Goal: Task Accomplishment & Management: Use online tool/utility

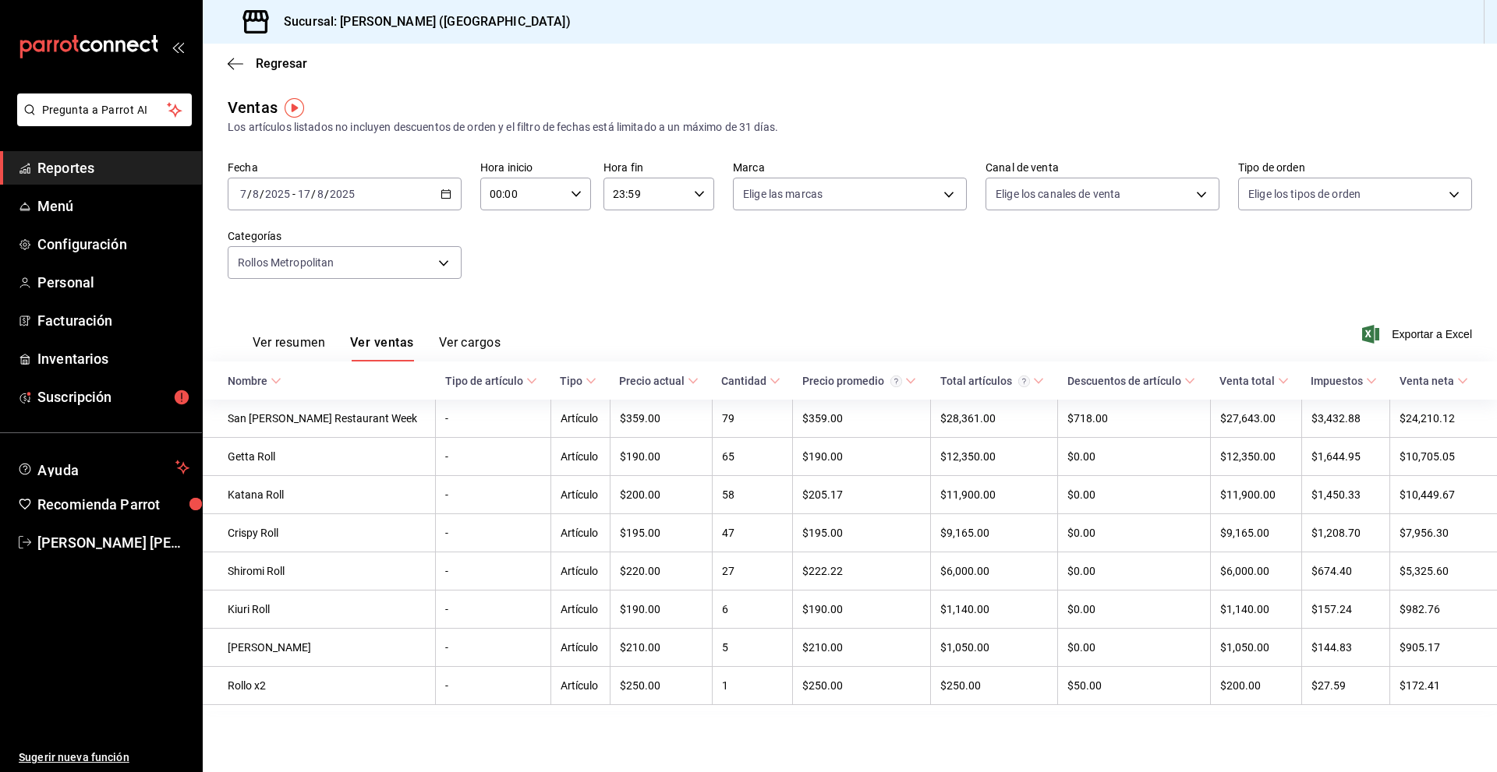
drag, startPoint x: 36, startPoint y: 22, endPoint x: 118, endPoint y: 69, distance: 95.3
click at [37, 22] on div "mailbox folders" at bounding box center [101, 47] width 202 height 94
click at [118, 69] on div "mailbox folders" at bounding box center [101, 47] width 202 height 94
click at [116, 52] on icon "mailbox folders" at bounding box center [89, 46] width 140 height 23
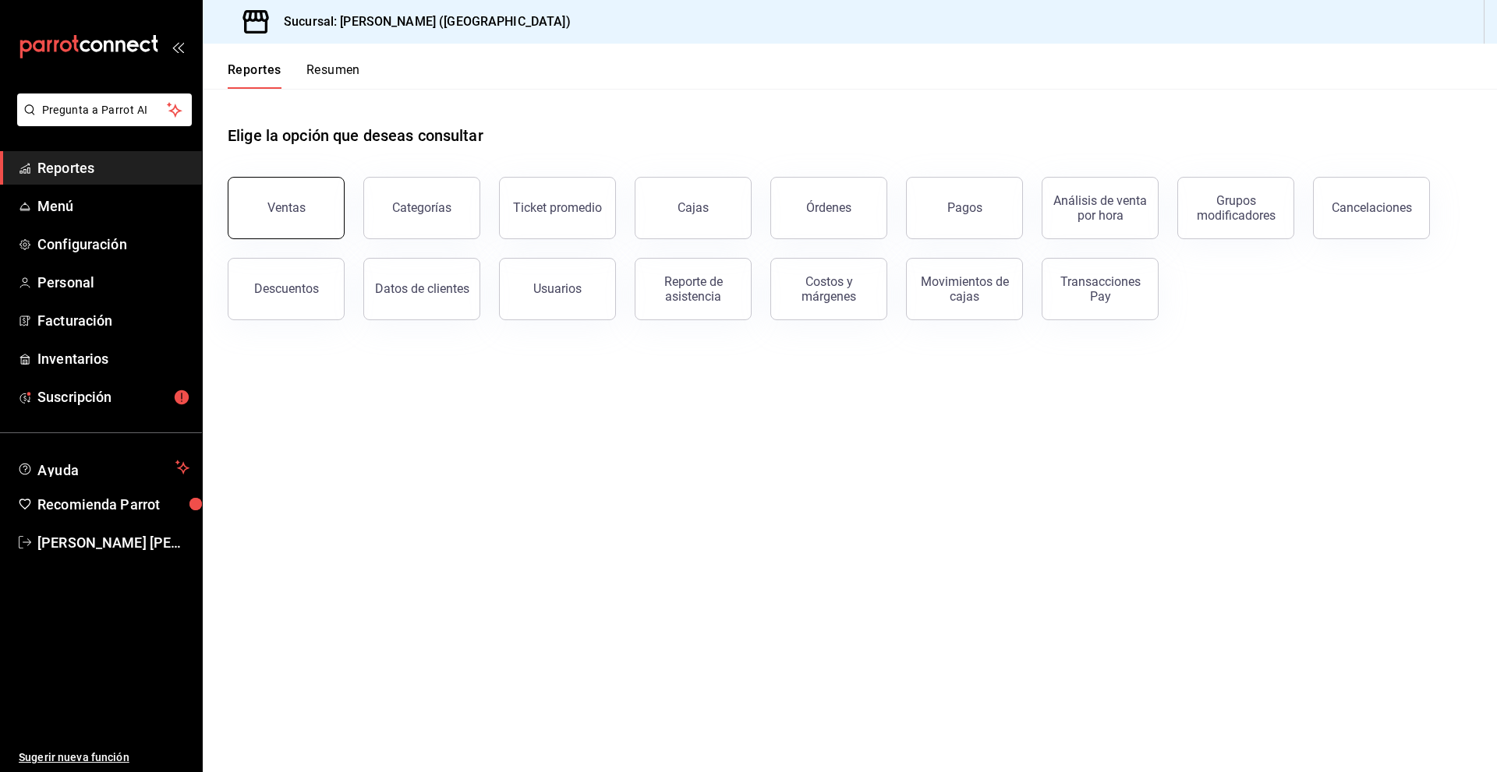
click at [320, 225] on button "Ventas" at bounding box center [286, 208] width 117 height 62
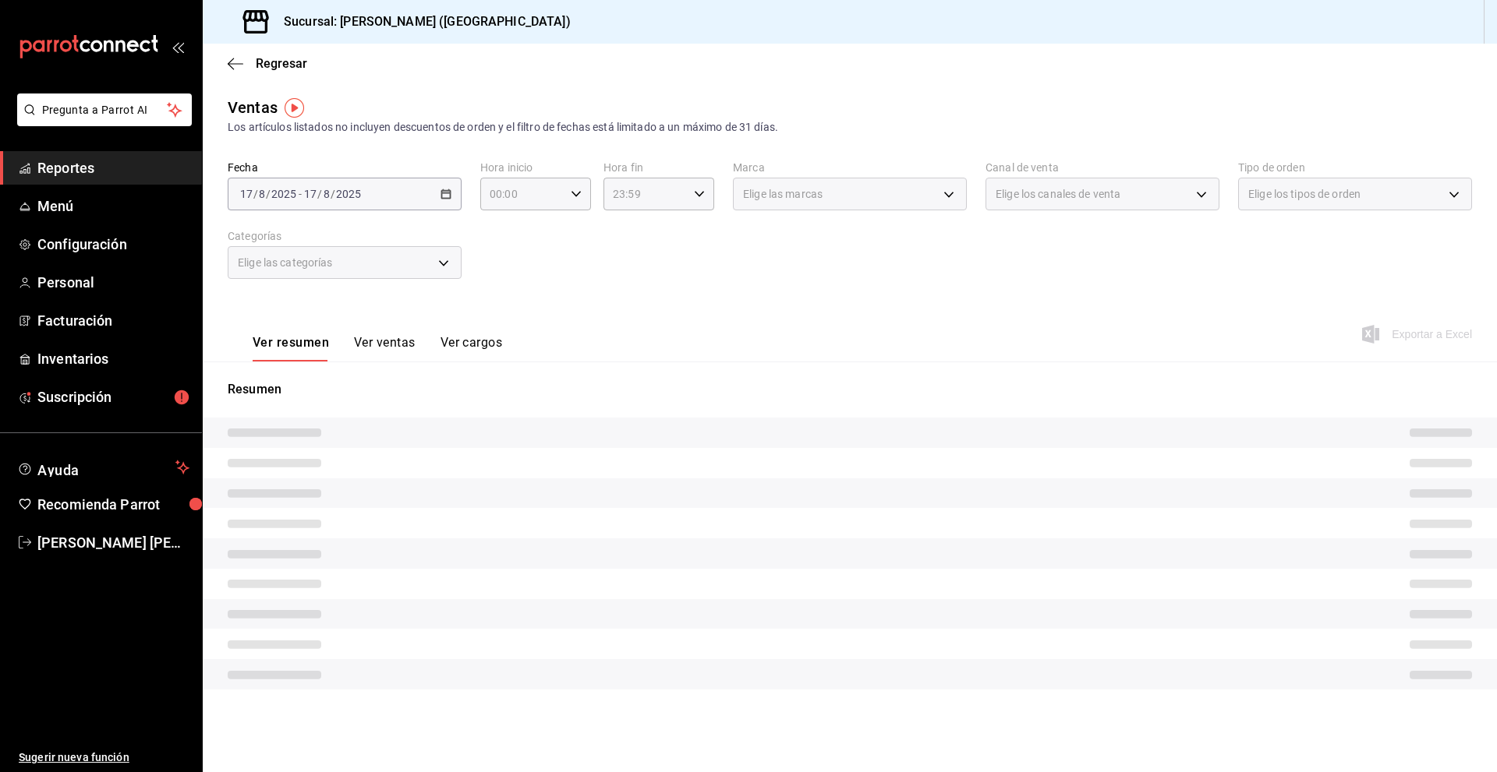
click at [433, 266] on div "Elige las categorías" at bounding box center [345, 262] width 234 height 33
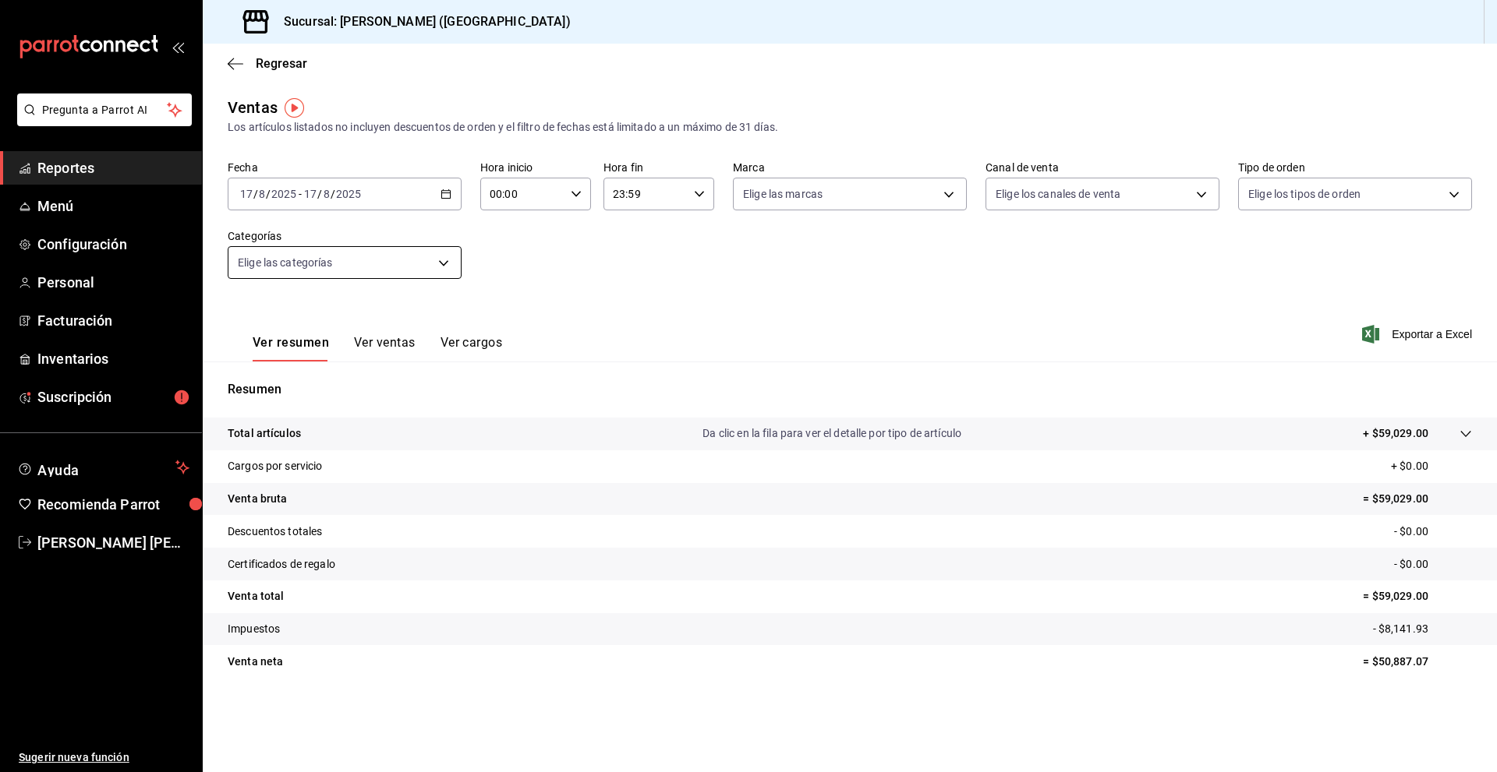
click at [445, 259] on body "Pregunta a Parrot AI Reportes Menú Configuración Personal Facturación Inventari…" at bounding box center [748, 386] width 1497 height 772
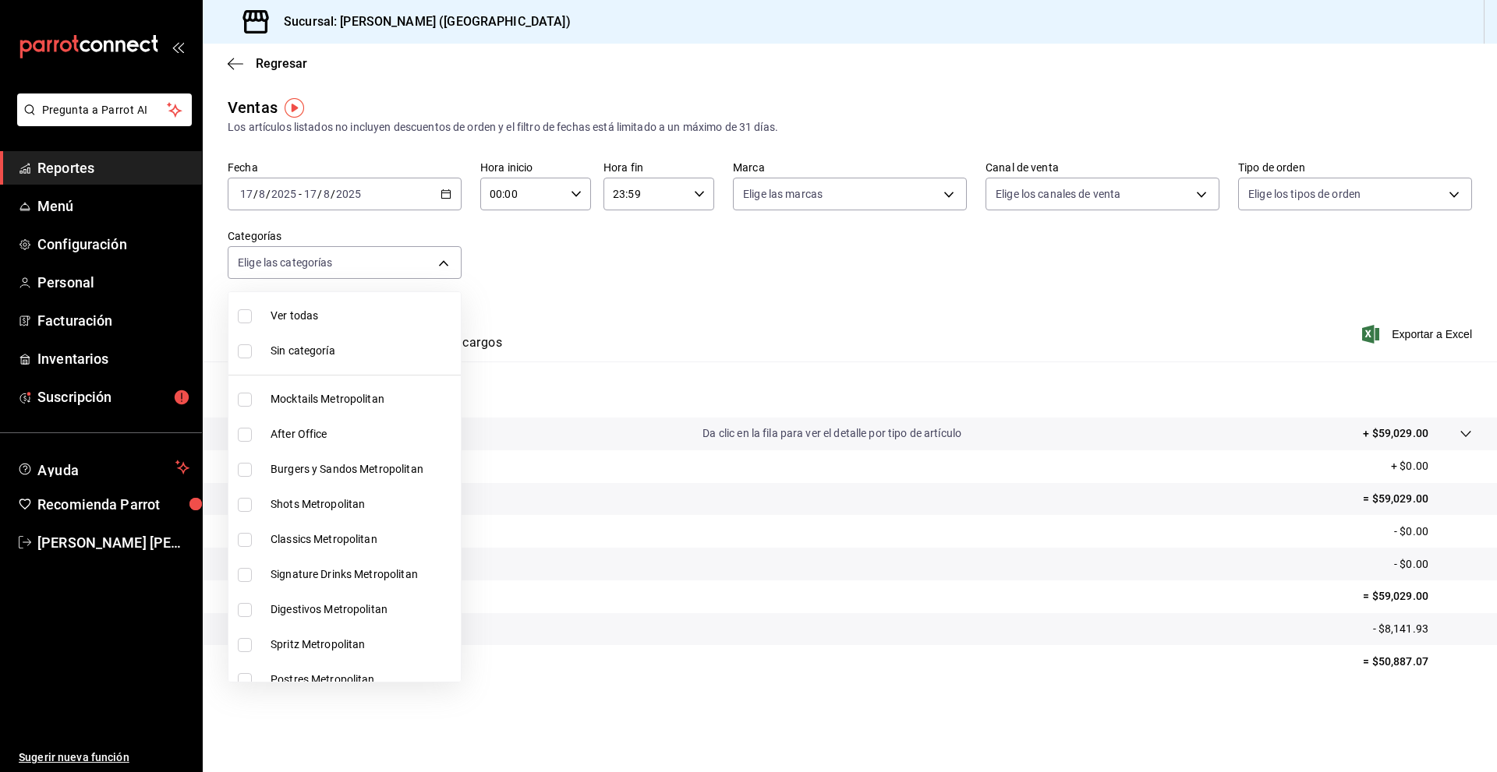
click at [320, 466] on span "Burgers y Sandos Metropolitan" at bounding box center [362, 469] width 184 height 16
type input "602acce8-4e7e-4328-9874-32a31f30861a"
checkbox input "true"
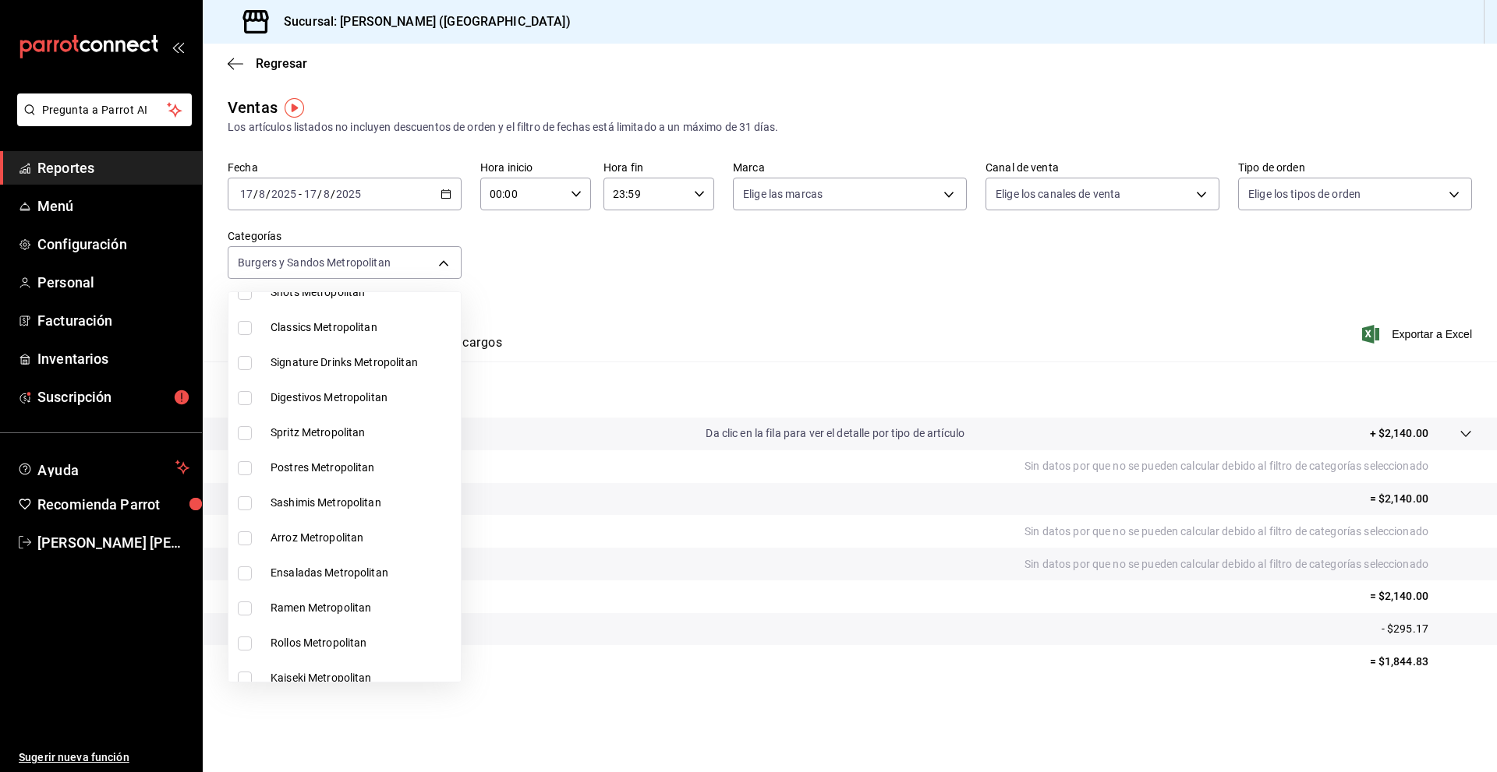
scroll to position [312, 0]
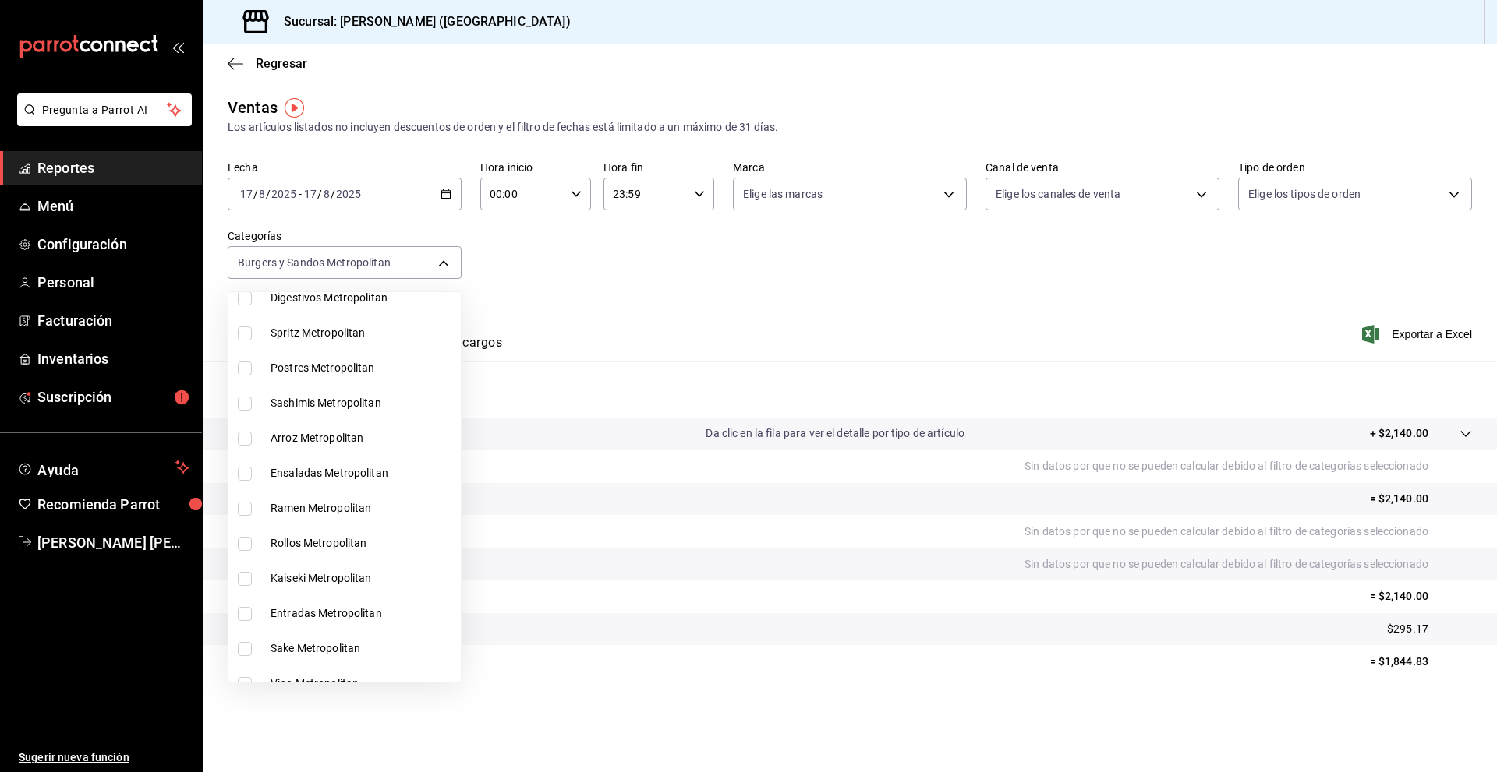
click at [309, 369] on span "Postres Metropolitan" at bounding box center [362, 368] width 184 height 16
type input "602acce8-4e7e-4328-9874-32a31f30861a,7525f12c-2aa2-4968-8a57-f43a5a3a6826"
checkbox input "true"
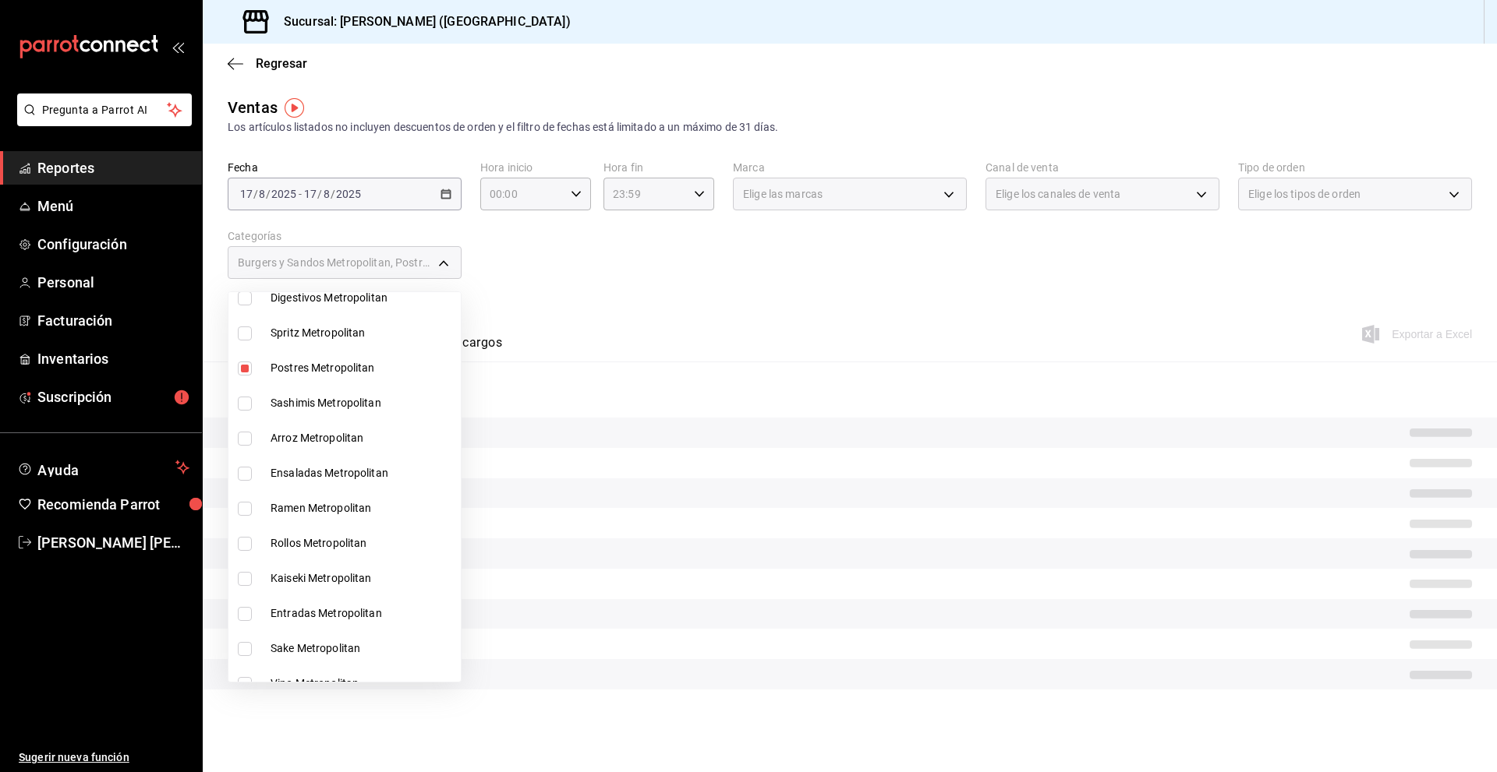
click at [309, 401] on span "Sashimis Metropolitan" at bounding box center [362, 403] width 184 height 16
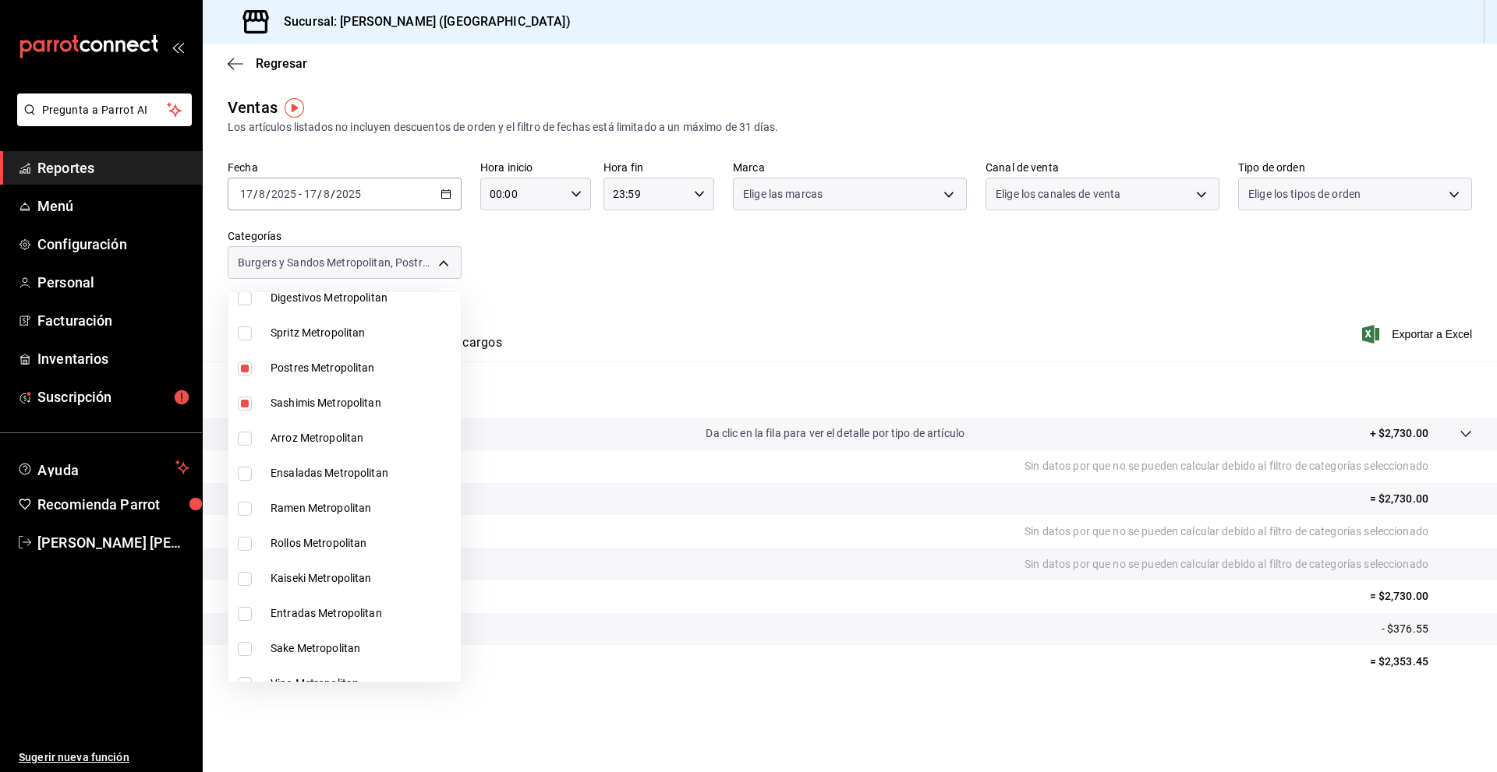
type input "602acce8-4e7e-4328-9874-32a31f30861a,7525f12c-2aa2-4968-8a57-f43a5a3a6826,eb078…"
checkbox input "true"
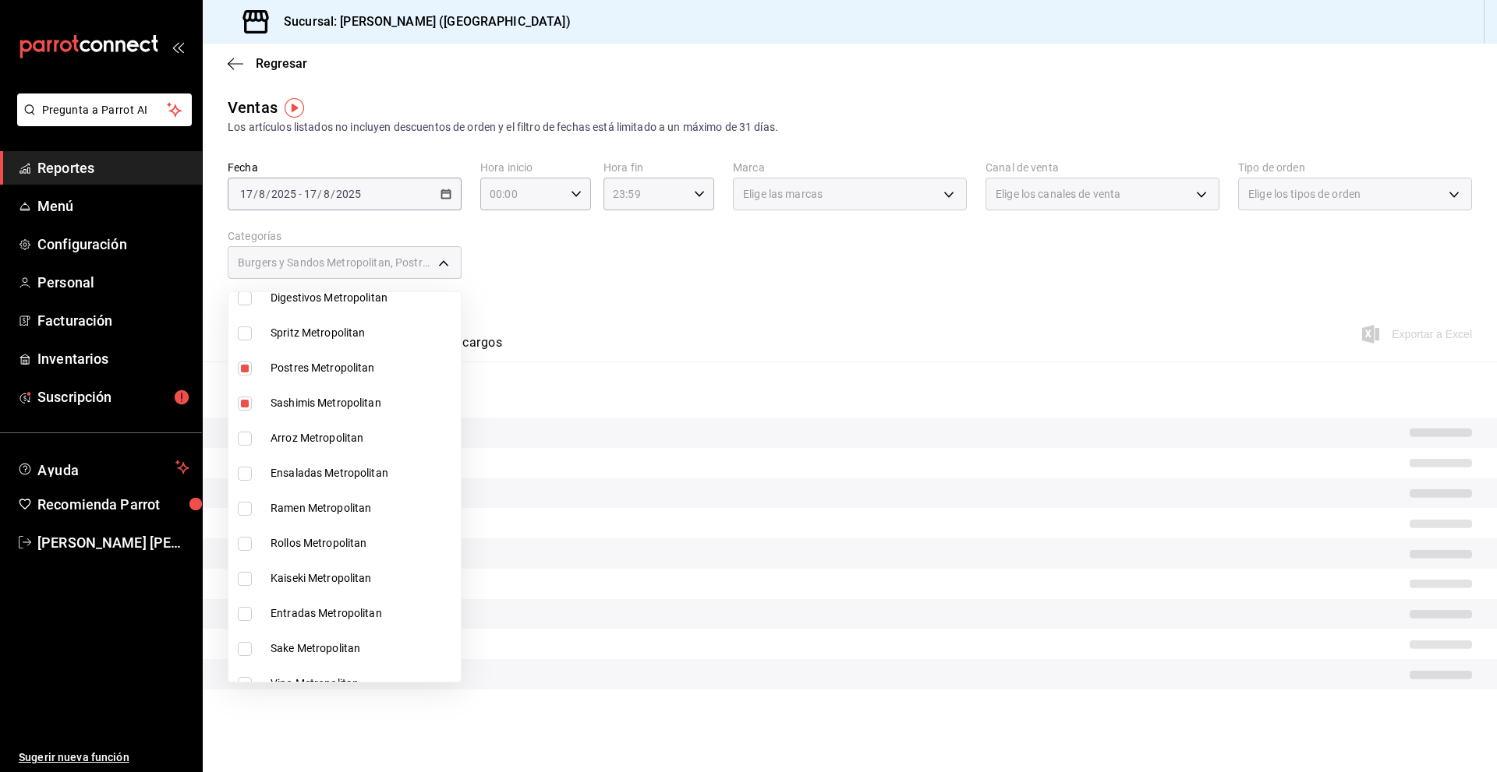
click at [309, 434] on span "Arroz Metropolitan" at bounding box center [362, 438] width 184 height 16
type input "602acce8-4e7e-4328-9874-32a31f30861a,7525f12c-2aa2-4968-8a57-f43a5a3a6826,eb078…"
checkbox input "true"
click at [317, 476] on span "Ensaladas Metropolitan" at bounding box center [362, 473] width 184 height 16
type input "602acce8-4e7e-4328-9874-32a31f30861a,7525f12c-2aa2-4968-8a57-f43a5a3a6826,eb078…"
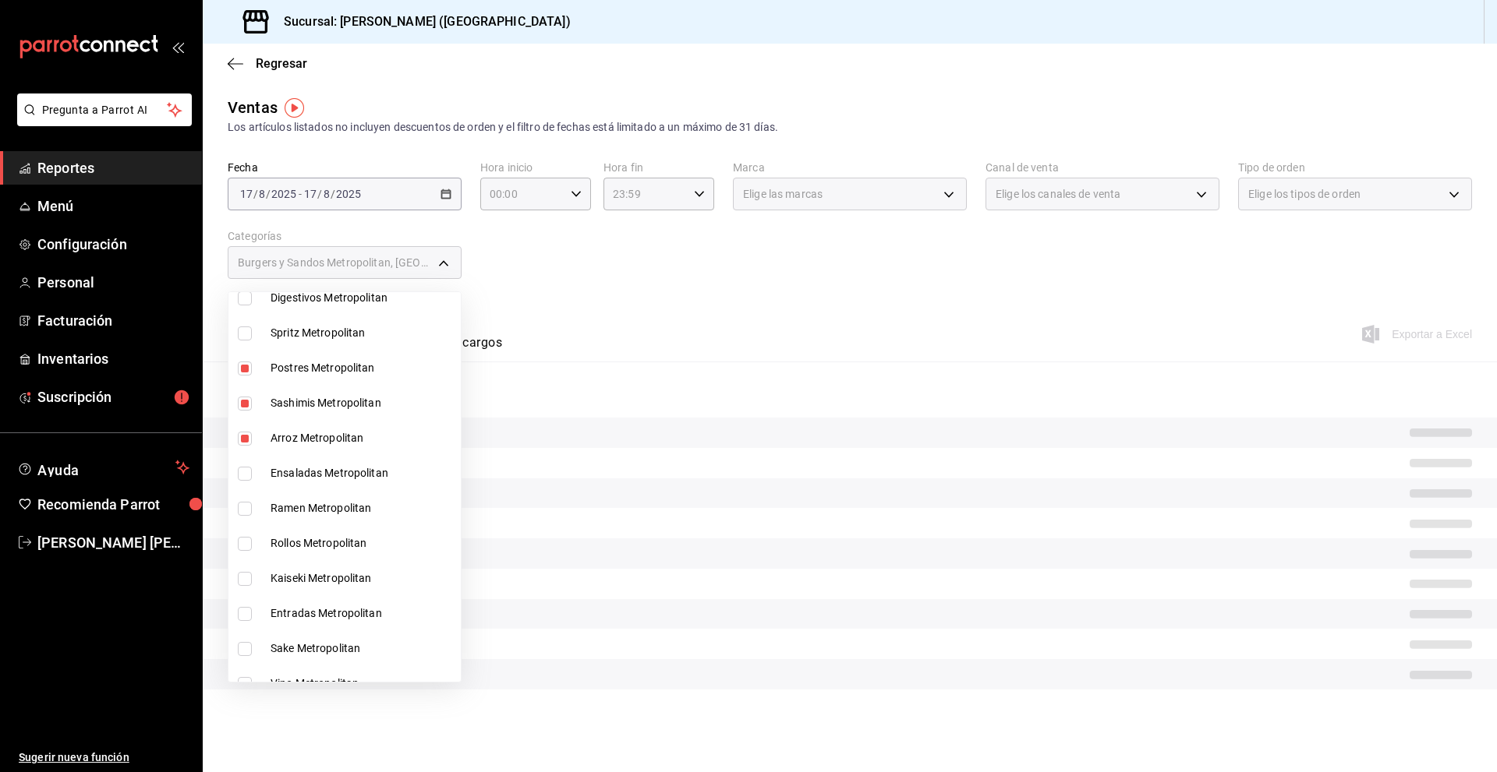
checkbox input "true"
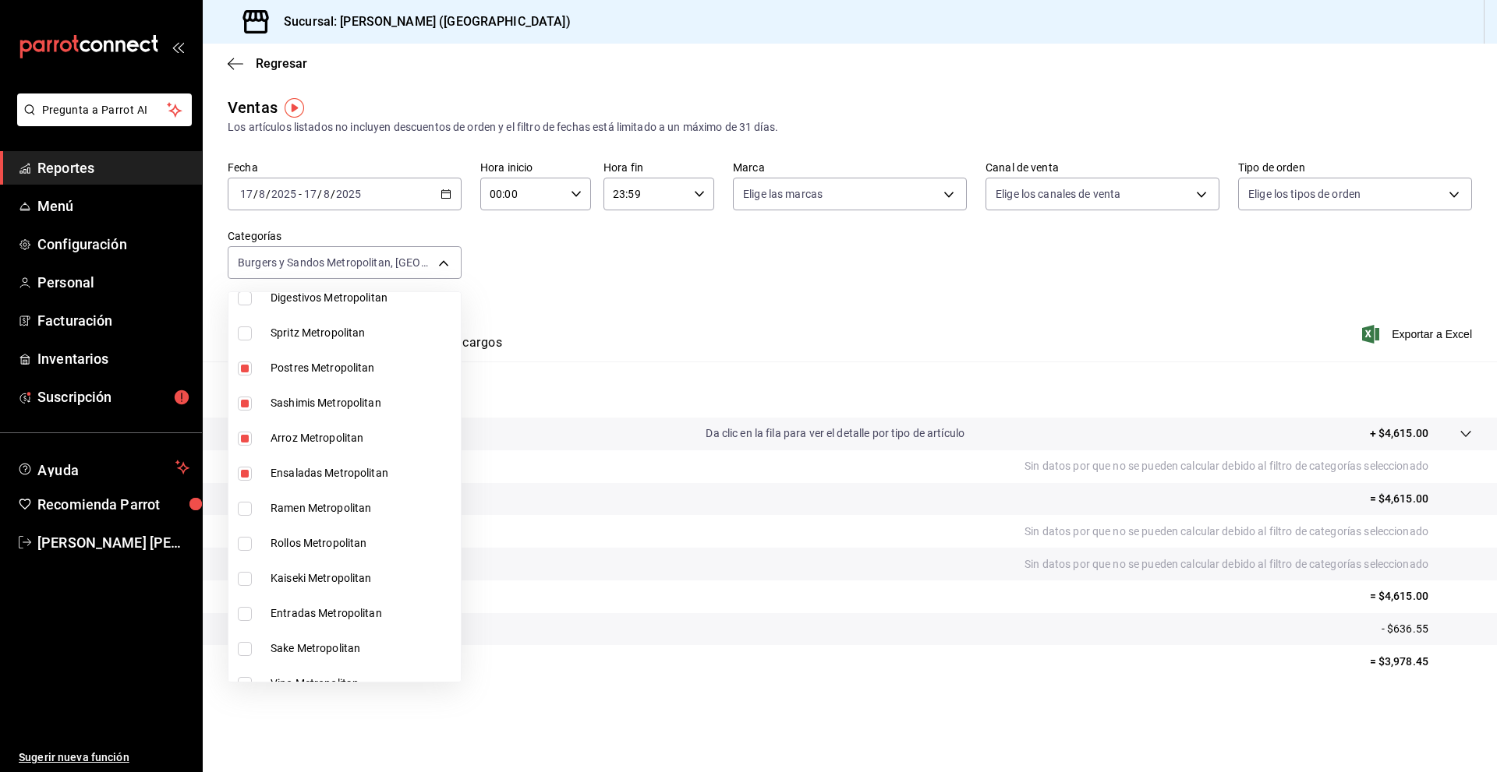
click at [317, 497] on li "Ramen Metropolitan" at bounding box center [344, 508] width 232 height 35
type input "602acce8-4e7e-4328-9874-32a31f30861a,7525f12c-2aa2-4968-8a57-f43a5a3a6826,eb078…"
checkbox input "true"
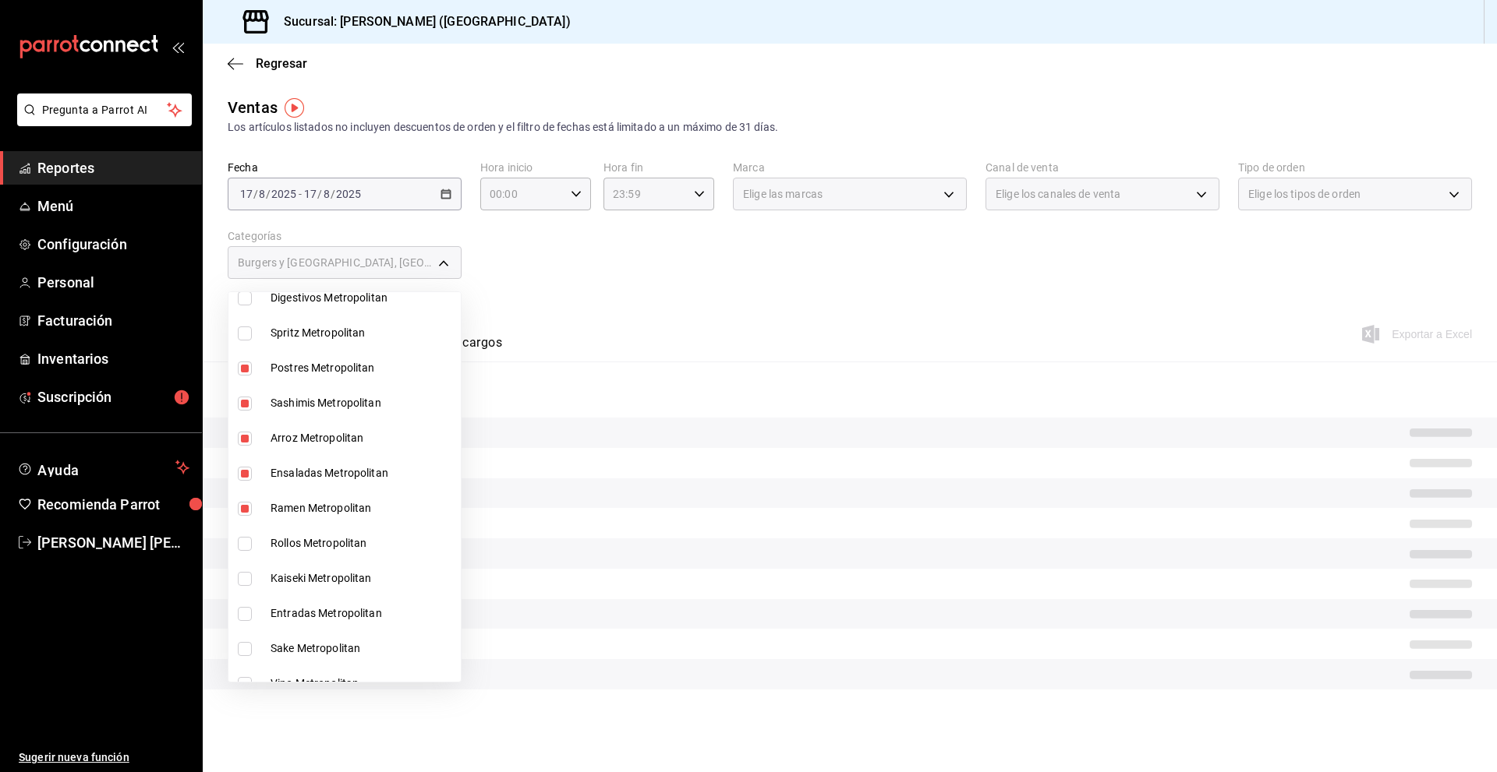
click at [310, 537] on span "Rollos Metropolitan" at bounding box center [362, 544] width 184 height 16
type input "602acce8-4e7e-4328-9874-32a31f30861a,7525f12c-2aa2-4968-8a57-f43a5a3a6826,eb078…"
checkbox input "true"
click at [313, 571] on span "Kaiseki Metropolitan" at bounding box center [362, 579] width 184 height 16
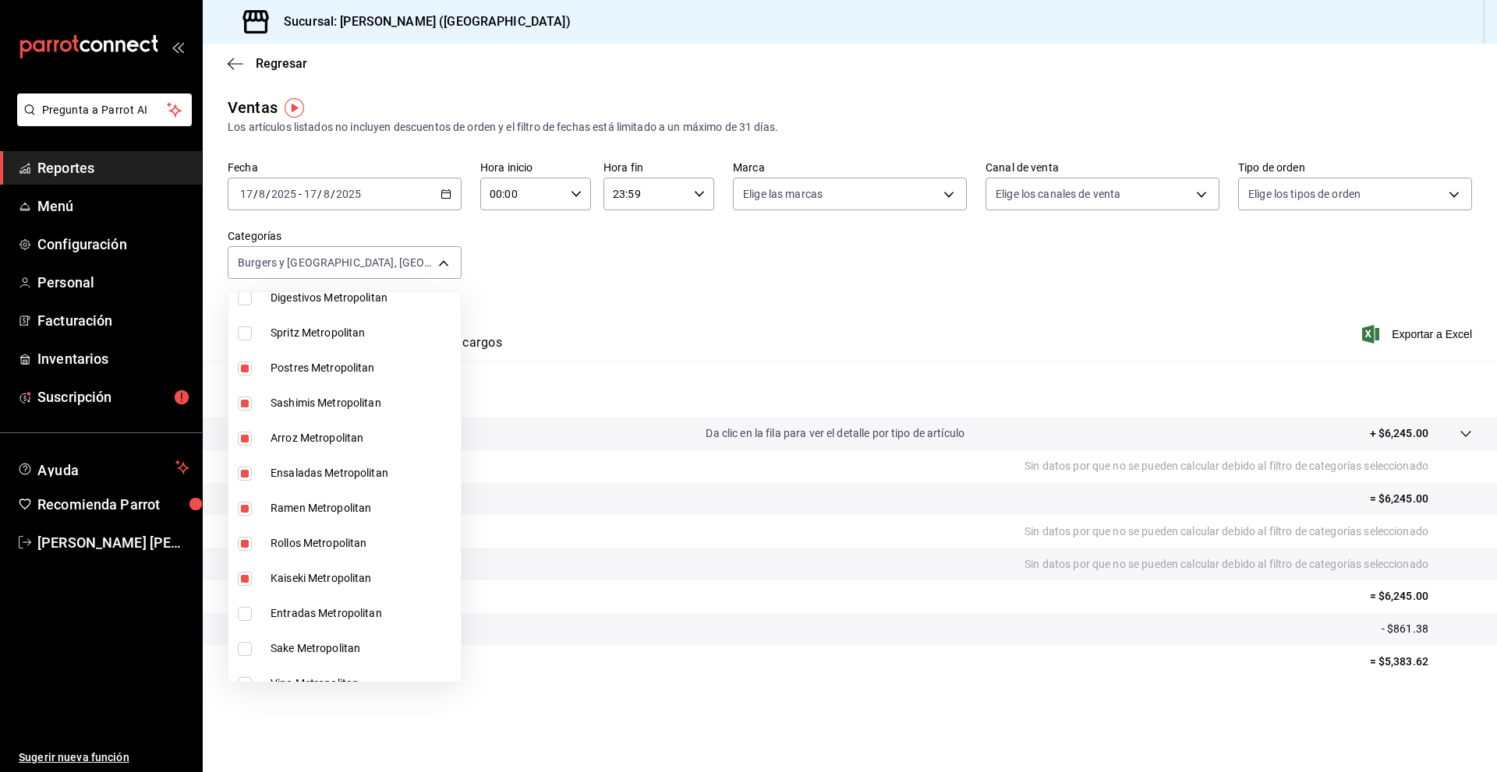
type input "602acce8-4e7e-4328-9874-32a31f30861a,7525f12c-2aa2-4968-8a57-f43a5a3a6826,eb078…"
checkbox input "true"
click at [313, 613] on span "Entradas Metropolitan" at bounding box center [362, 614] width 184 height 16
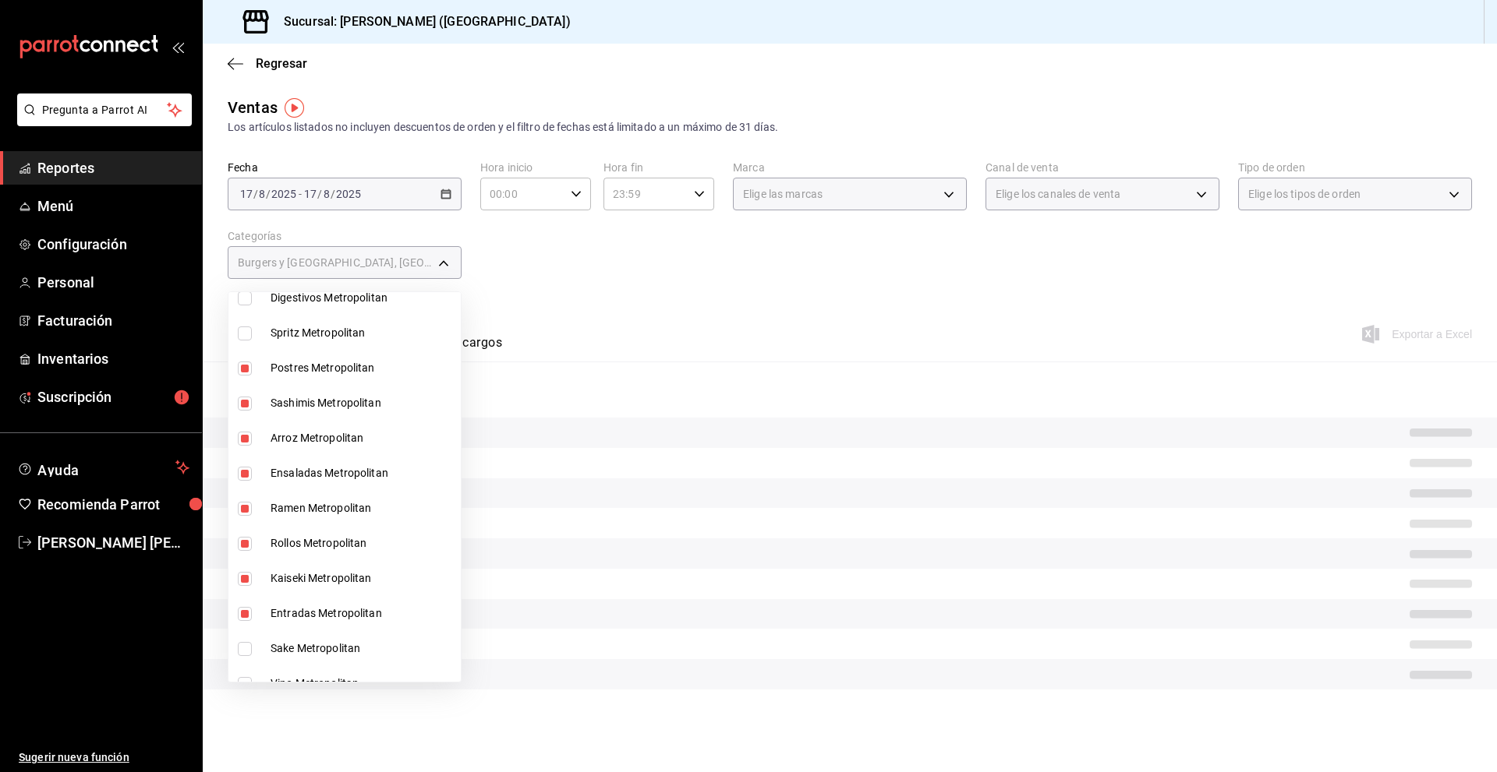
type input "602acce8-4e7e-4328-9874-32a31f30861a,7525f12c-2aa2-4968-8a57-f43a5a3a6826,eb078…"
checkbox input "true"
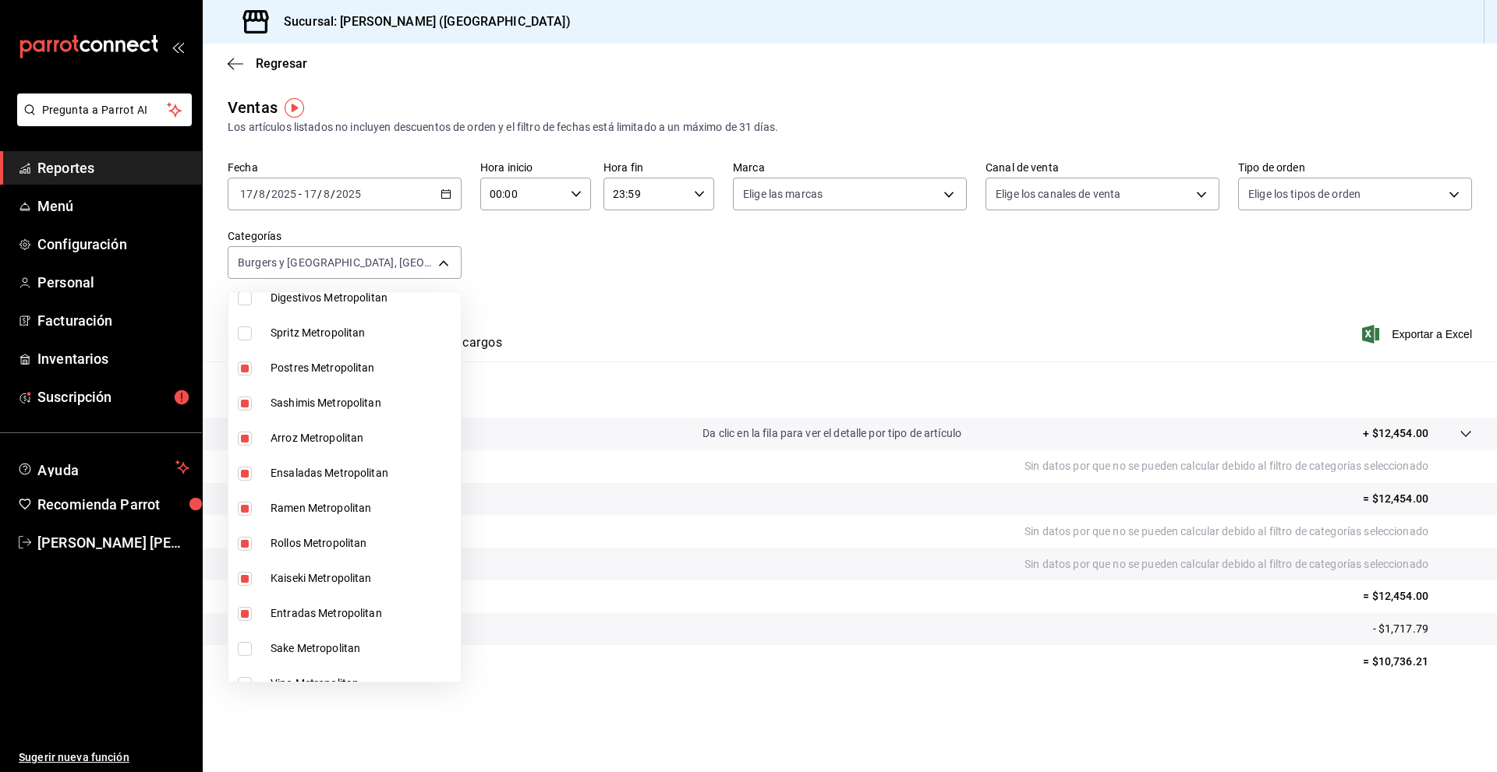
click at [623, 305] on div at bounding box center [748, 386] width 1497 height 772
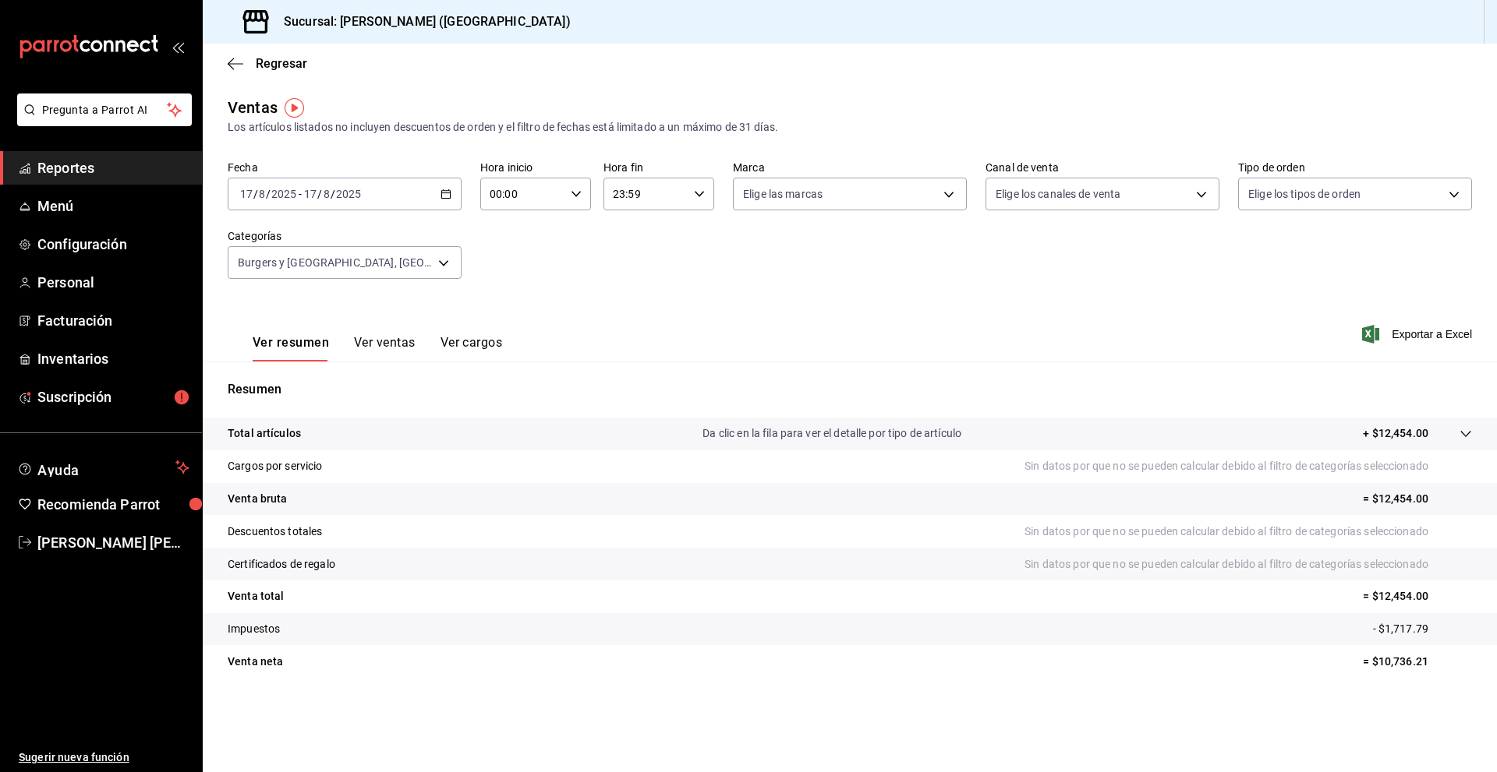
click at [447, 195] on icon "button" at bounding box center [445, 194] width 11 height 11
click at [334, 382] on span "Rango de fechas" at bounding box center [301, 381] width 121 height 16
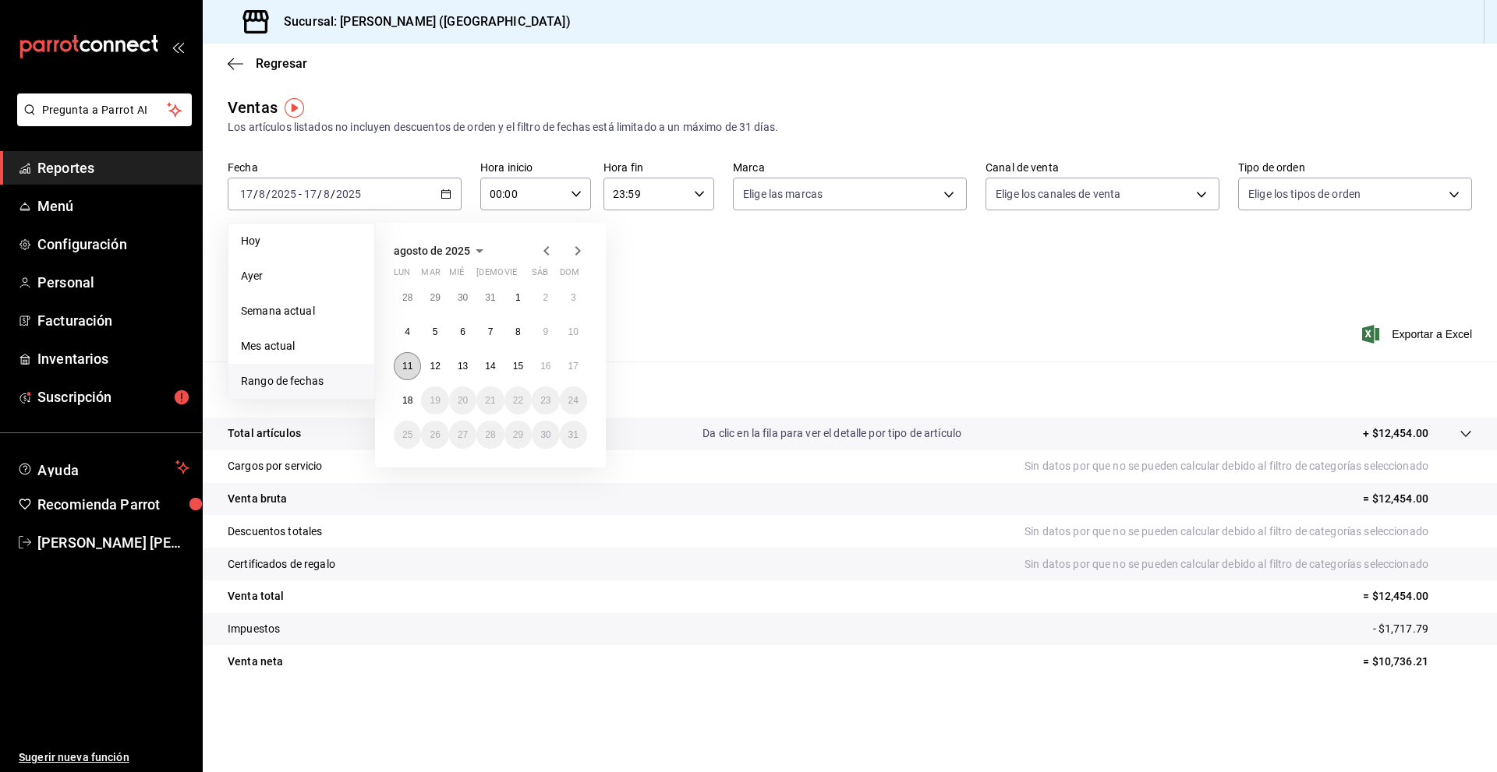
click at [412, 357] on button "11" at bounding box center [407, 366] width 27 height 28
click at [574, 372] on button "17" at bounding box center [573, 366] width 27 height 28
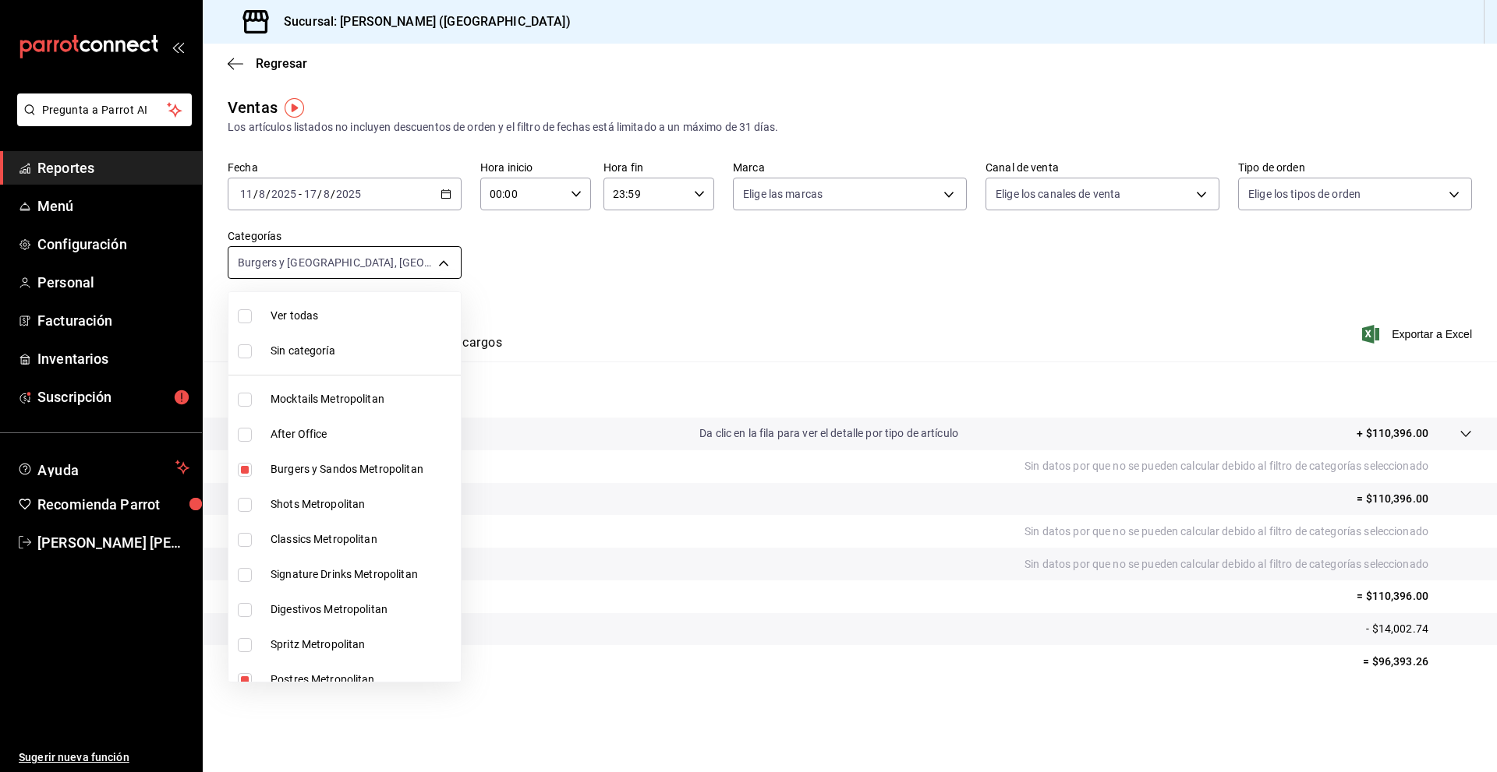
click at [445, 262] on body "Pregunta a Parrot AI Reportes Menú Configuración Personal Facturación Inventari…" at bounding box center [748, 386] width 1497 height 772
click at [313, 402] on span "Mocktails Metropolitan" at bounding box center [362, 399] width 184 height 16
type input "602acce8-4e7e-4328-9874-32a31f30861a,7525f12c-2aa2-4968-8a57-f43a5a3a6826,eb078…"
checkbox input "true"
click at [313, 426] on li "After Office" at bounding box center [344, 434] width 232 height 35
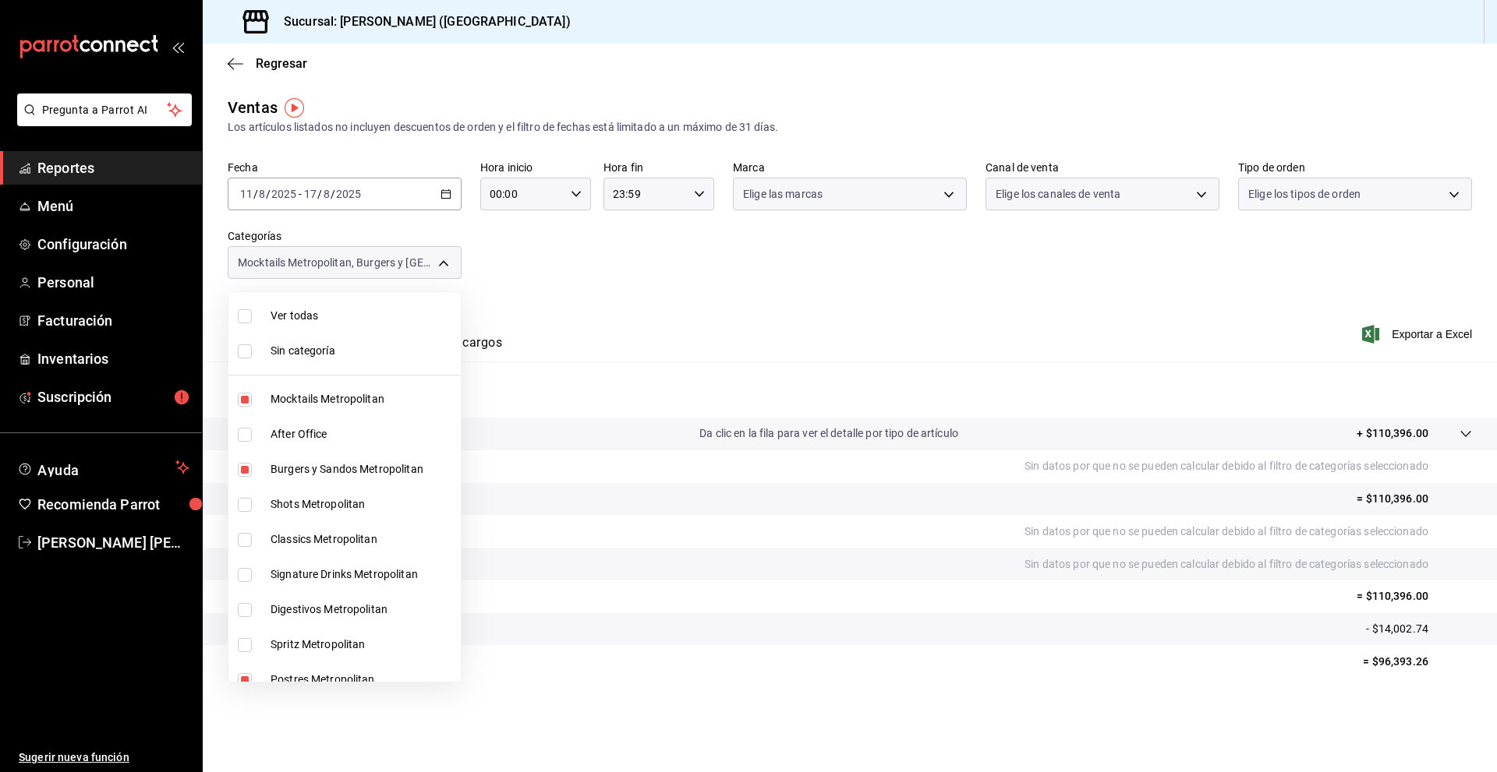
type input "602acce8-4e7e-4328-9874-32a31f30861a,7525f12c-2aa2-4968-8a57-f43a5a3a6826,eb078…"
checkbox input "true"
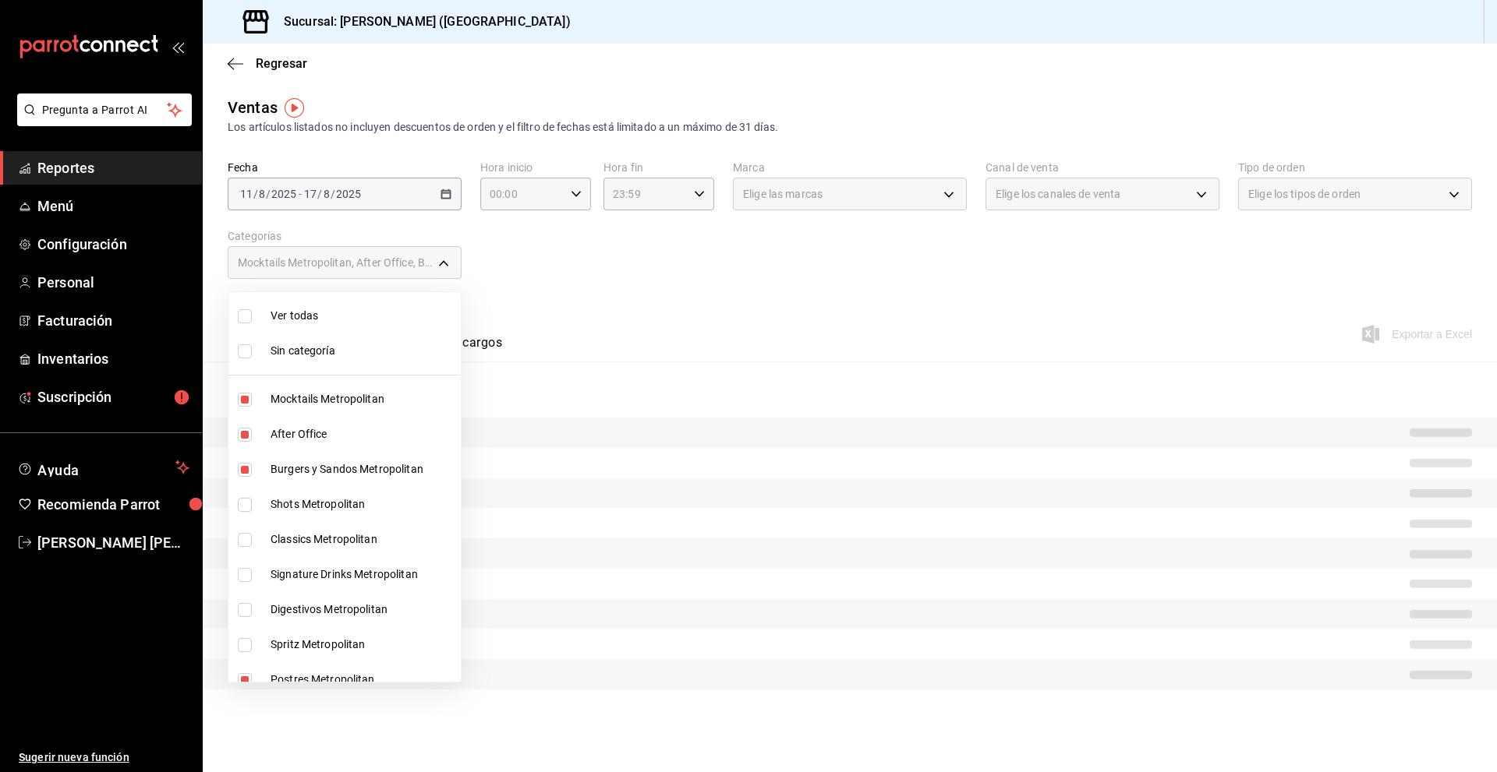
click at [304, 463] on span "Burgers y Sandos Metropolitan" at bounding box center [362, 469] width 184 height 16
type input "7525f12c-2aa2-4968-8a57-f43a5a3a6826,eb078245-47a2-4c01-b71b-e3584ce7f2ee,067a8…"
checkbox input "false"
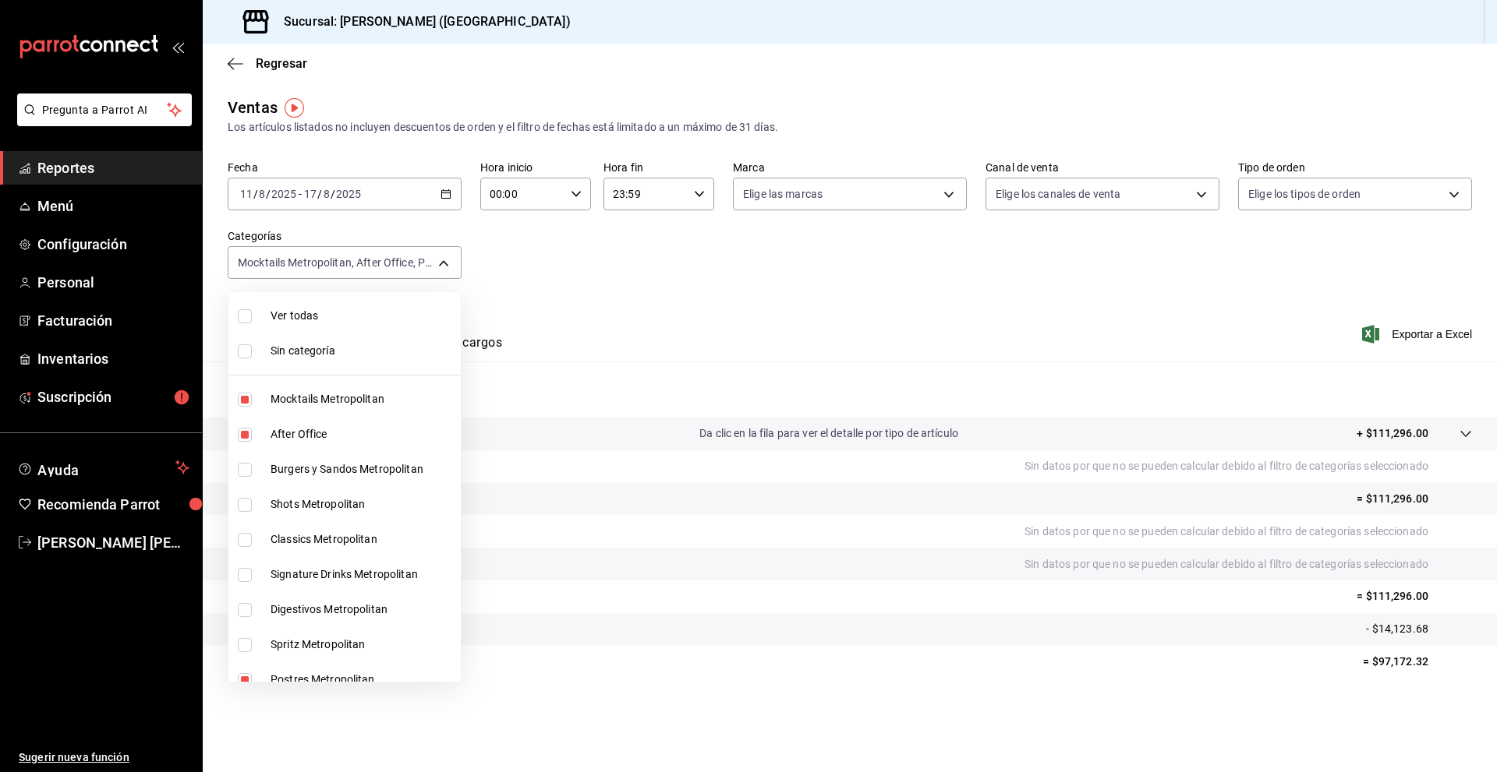
click at [303, 498] on span "Shots Metropolitan" at bounding box center [362, 505] width 184 height 16
click at [293, 574] on span "Signature Drinks Metropolitan" at bounding box center [362, 575] width 184 height 16
type input "7525f12c-2aa2-4968-8a57-f43a5a3a6826,eb078245-47a2-4c01-b71b-e3584ce7f2ee,067a8…"
checkbox input "true"
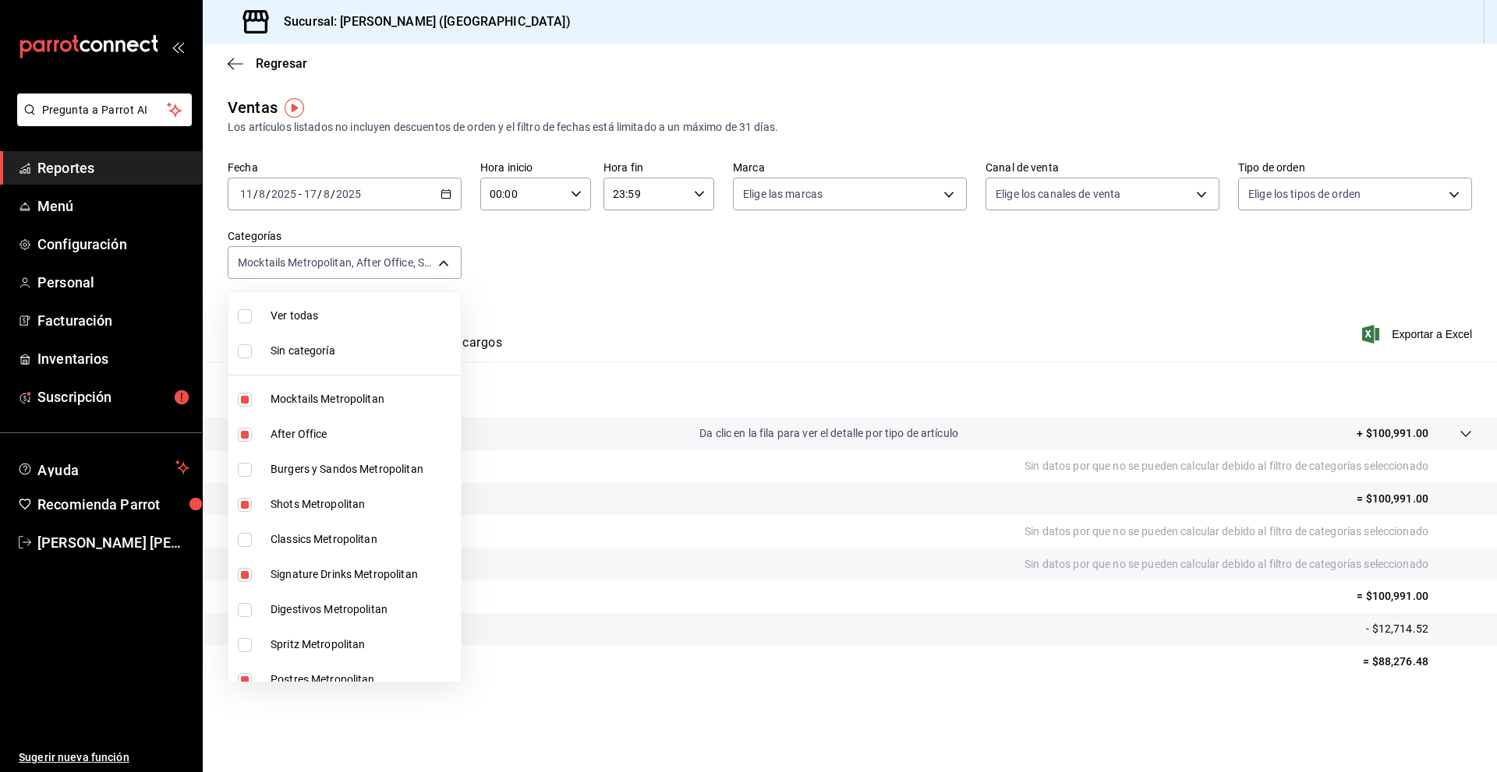
click at [292, 549] on li "Classics Metropolitan" at bounding box center [344, 539] width 232 height 35
type input "7525f12c-2aa2-4968-8a57-f43a5a3a6826,eb078245-47a2-4c01-b71b-e3584ce7f2ee,067a8…"
checkbox input "true"
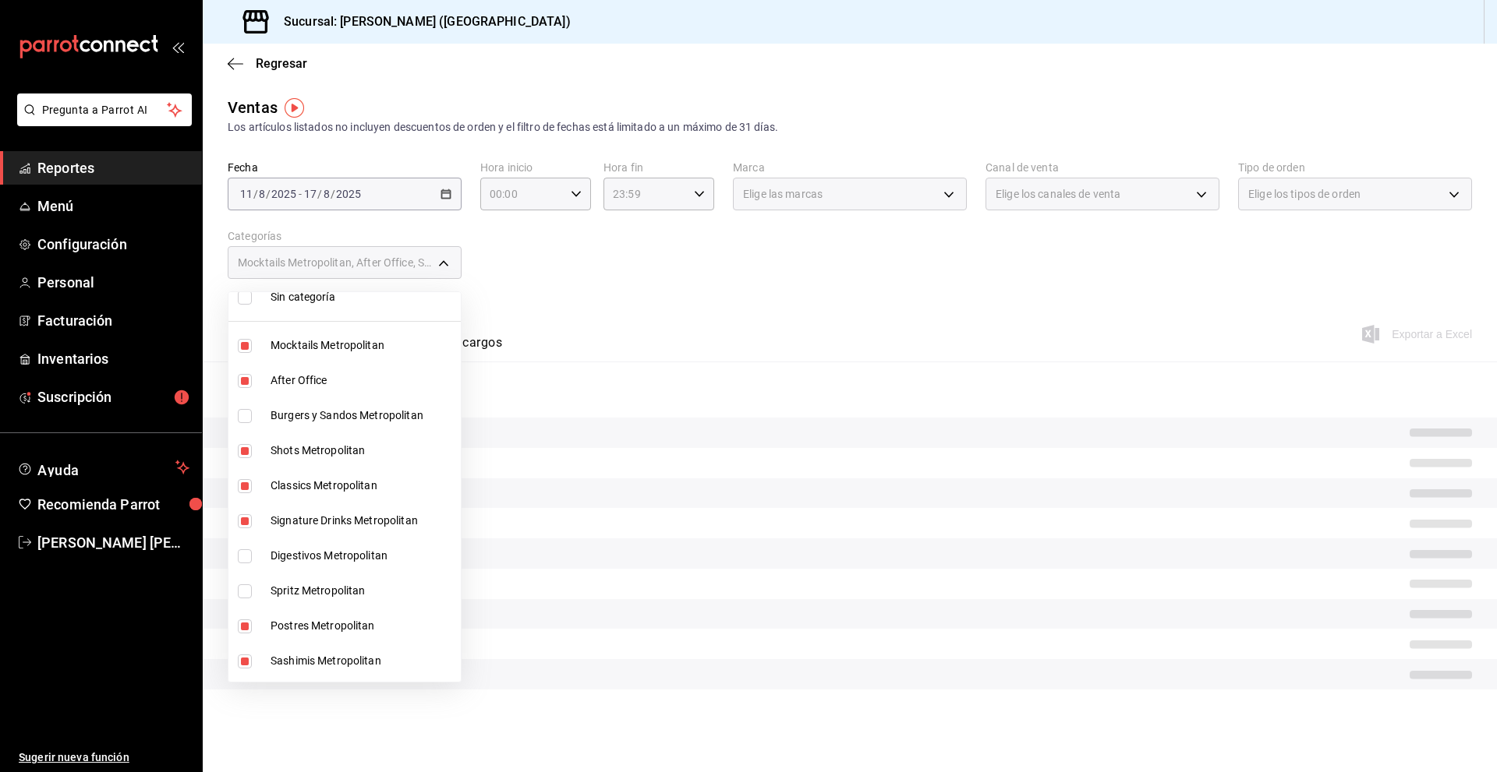
scroll to position [78, 0]
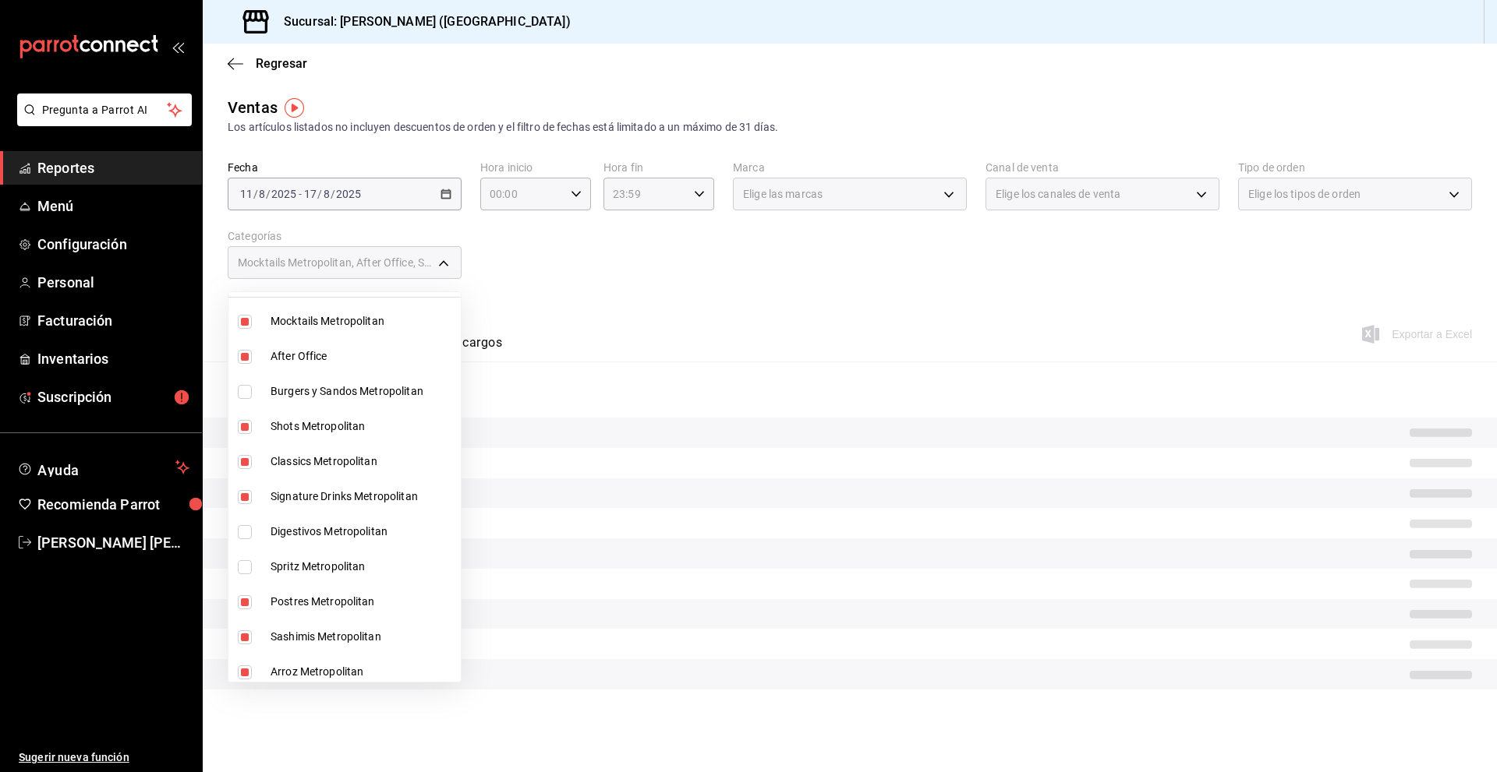
click at [313, 514] on li "Digestivos Metropolitan" at bounding box center [344, 531] width 232 height 35
type input "7525f12c-2aa2-4968-8a57-f43a5a3a6826,eb078245-47a2-4c01-b71b-e3584ce7f2ee,067a8…"
checkbox input "true"
click at [315, 550] on li "Spritz Metropolitan" at bounding box center [344, 567] width 232 height 35
type input "7525f12c-2aa2-4968-8a57-f43a5a3a6826,eb078245-47a2-4c01-b71b-e3584ce7f2ee,067a8…"
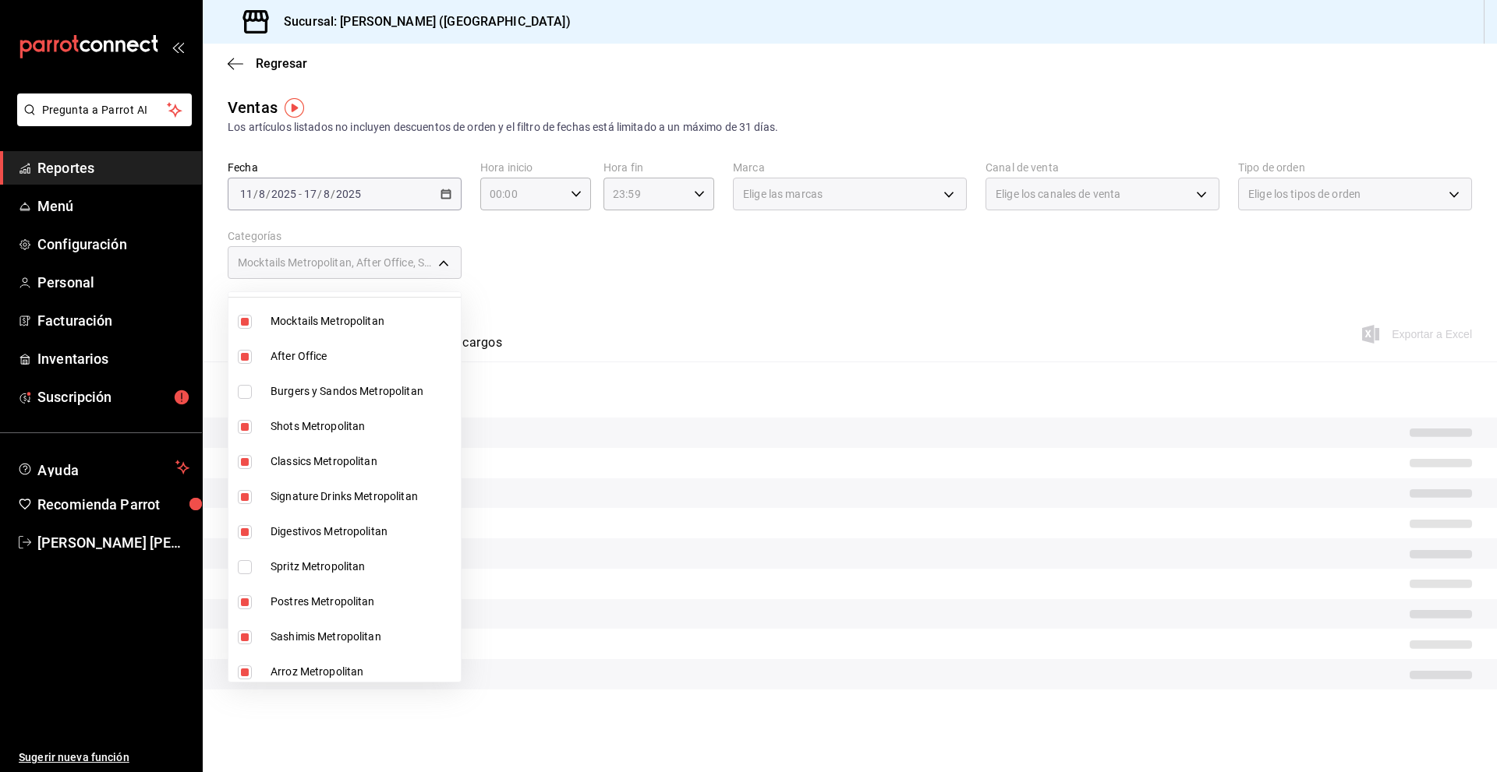
checkbox input "true"
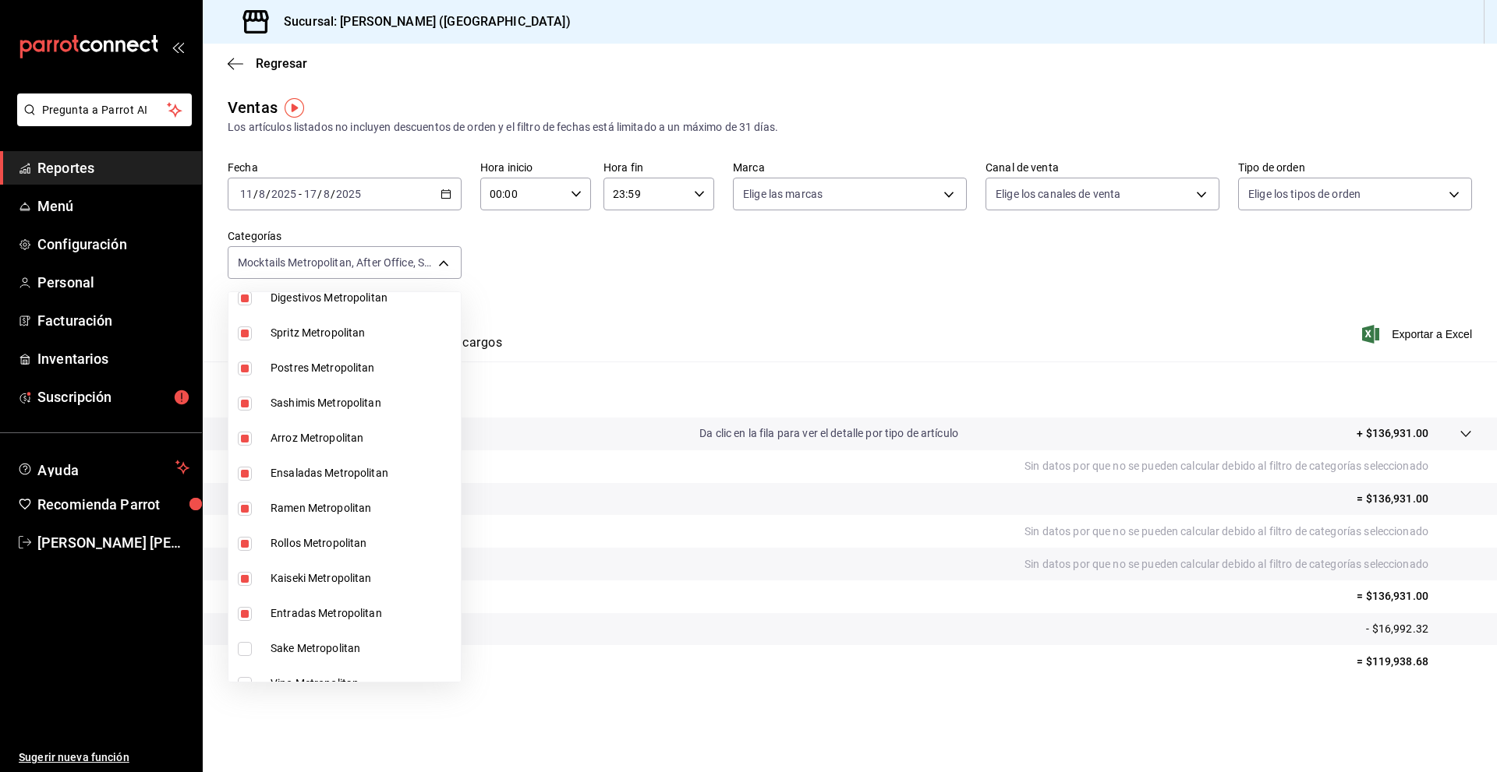
click at [312, 362] on span "Postres Metropolitan" at bounding box center [362, 368] width 184 height 16
type input "eb078245-47a2-4c01-b71b-e3584ce7f2ee,067a8a97-52e0-43ed-93ce-c7c3785e8282,9414d…"
checkbox input "false"
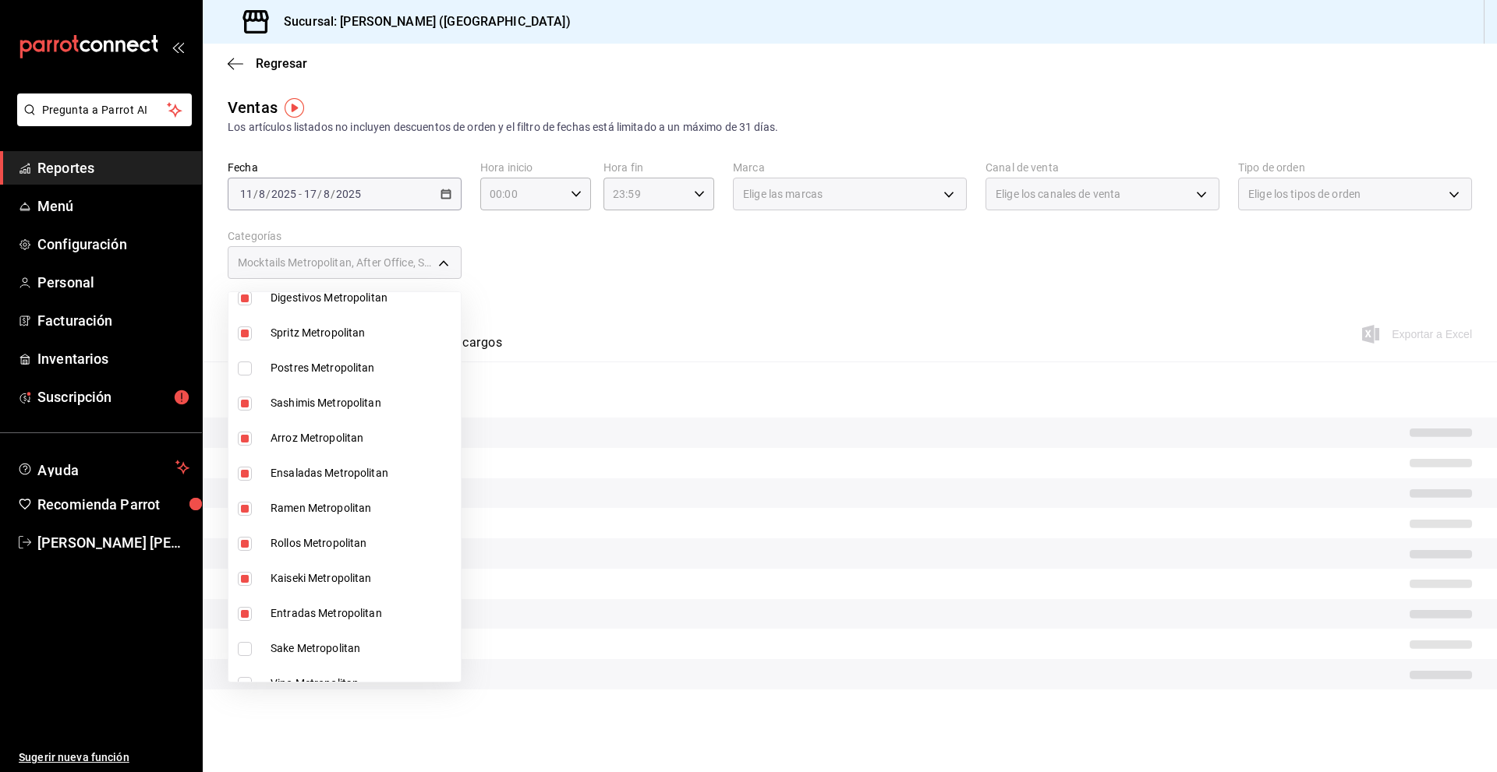
click at [311, 393] on li "Sashimis Metropolitan" at bounding box center [344, 403] width 232 height 35
type input "067a8a97-52e0-43ed-93ce-c7c3785e8282,9414da5f-a5b3-4372-bf68-e9ec73cd9b4d,55461…"
checkbox input "false"
click at [306, 432] on span "Arroz Metropolitan" at bounding box center [362, 438] width 184 height 16
type input "9414da5f-a5b3-4372-bf68-e9ec73cd9b4d,55461b89-76b1-4315-949e-42cef4929119,88c78…"
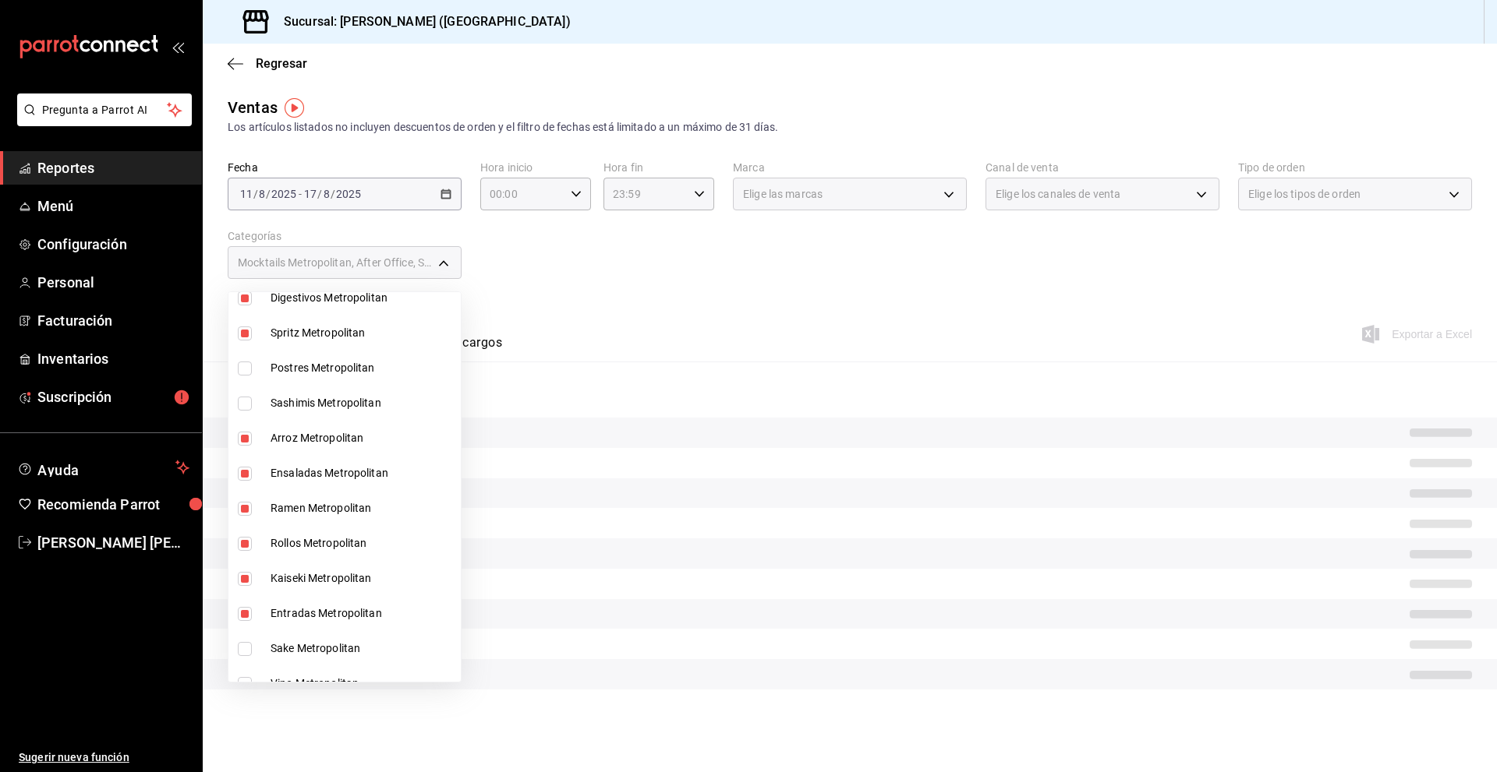
checkbox input "false"
click at [306, 473] on span "Ensaladas Metropolitan" at bounding box center [362, 473] width 184 height 16
type input "55461b89-76b1-4315-949e-42cef4929119,88c7862f-a9f0-425a-9b77-160a22c654cc,4d5e5…"
checkbox input "false"
click at [306, 487] on li "Ensaladas Metropolitan" at bounding box center [344, 473] width 232 height 35
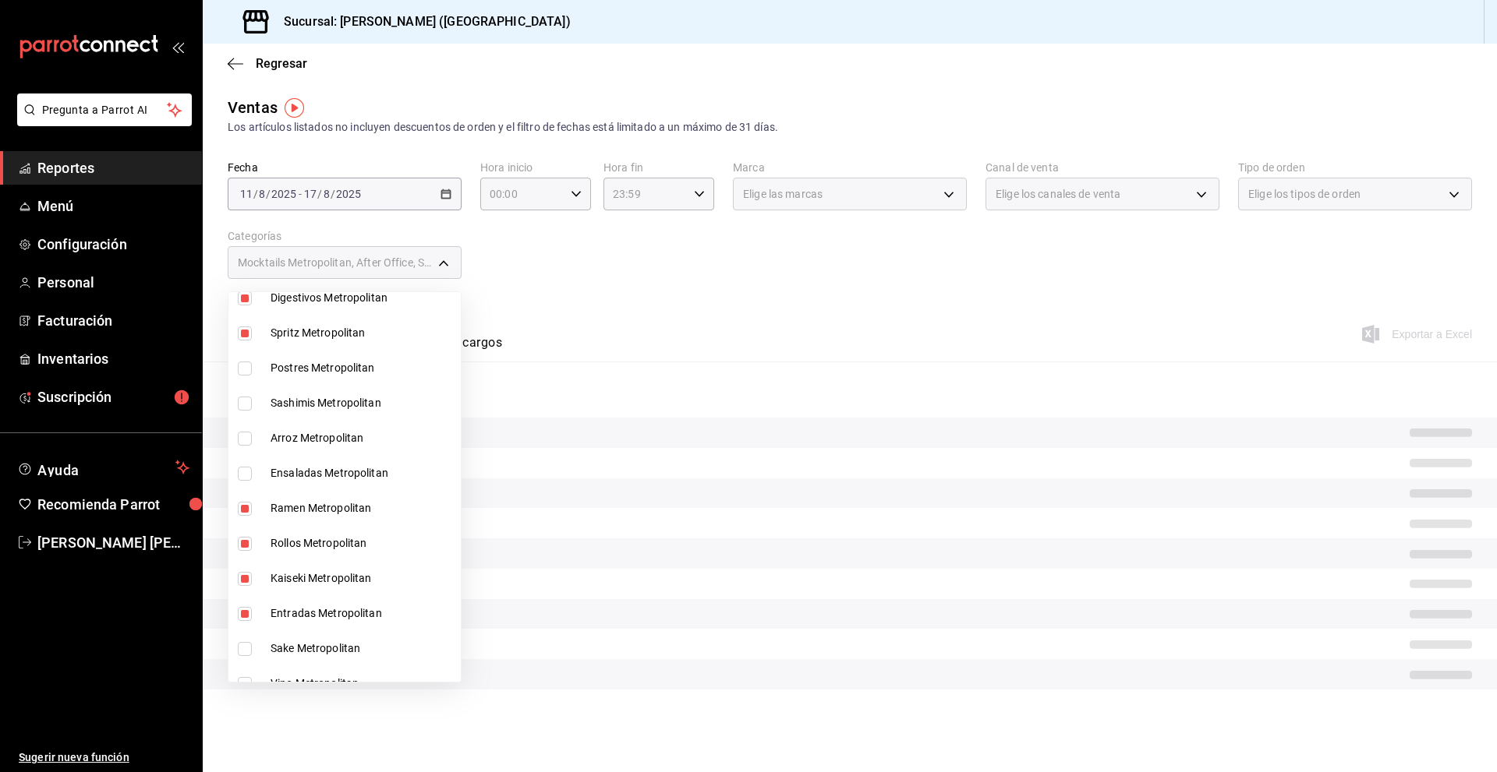
type input "55461b89-76b1-4315-949e-42cef4929119,88c7862f-a9f0-425a-9b77-160a22c654cc,4d5e5…"
checkbox input "true"
click at [302, 512] on span "Ramen Metropolitan" at bounding box center [362, 508] width 184 height 16
type input "88c7862f-a9f0-425a-9b77-160a22c654cc,4d5e5231-77d9-4dad-9668-9ed4f6591bd8,d2512…"
checkbox input "false"
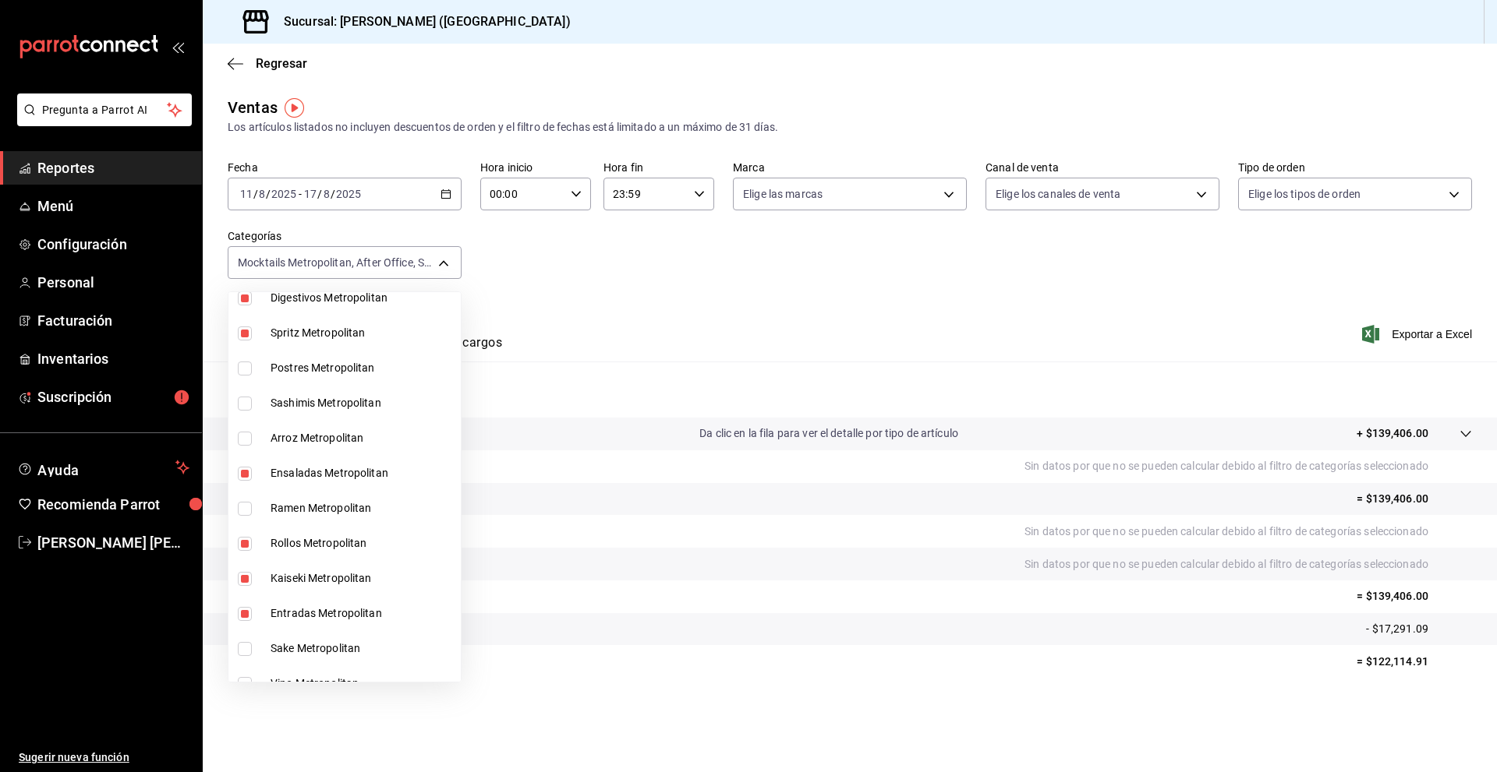
click at [298, 468] on span "Ensaladas Metropolitan" at bounding box center [362, 473] width 184 height 16
type input "88c7862f-a9f0-425a-9b77-160a22c654cc,4d5e5231-77d9-4dad-9668-9ed4f6591bd8,d2512…"
checkbox input "false"
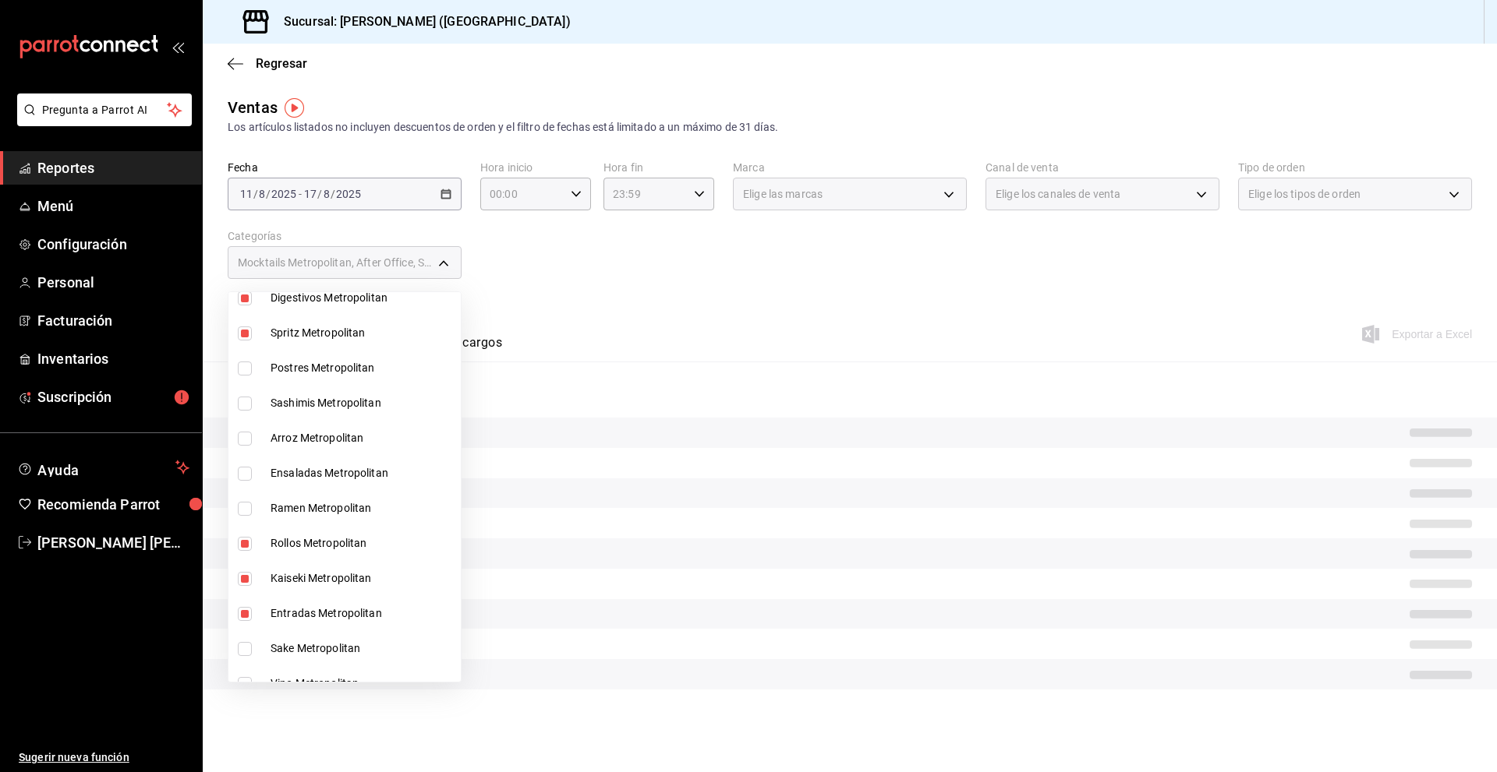
click at [306, 544] on span "Rollos Metropolitan" at bounding box center [362, 544] width 184 height 16
type input "4d5e5231-77d9-4dad-9668-9ed4f6591bd8,d2512782-b781-44be-98da-1845f7bc1aec,4d305…"
checkbox input "false"
click at [303, 587] on li "Kaiseki Metropolitan" at bounding box center [344, 578] width 232 height 35
type input "d2512782-b781-44be-98da-1845f7bc1aec,4d305528-b5b4-4405-b82a-cb1b3330fbfc,cb934…"
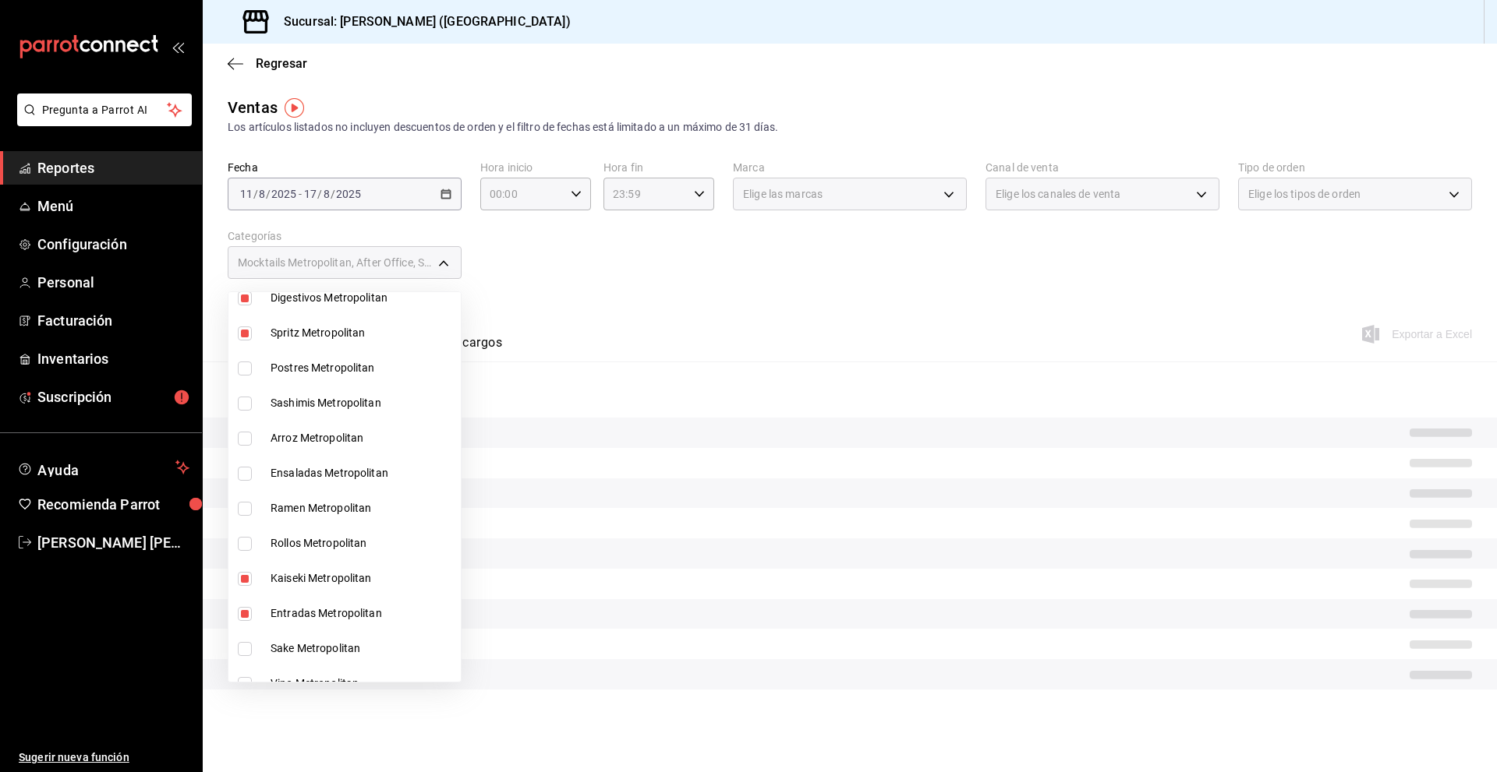
checkbox input "false"
click at [302, 610] on span "Entradas Metropolitan" at bounding box center [362, 614] width 184 height 16
type input "4d305528-b5b4-4405-b82a-cb1b3330fbfc,cb934fe1-b366-49e1-a04c-0ef7884564a3,d2ba1…"
checkbox input "false"
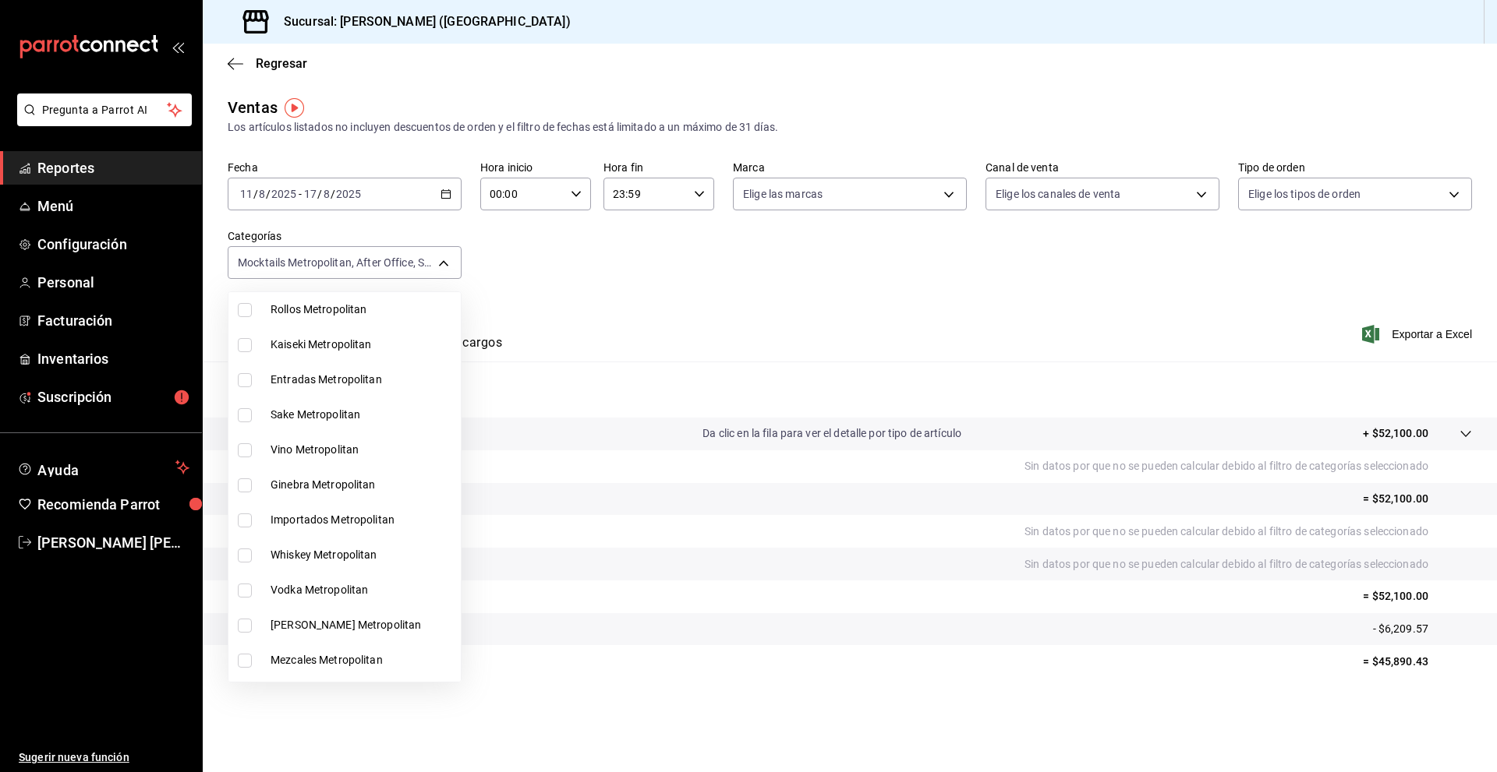
click at [288, 412] on span "Sake Metropolitan" at bounding box center [362, 415] width 184 height 16
type input "4d305528-b5b4-4405-b82a-cb1b3330fbfc,cb934fe1-b366-49e1-a04c-0ef7884564a3,d2ba1…"
checkbox input "true"
click at [288, 447] on span "Vino Metropolitan" at bounding box center [362, 450] width 184 height 16
type input "4d305528-b5b4-4405-b82a-cb1b3330fbfc,cb934fe1-b366-49e1-a04c-0ef7884564a3,d2ba1…"
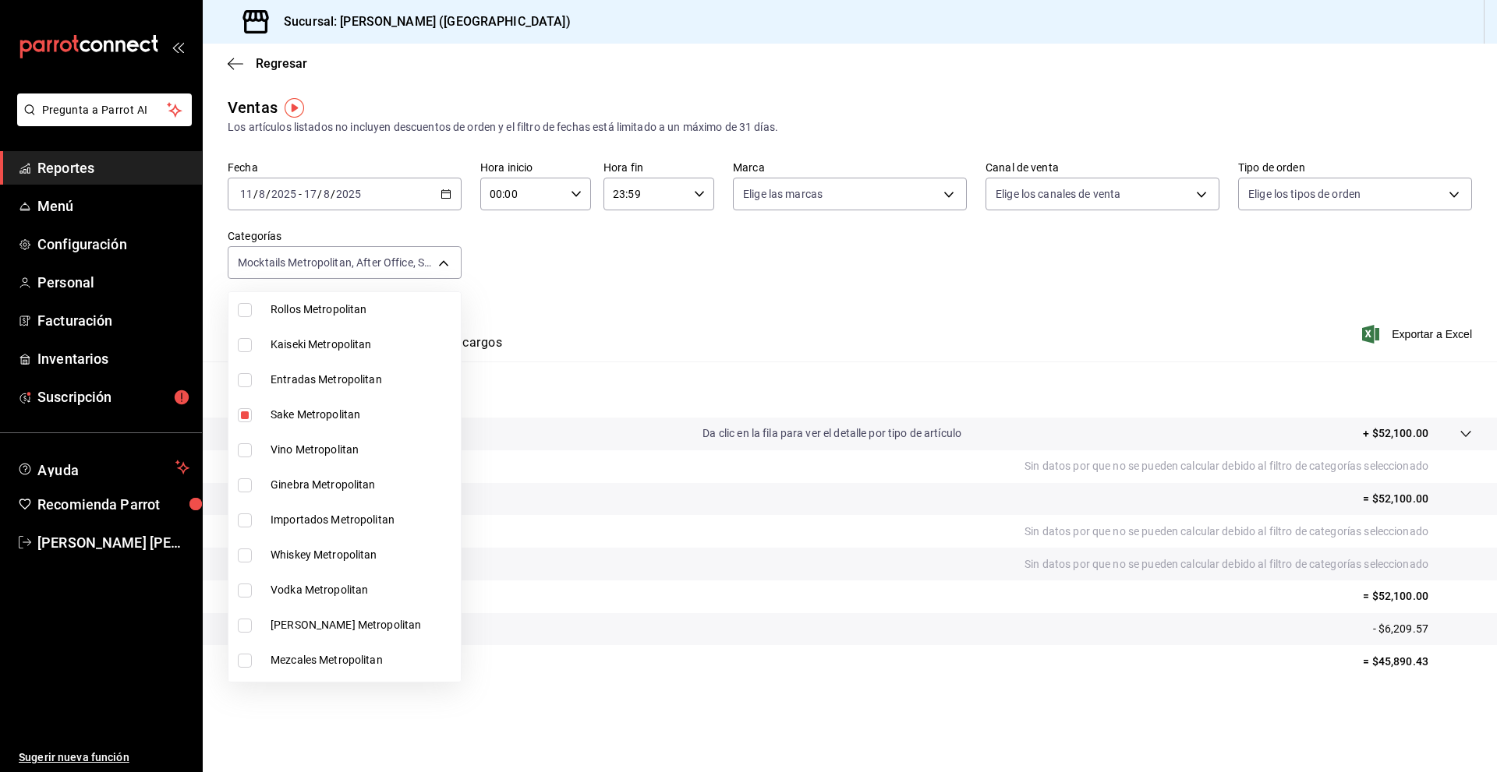
checkbox input "true"
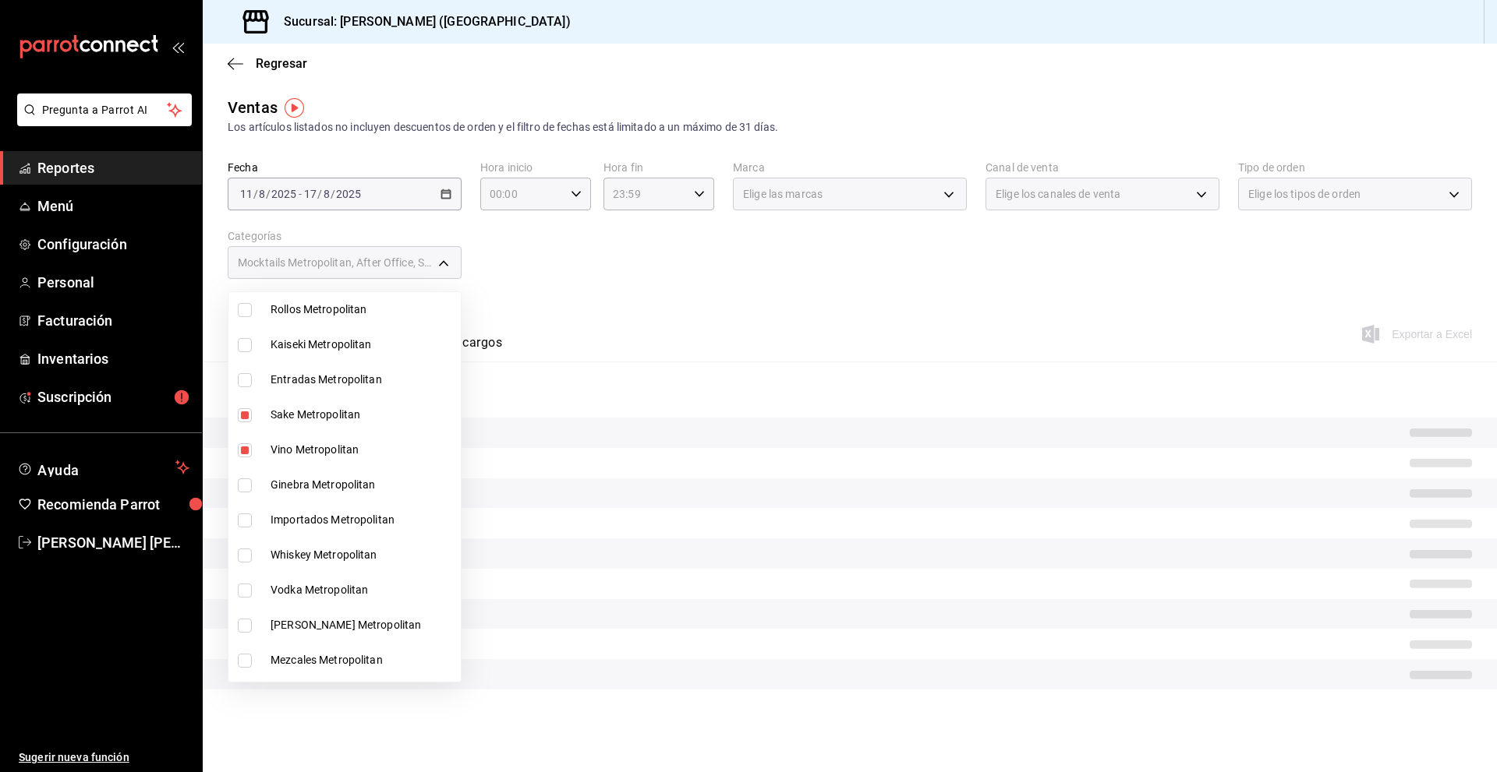
click at [306, 485] on span "Ginebra Metropolitan" at bounding box center [362, 485] width 184 height 16
type input "4d305528-b5b4-4405-b82a-cb1b3330fbfc,cb934fe1-b366-49e1-a04c-0ef7884564a3,d2ba1…"
checkbox input "true"
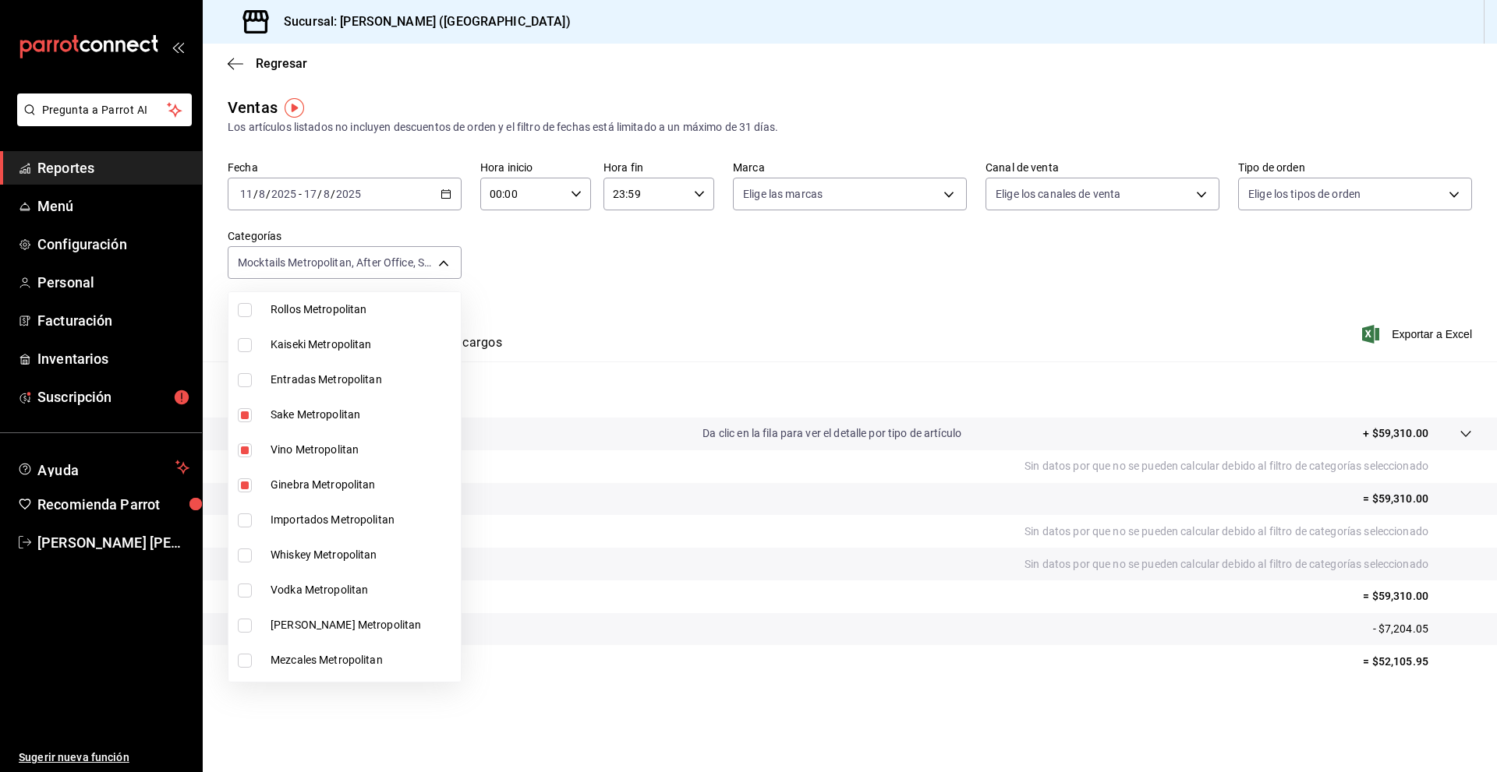
click at [316, 521] on span "Importados Metropolitan" at bounding box center [362, 520] width 184 height 16
type input "4d305528-b5b4-4405-b82a-cb1b3330fbfc,cb934fe1-b366-49e1-a04c-0ef7884564a3,d2ba1…"
checkbox input "true"
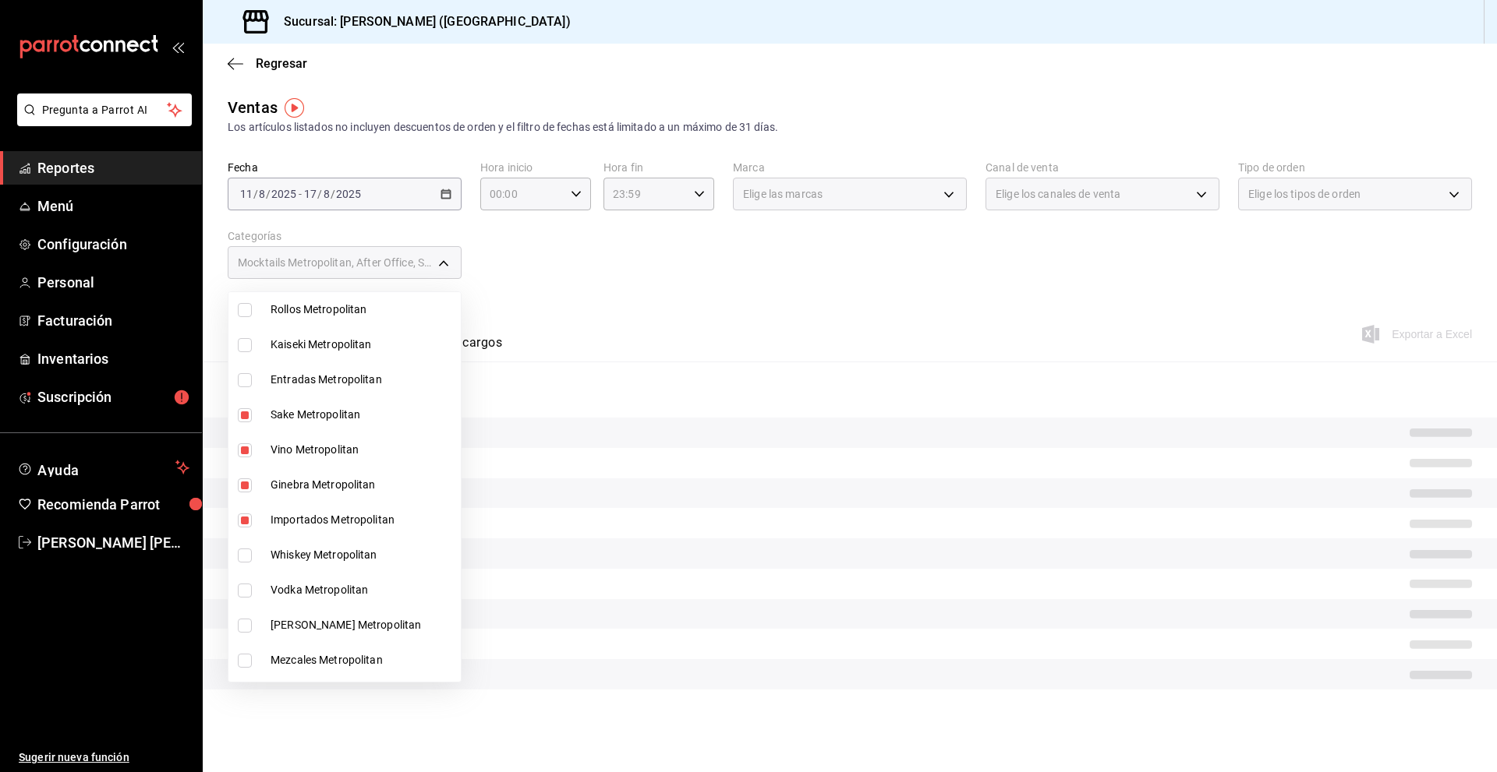
click at [320, 553] on span "Whiskey Metropolitan" at bounding box center [362, 555] width 184 height 16
type input "4d305528-b5b4-4405-b82a-cb1b3330fbfc,cb934fe1-b366-49e1-a04c-0ef7884564a3,d2ba1…"
checkbox input "true"
click at [319, 585] on span "Vodka Metropolitan" at bounding box center [362, 590] width 184 height 16
type input "4d305528-b5b4-4405-b82a-cb1b3330fbfc,cb934fe1-b366-49e1-a04c-0ef7884564a3,d2ba1…"
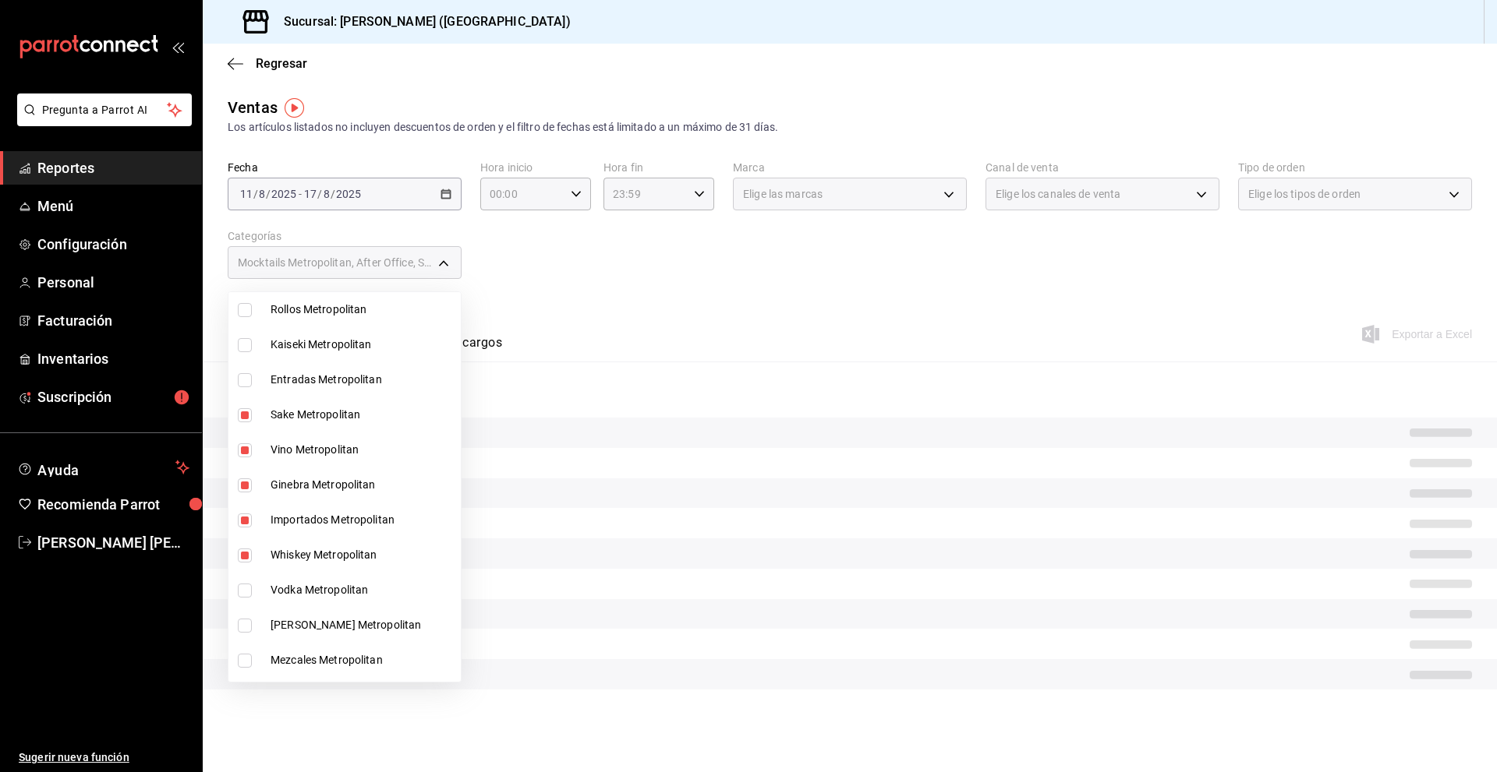
checkbox input "true"
click at [314, 614] on li "[PERSON_NAME] Metropolitan" at bounding box center [344, 625] width 232 height 35
type input "4d305528-b5b4-4405-b82a-cb1b3330fbfc,cb934fe1-b366-49e1-a04c-0ef7884564a3,d2ba1…"
checkbox input "true"
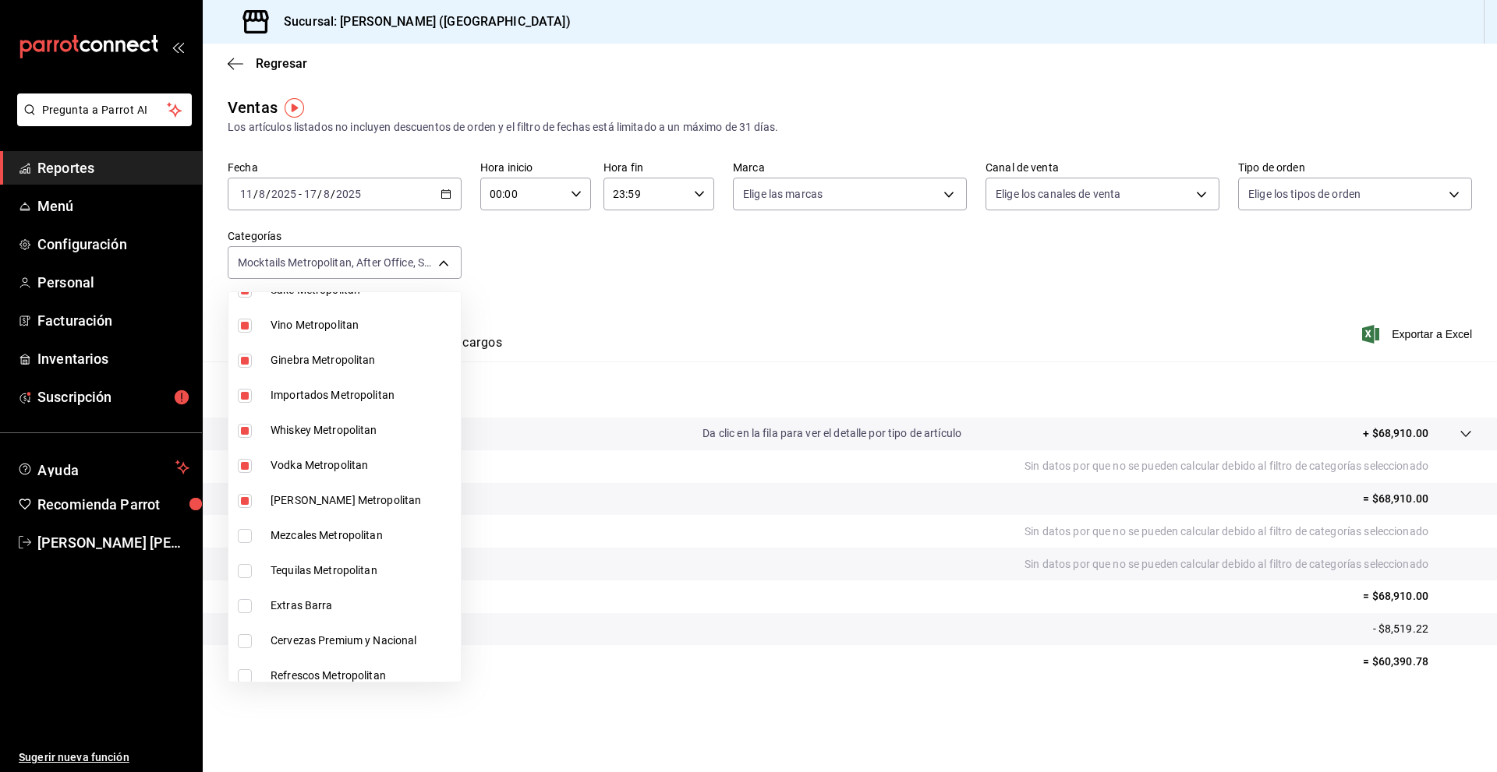
scroll to position [702, 0]
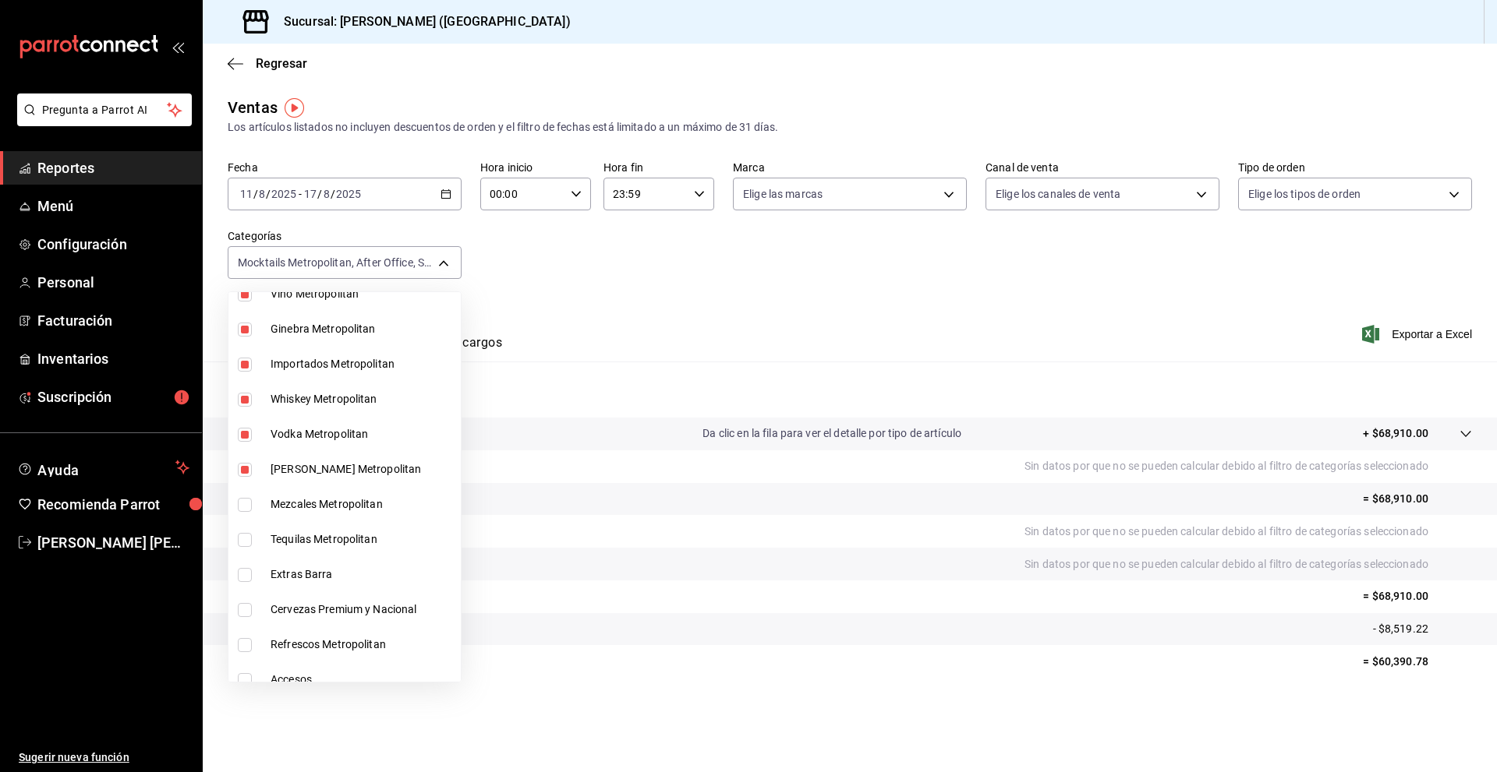
click at [306, 513] on li "Mezcales Metropolitan" at bounding box center [344, 504] width 232 height 35
type input "4d305528-b5b4-4405-b82a-cb1b3330fbfc,cb934fe1-b366-49e1-a04c-0ef7884564a3,d2ba1…"
checkbox input "true"
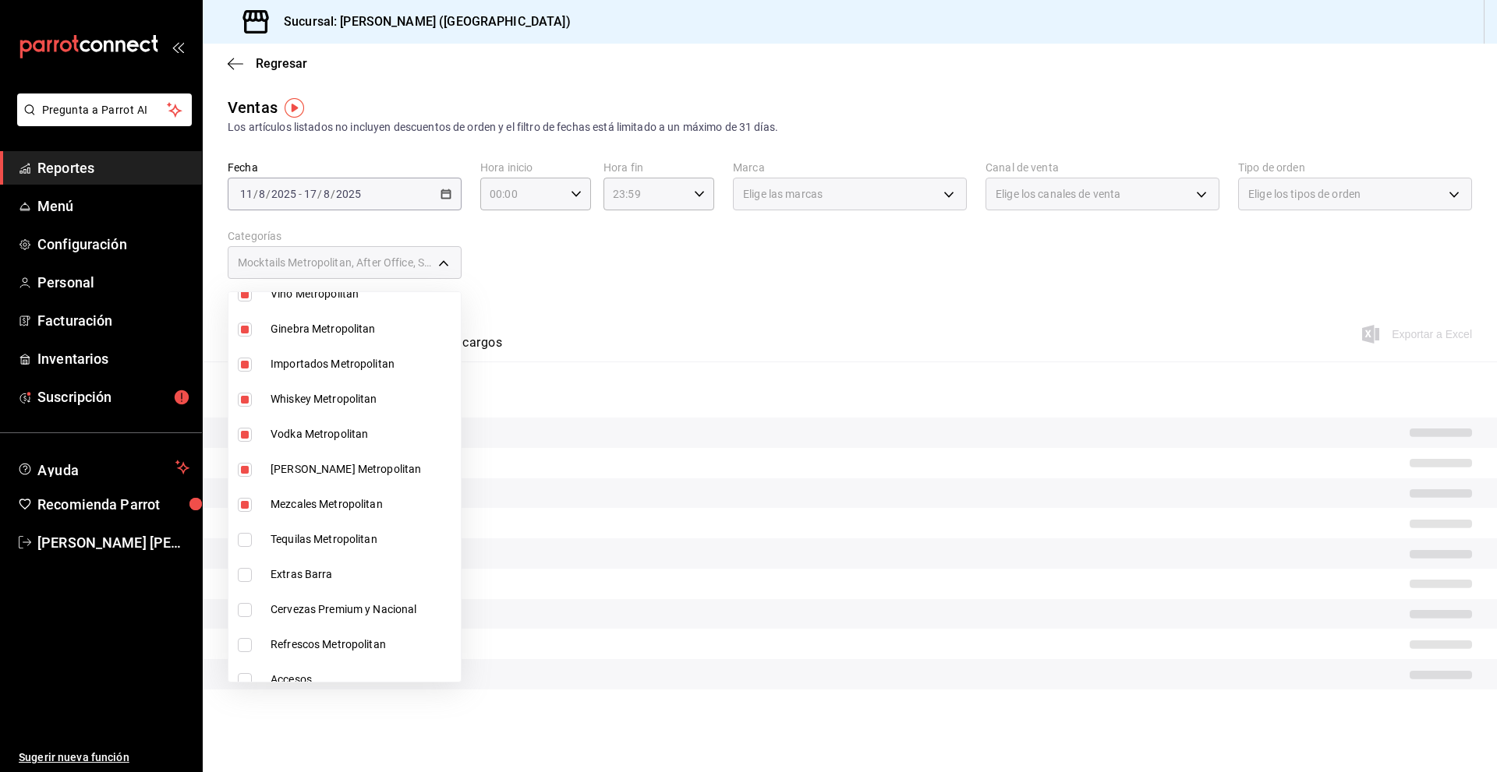
click at [307, 540] on span "Tequilas Metropolitan" at bounding box center [362, 540] width 184 height 16
type input "4d305528-b5b4-4405-b82a-cb1b3330fbfc,cb934fe1-b366-49e1-a04c-0ef7884564a3,d2ba1…"
checkbox input "true"
click at [309, 560] on li "Extras Barra" at bounding box center [344, 574] width 232 height 35
type input "4d305528-b5b4-4405-b82a-cb1b3330fbfc,cb934fe1-b366-49e1-a04c-0ef7884564a3,d2ba1…"
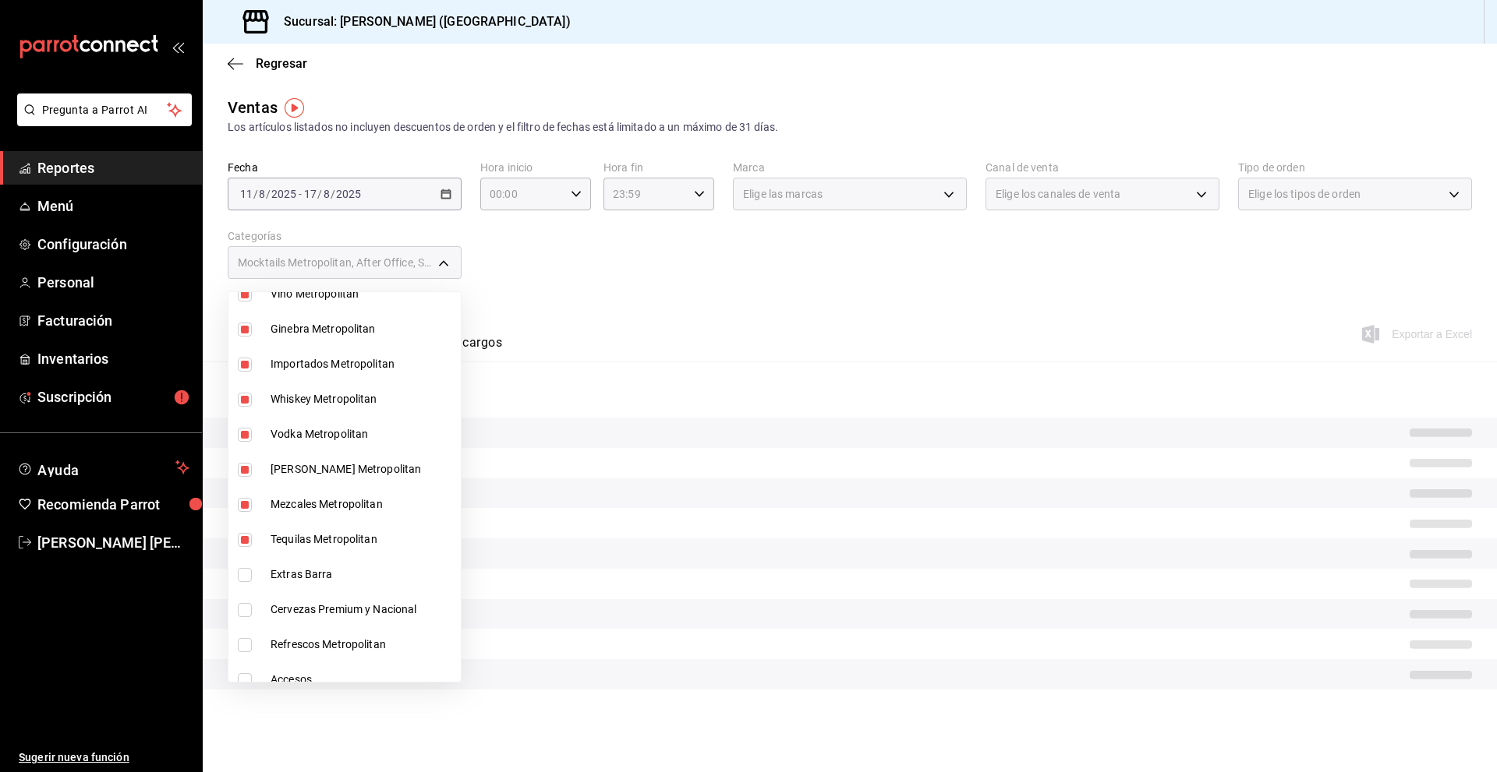
checkbox input "true"
click at [309, 608] on span "Cervezas Premium y Nacional" at bounding box center [362, 610] width 184 height 16
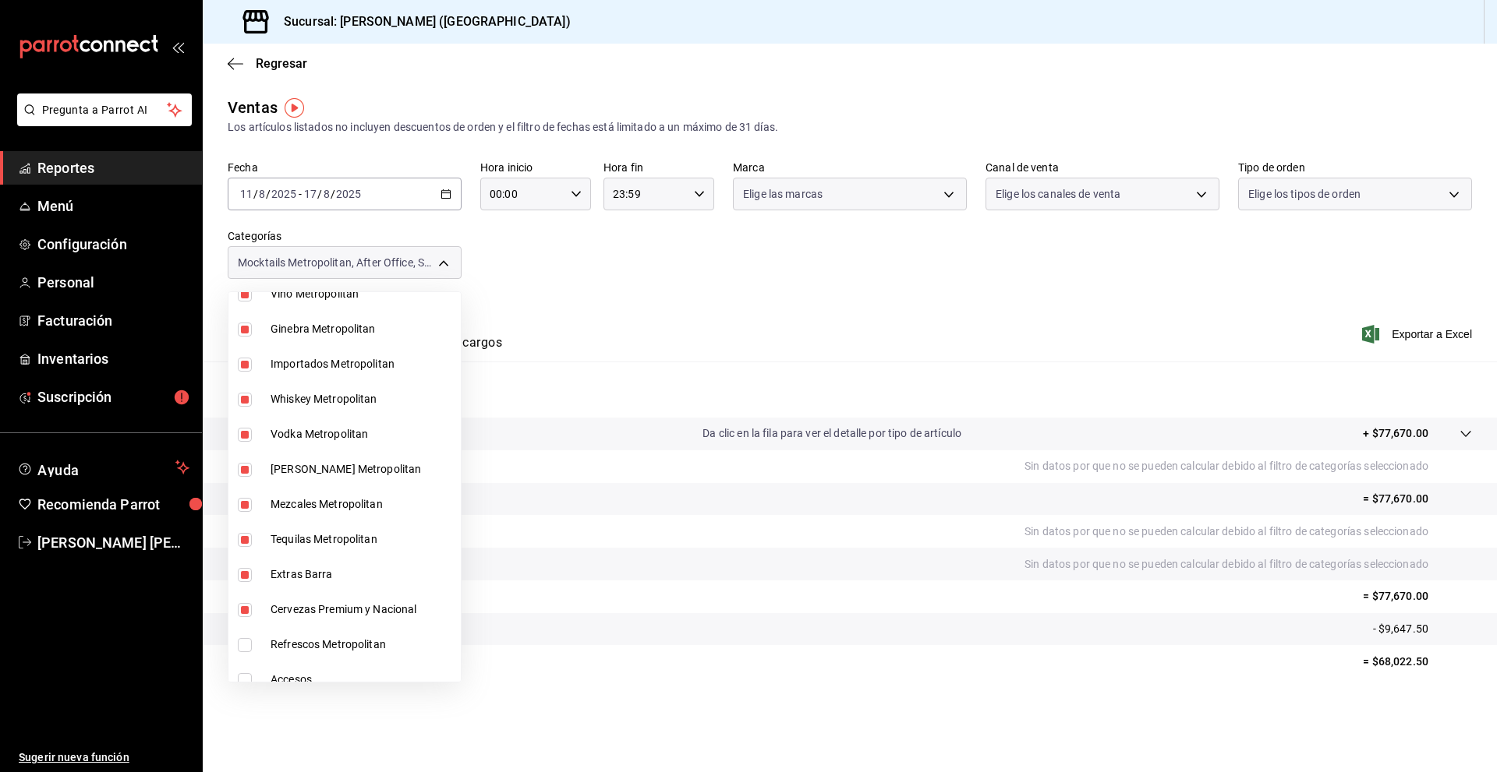
type input "4d305528-b5b4-4405-b82a-cb1b3330fbfc,cb934fe1-b366-49e1-a04c-0ef7884564a3,d2ba1…"
checkbox input "true"
click at [313, 642] on span "Refrescos Metropolitan" at bounding box center [362, 645] width 184 height 16
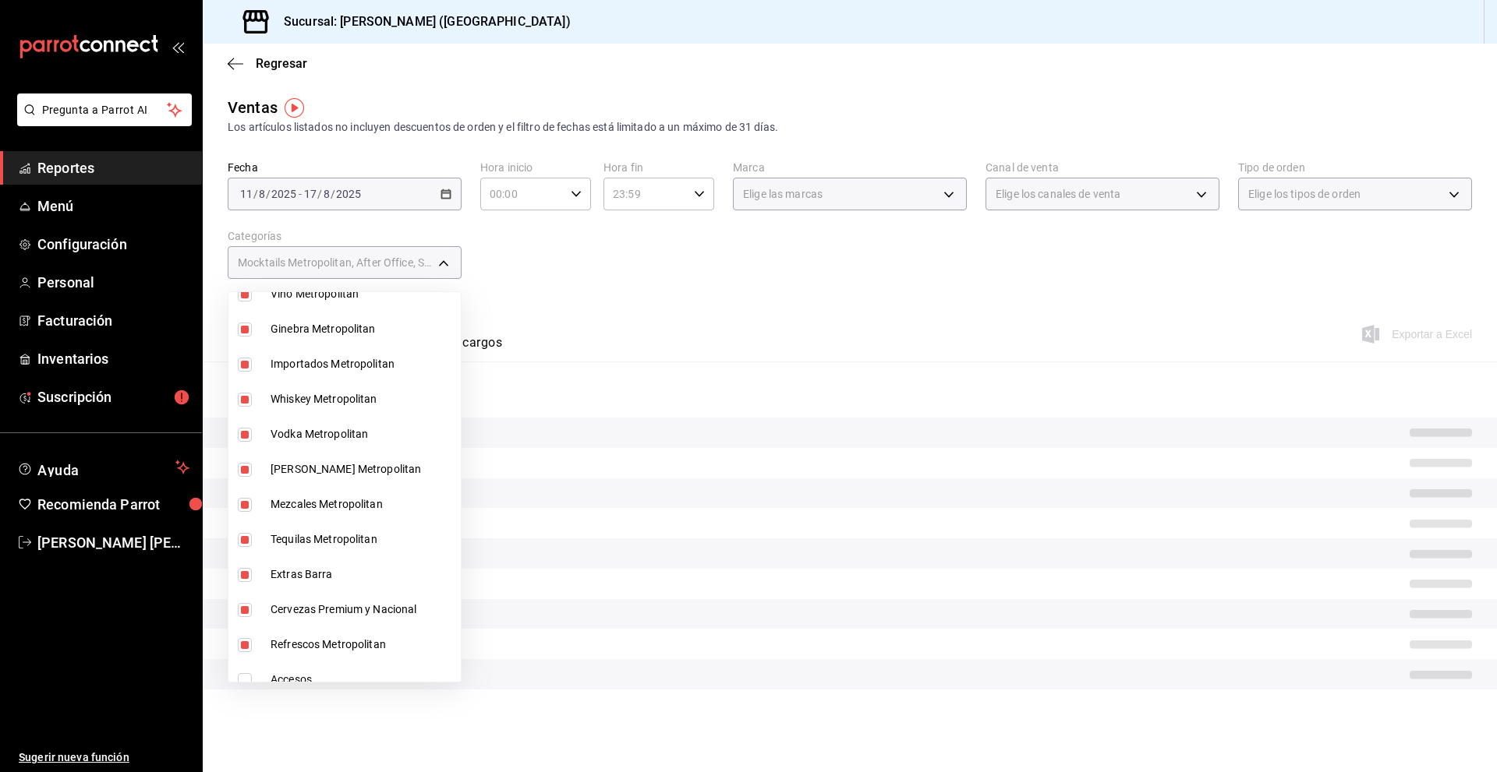
type input "4d305528-b5b4-4405-b82a-cb1b3330fbfc,cb934fe1-b366-49e1-a04c-0ef7884564a3,d2ba1…"
checkbox input "true"
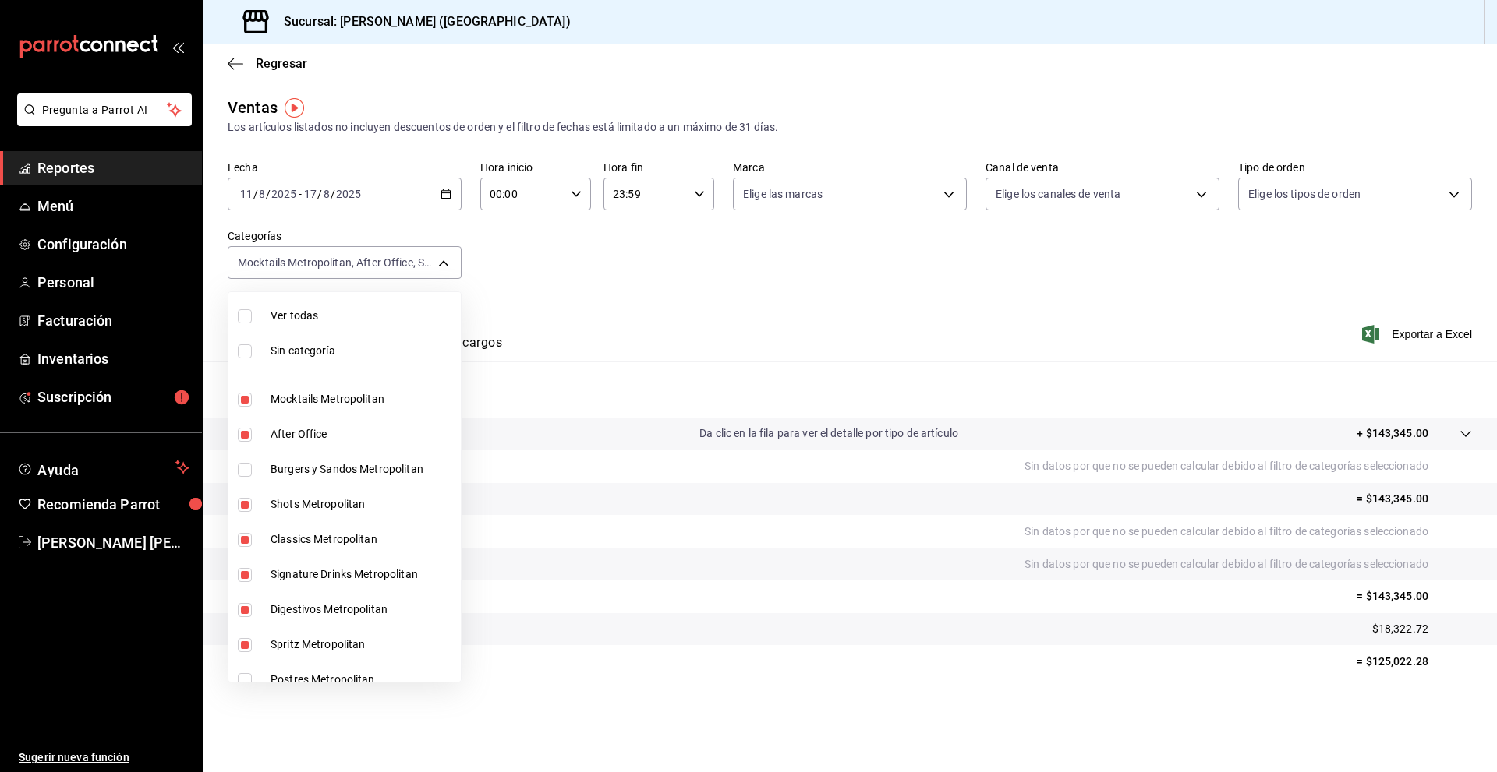
click at [668, 302] on div at bounding box center [748, 386] width 1497 height 772
click at [446, 247] on body "Pregunta a Parrot AI Reportes Menú Configuración Personal Facturación Inventari…" at bounding box center [748, 386] width 1497 height 772
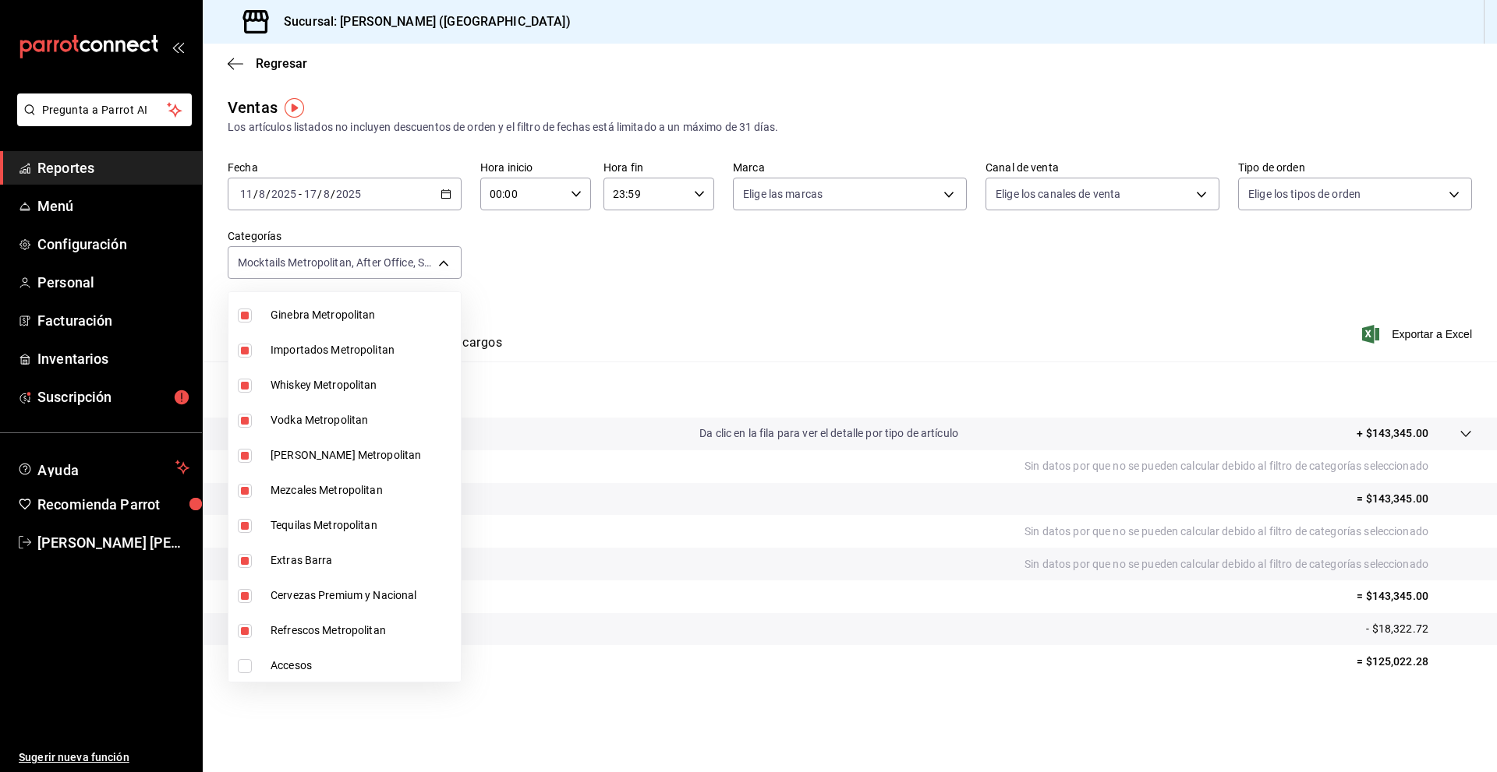
scroll to position [717, 0]
click at [667, 282] on div at bounding box center [748, 386] width 1497 height 772
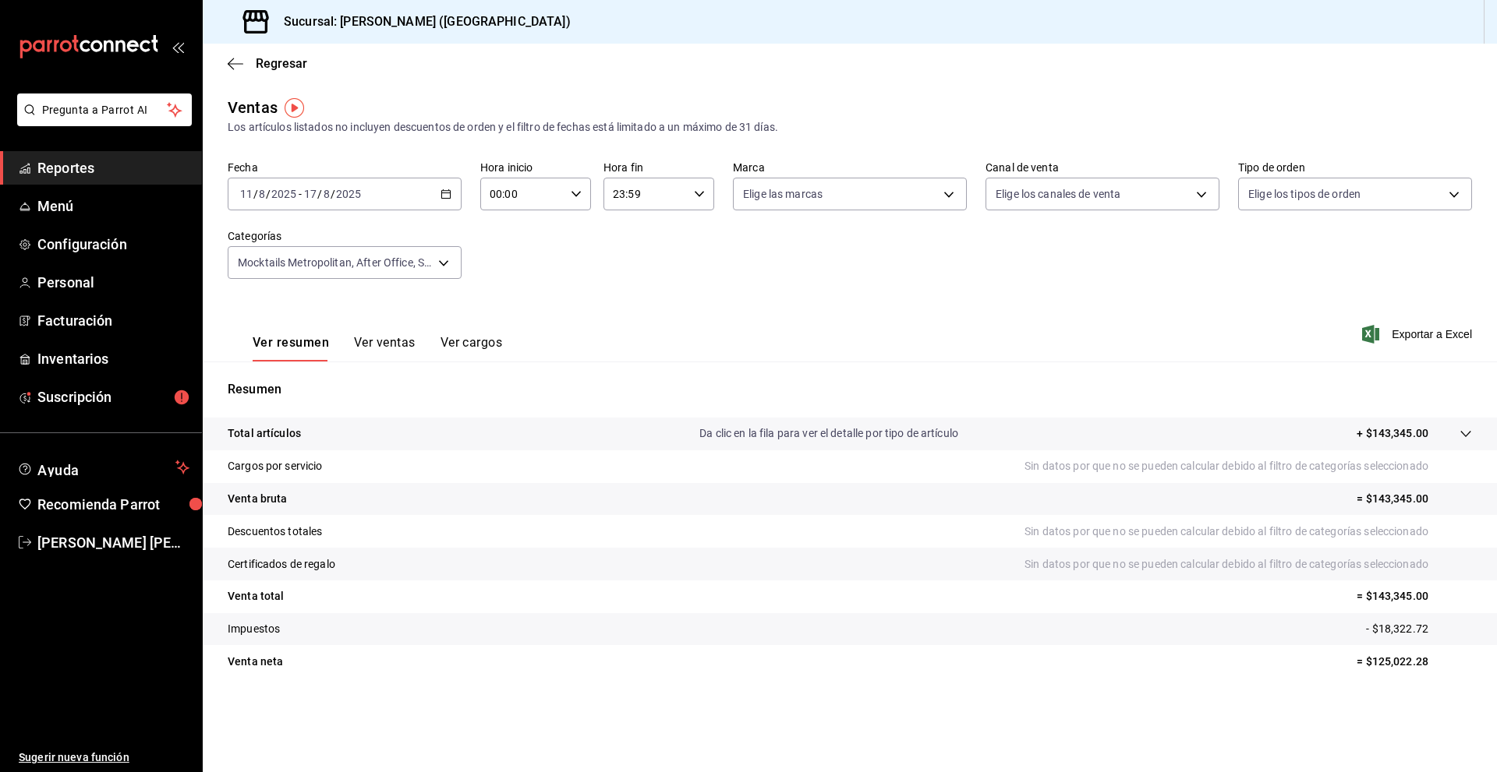
click at [142, 37] on icon "mailbox folders" at bounding box center [89, 46] width 140 height 23
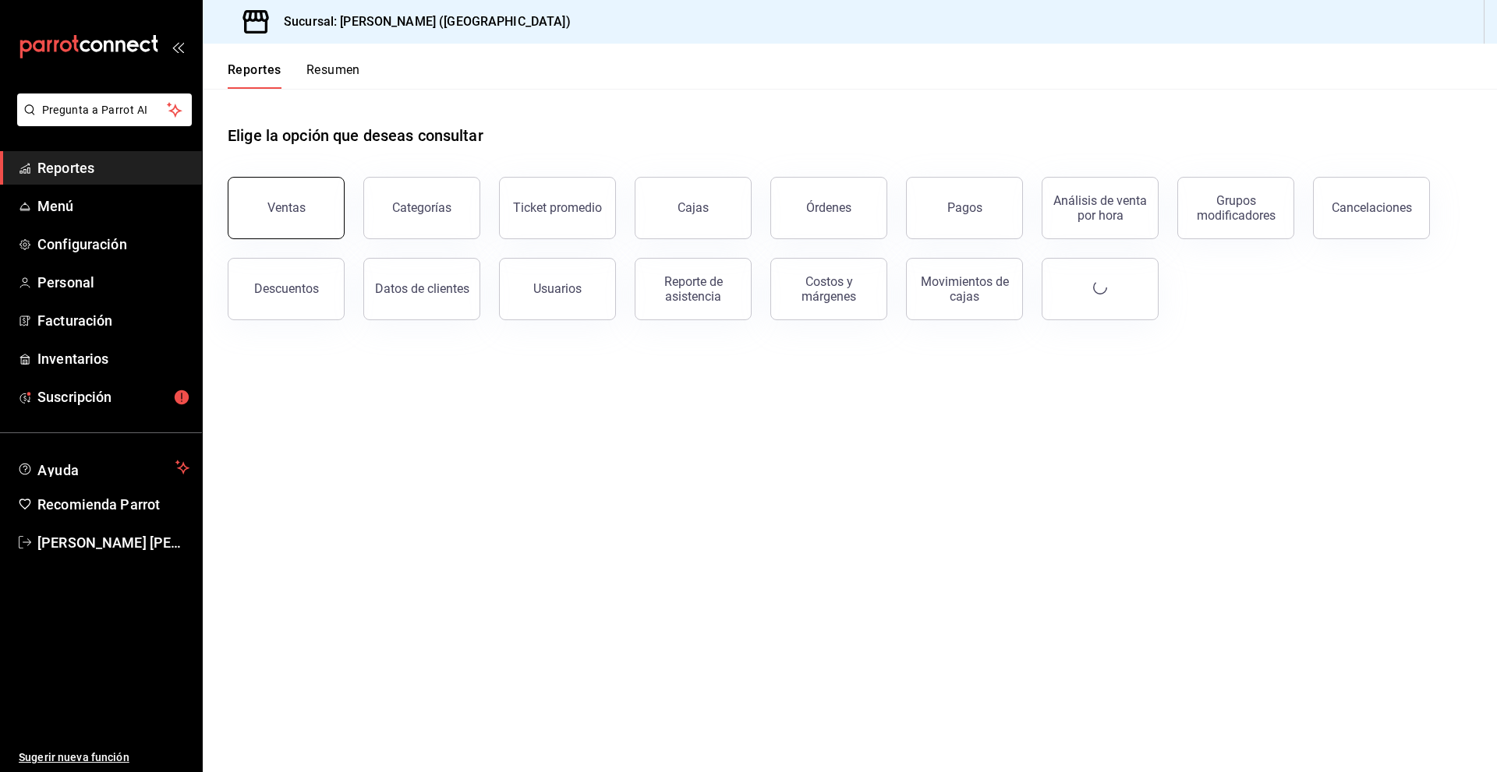
click at [316, 218] on button "Ventas" at bounding box center [286, 208] width 117 height 62
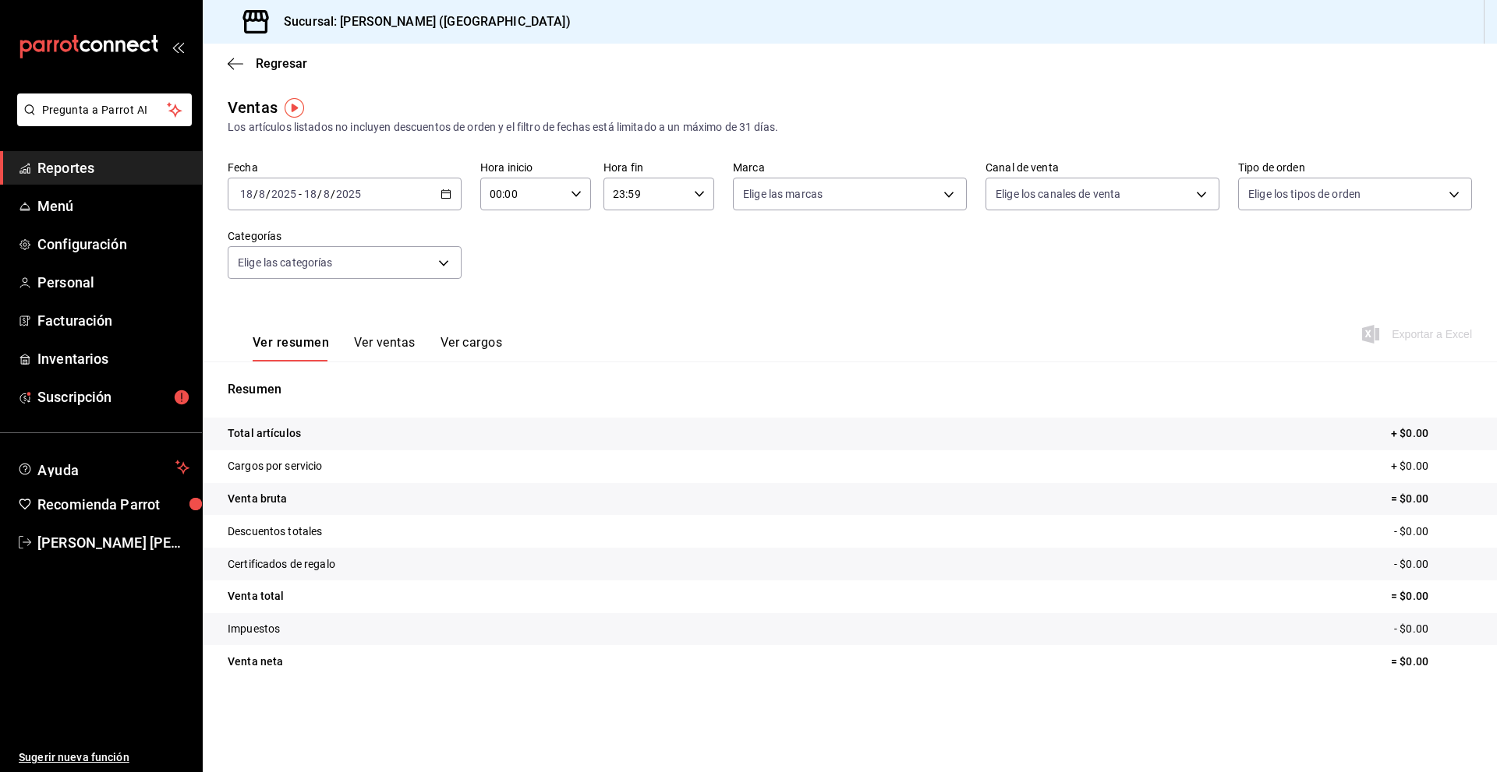
click at [444, 193] on \(Stroke\) "button" at bounding box center [446, 193] width 9 height 1
click at [314, 372] on li "Rango de fechas" at bounding box center [301, 381] width 146 height 35
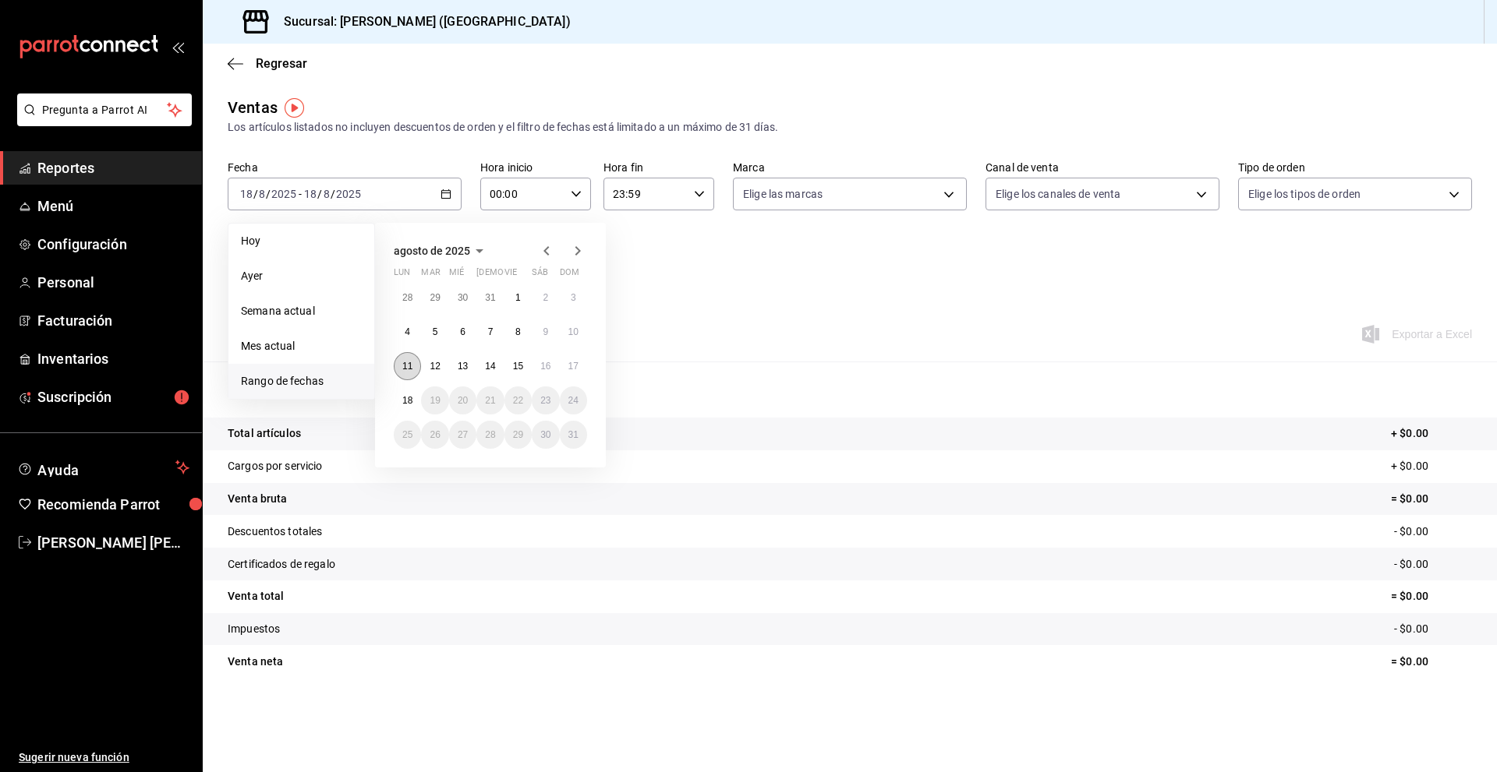
click at [404, 359] on button "11" at bounding box center [407, 366] width 27 height 28
click at [571, 368] on abbr "17" at bounding box center [573, 366] width 10 height 11
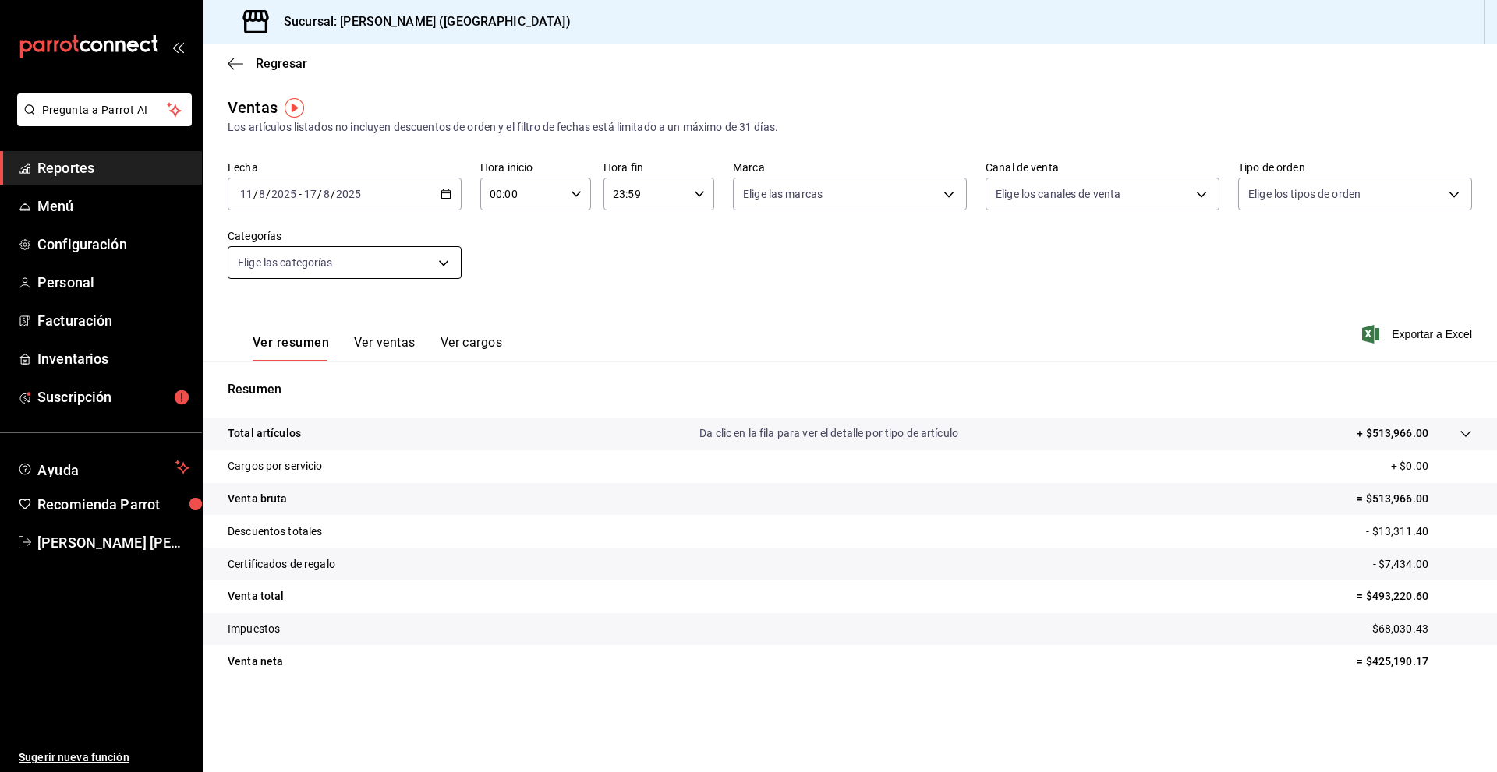
click at [447, 267] on body "Pregunta a Parrot AI Reportes Menú Configuración Personal Facturación Inventari…" at bounding box center [748, 386] width 1497 height 772
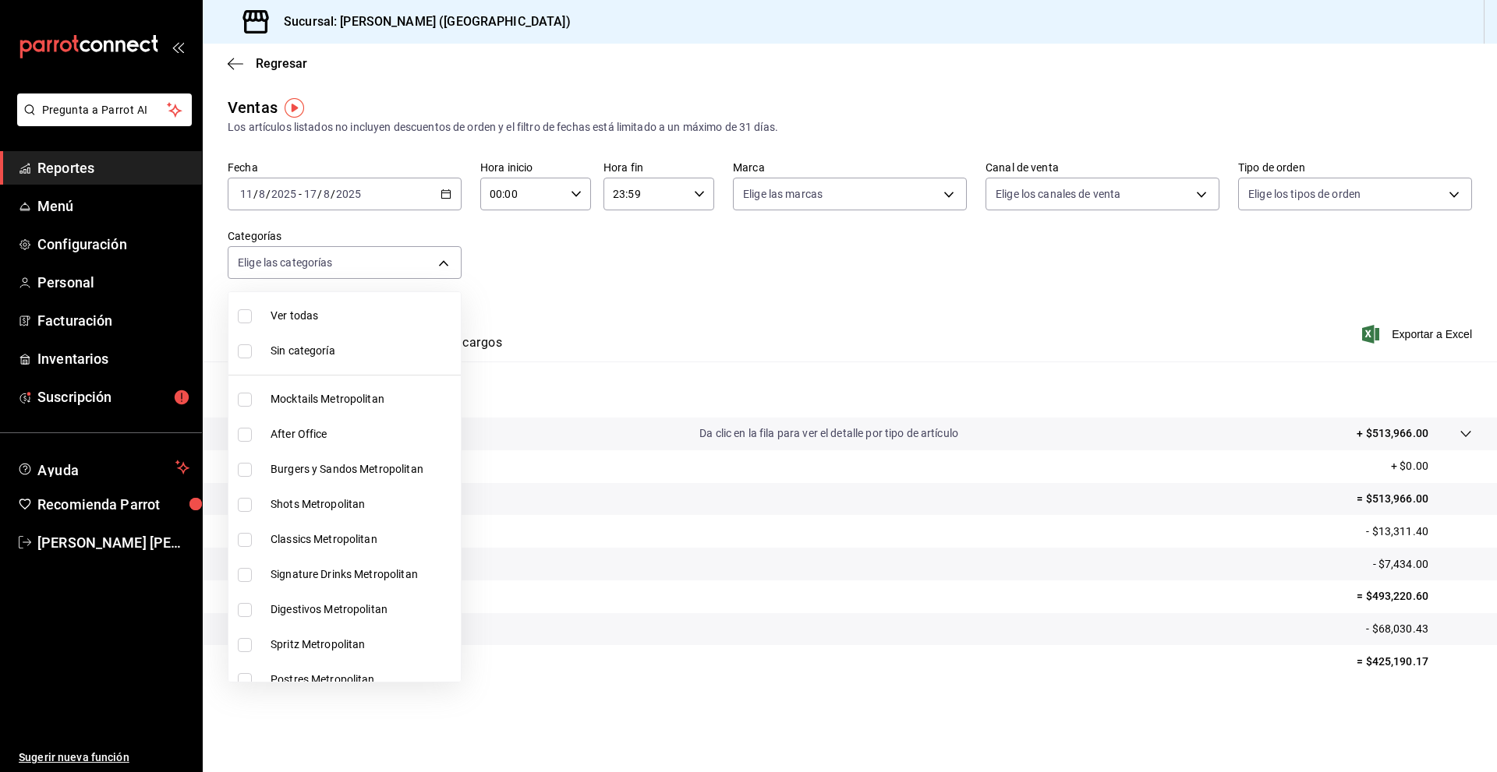
click at [332, 409] on li "Mocktails Metropolitan" at bounding box center [344, 399] width 232 height 35
type input "4d305528-b5b4-4405-b82a-cb1b3330fbfc"
checkbox input "true"
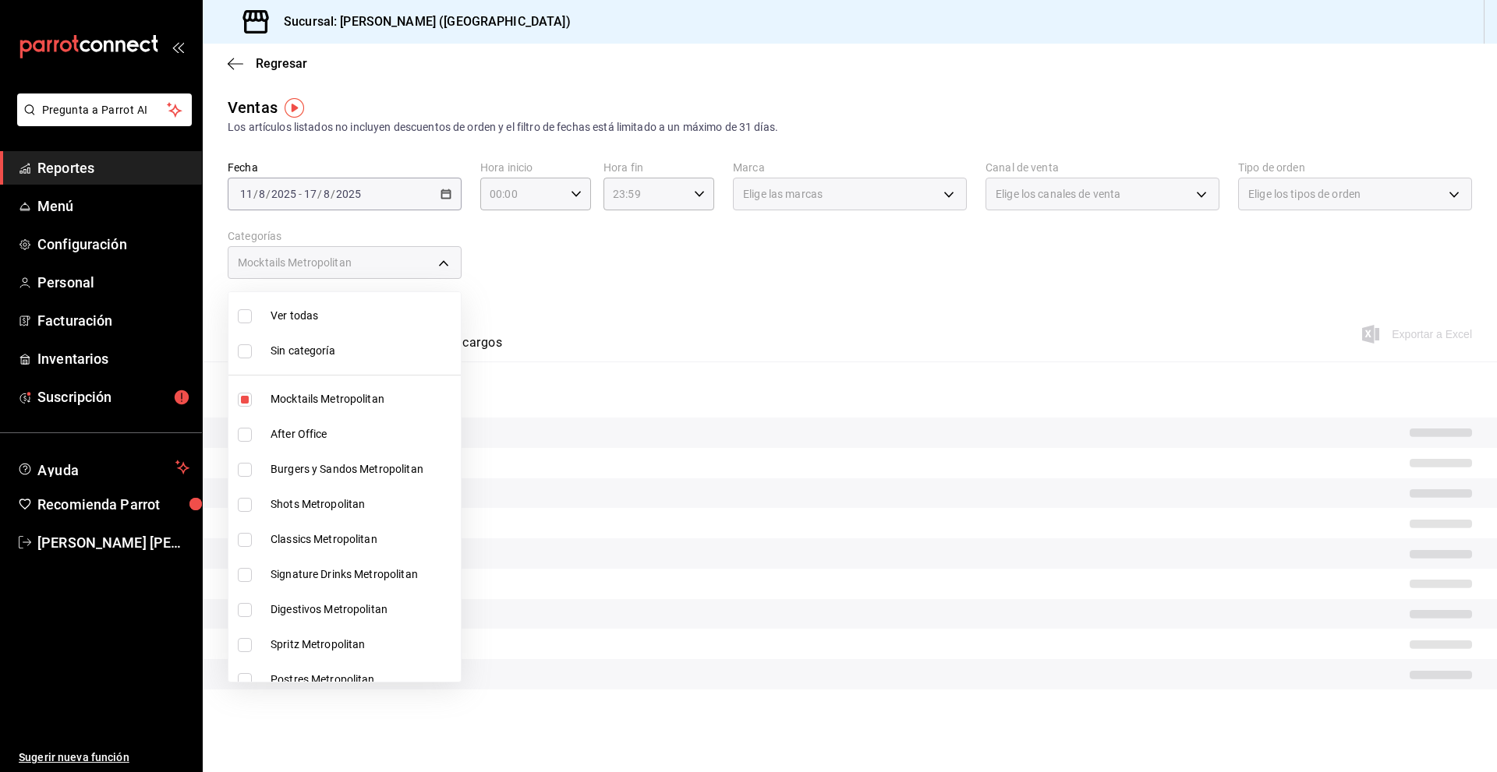
click at [320, 434] on span "After Office" at bounding box center [362, 434] width 184 height 16
type input "4d305528-b5b4-4405-b82a-cb1b3330fbfc,cb934fe1-b366-49e1-a04c-0ef7884564a3"
checkbox input "true"
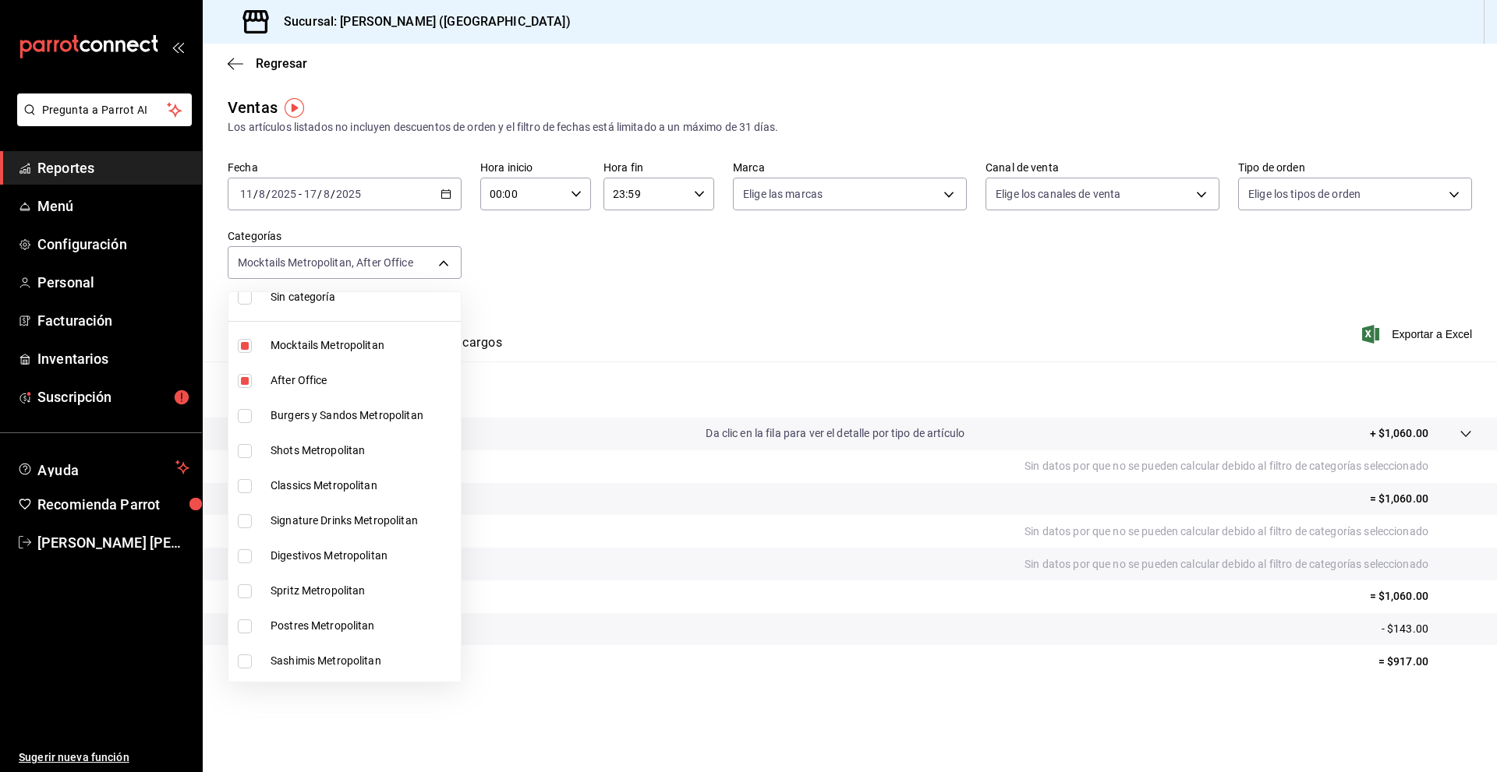
scroll to position [78, 0]
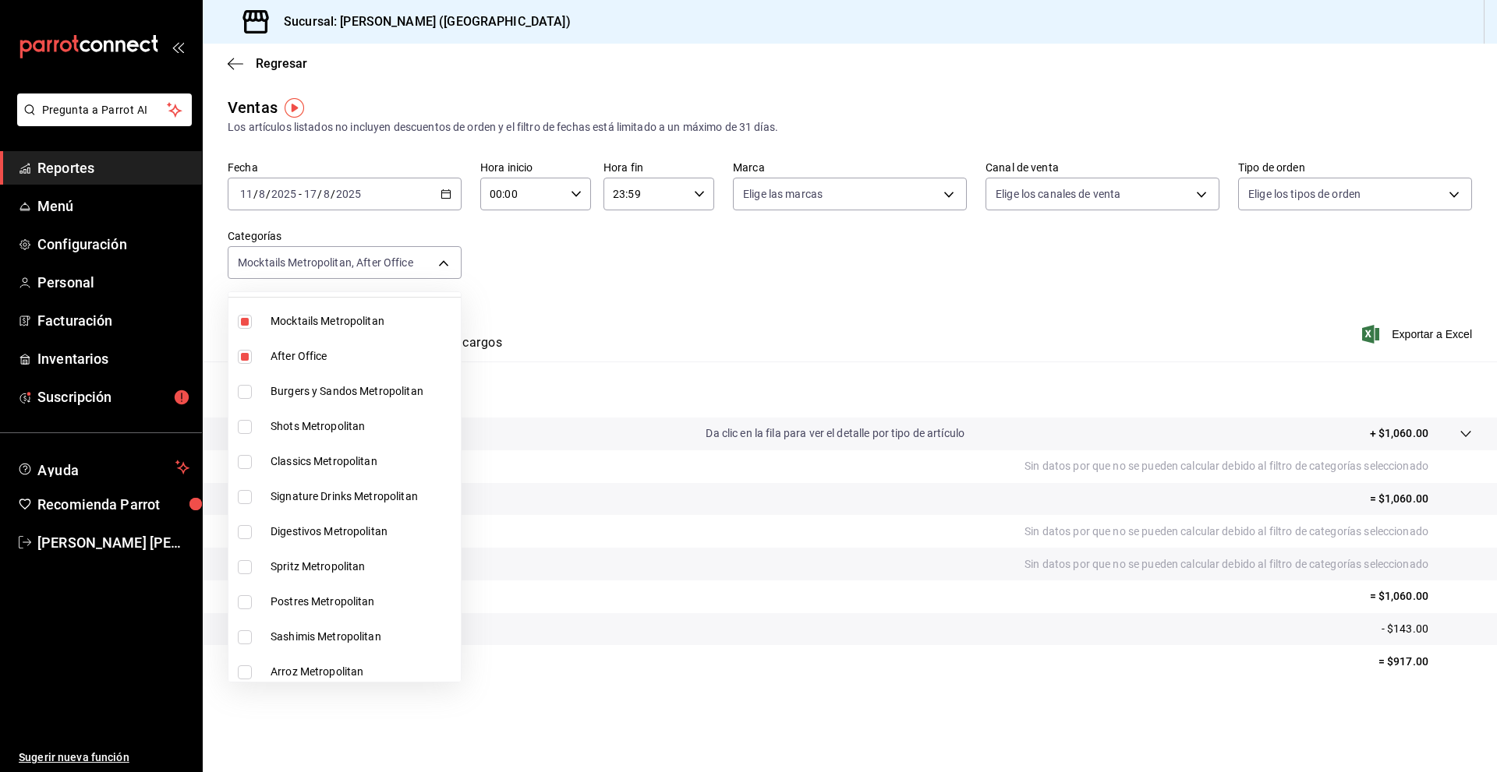
click at [315, 429] on span "Shots Metropolitan" at bounding box center [362, 427] width 184 height 16
type input "4d305528-b5b4-4405-b82a-cb1b3330fbfc,cb934fe1-b366-49e1-a04c-0ef7884564a3,d2ba1…"
checkbox input "true"
click at [319, 456] on span "Classics Metropolitan" at bounding box center [362, 462] width 184 height 16
type input "4d305528-b5b4-4405-b82a-cb1b3330fbfc,cb934fe1-b366-49e1-a04c-0ef7884564a3,d2ba1…"
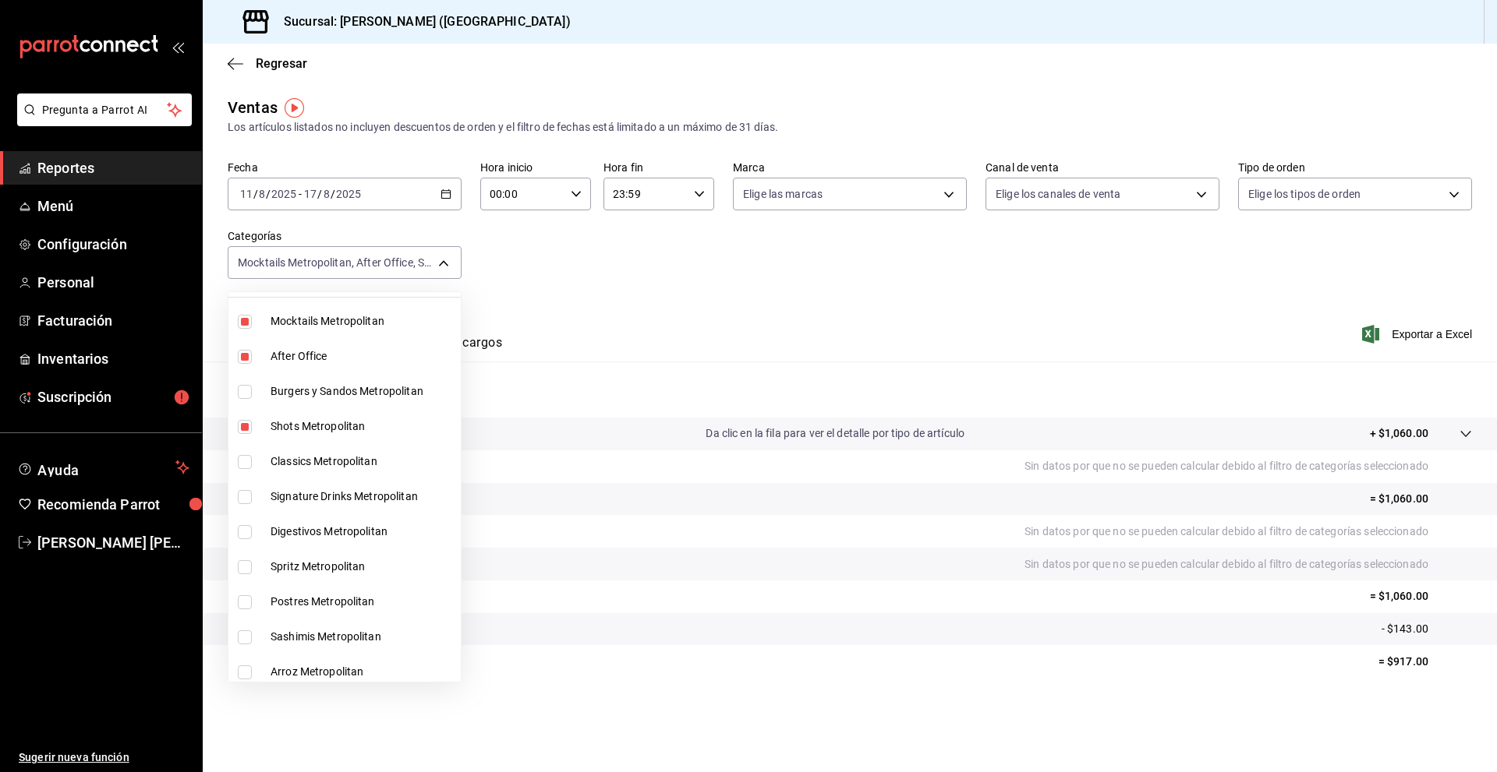
checkbox input "true"
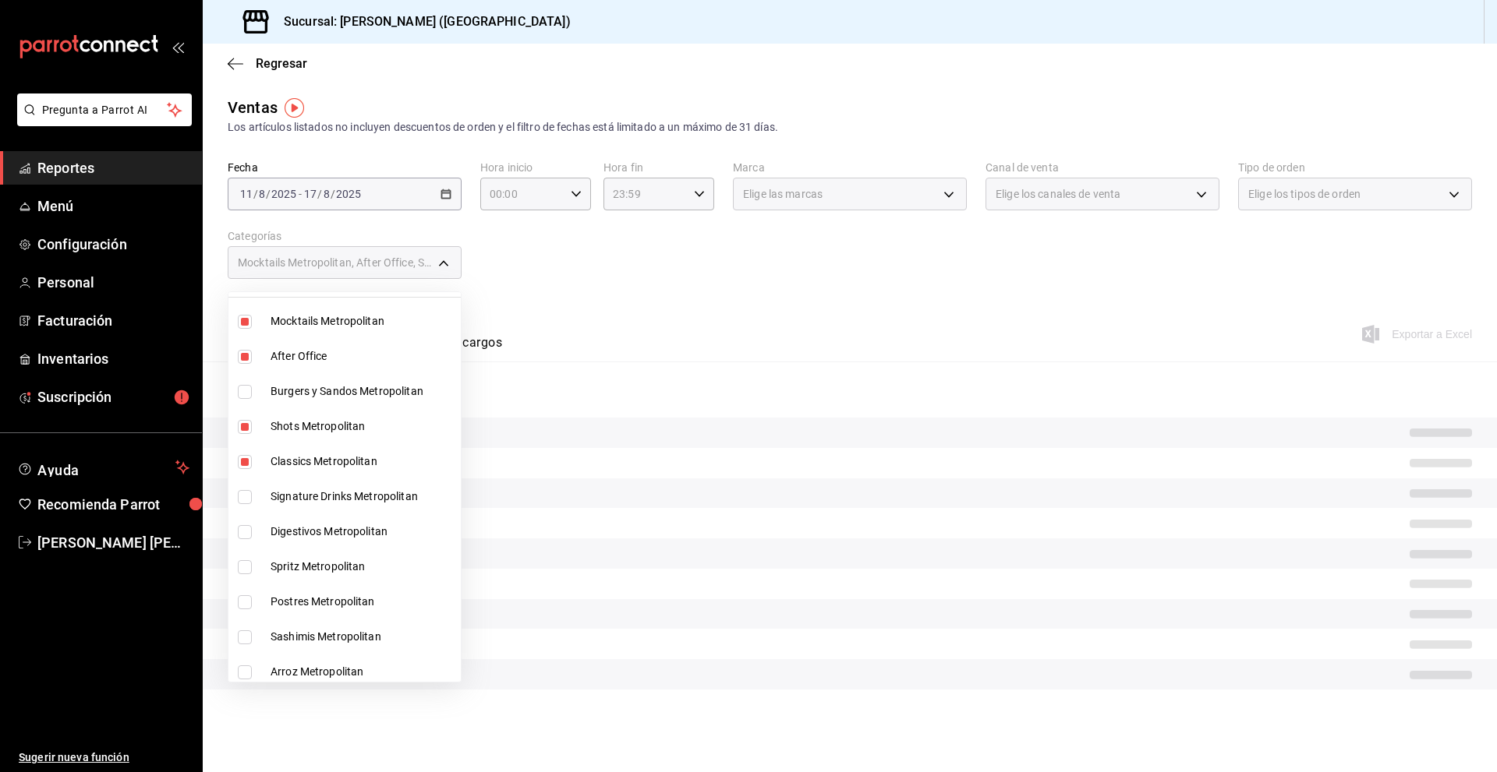
click at [313, 488] on li "Signature Drinks Metropolitan" at bounding box center [344, 496] width 232 height 35
type input "4d305528-b5b4-4405-b82a-cb1b3330fbfc,cb934fe1-b366-49e1-a04c-0ef7884564a3,d2ba1…"
checkbox input "true"
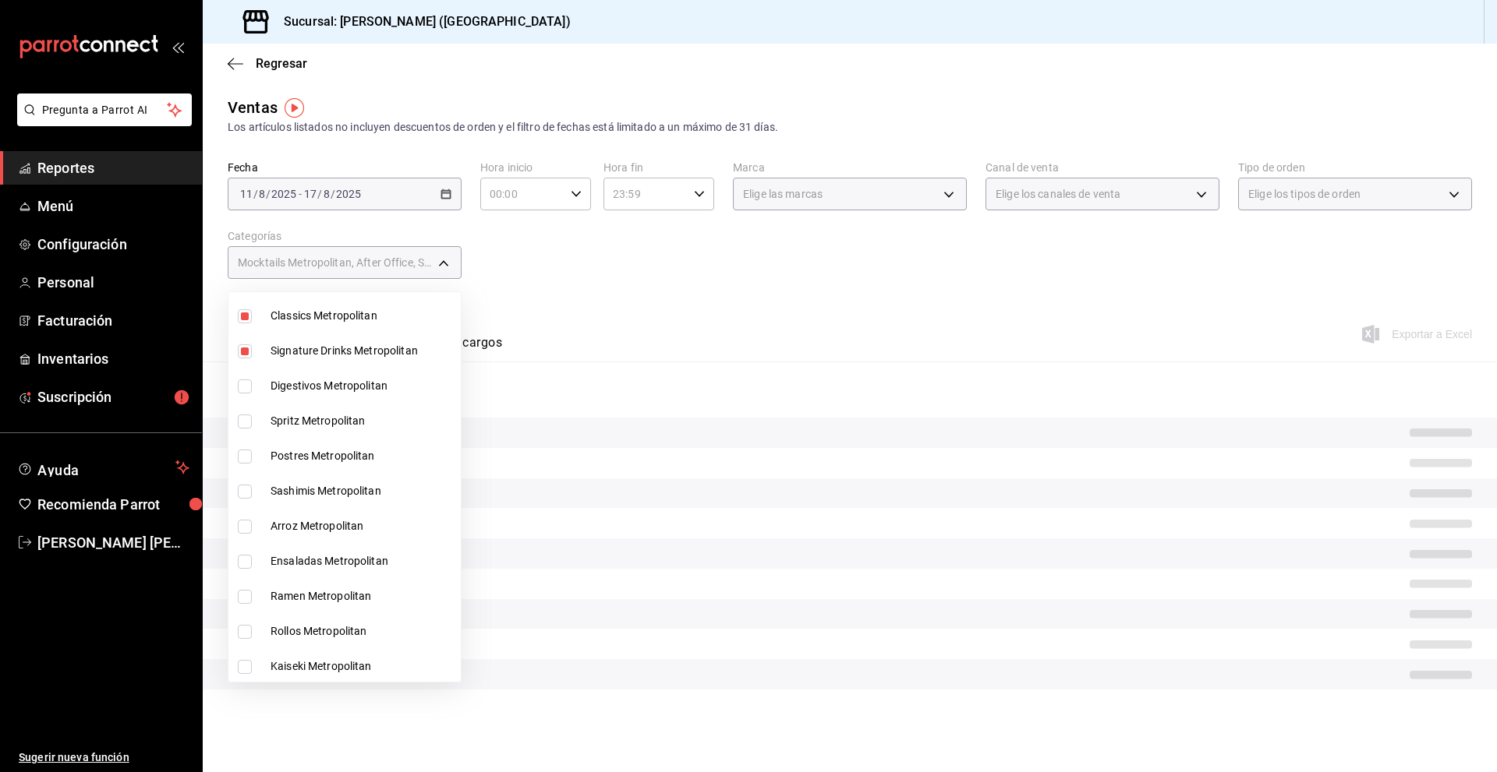
scroll to position [234, 0]
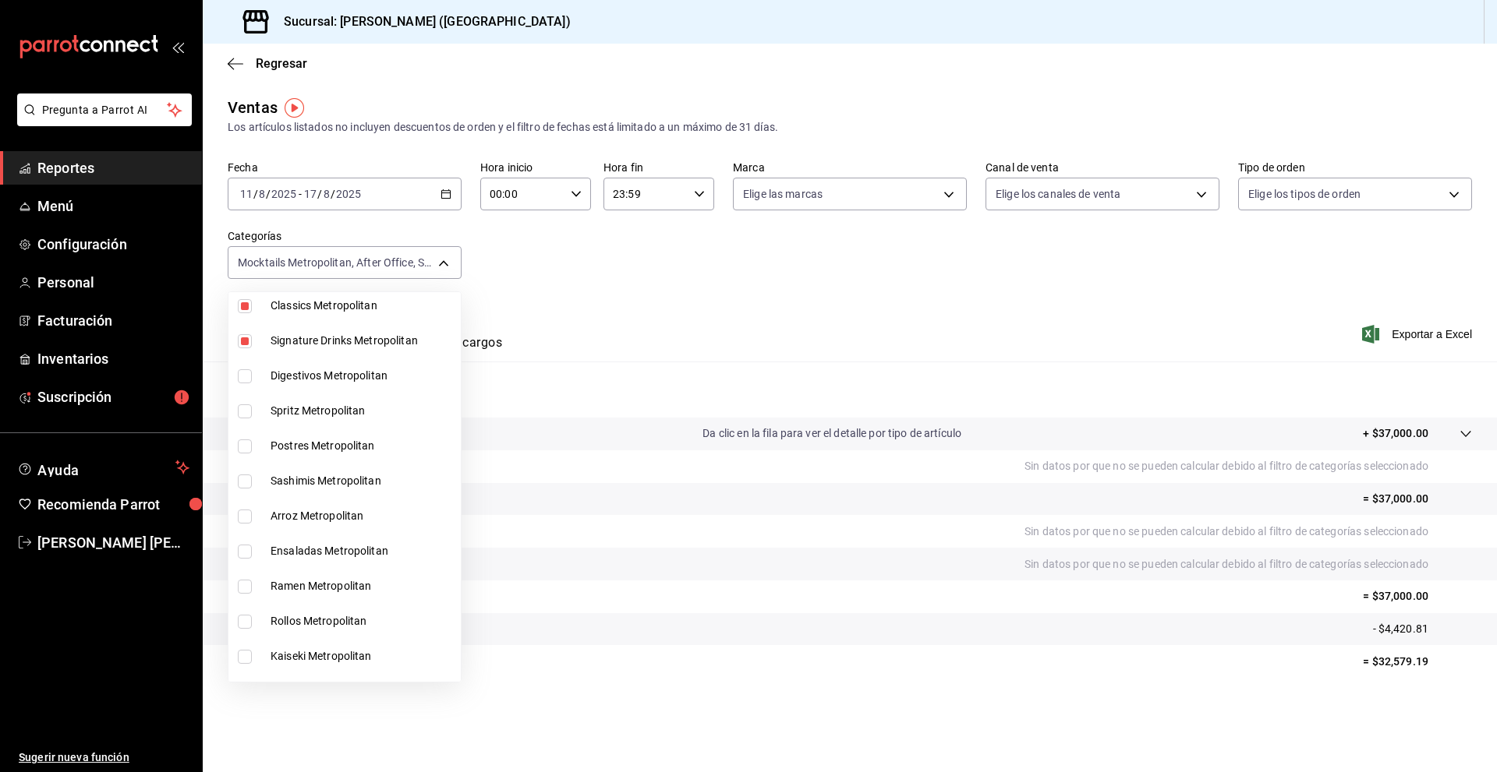
click at [300, 362] on li "Digestivos Metropolitan" at bounding box center [344, 376] width 232 height 35
type input "4d305528-b5b4-4405-b82a-cb1b3330fbfc,cb934fe1-b366-49e1-a04c-0ef7884564a3,d2ba1…"
checkbox input "true"
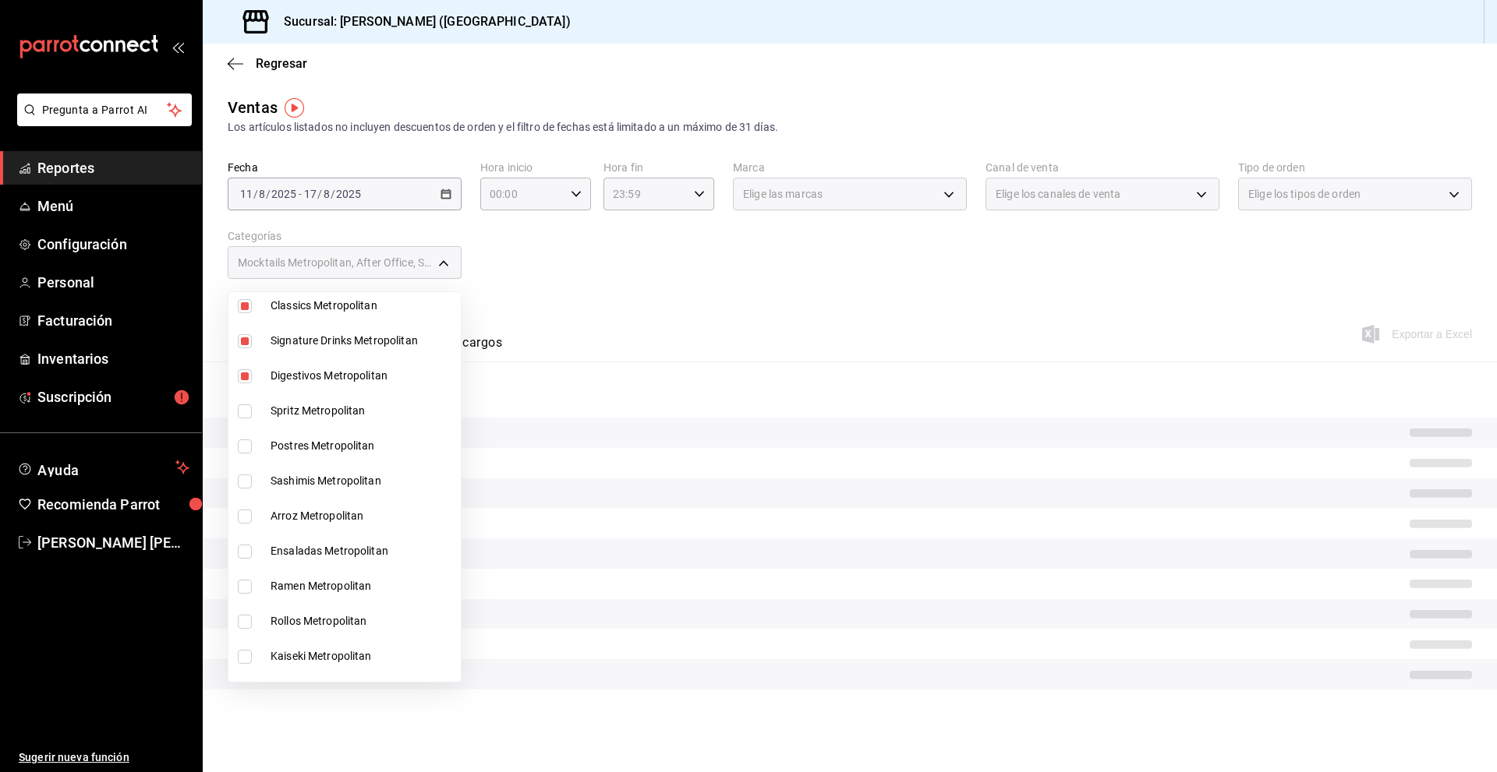
click at [311, 415] on span "Spritz Metropolitan" at bounding box center [362, 411] width 184 height 16
type input "4d305528-b5b4-4405-b82a-cb1b3330fbfc,cb934fe1-b366-49e1-a04c-0ef7884564a3,d2ba1…"
checkbox input "true"
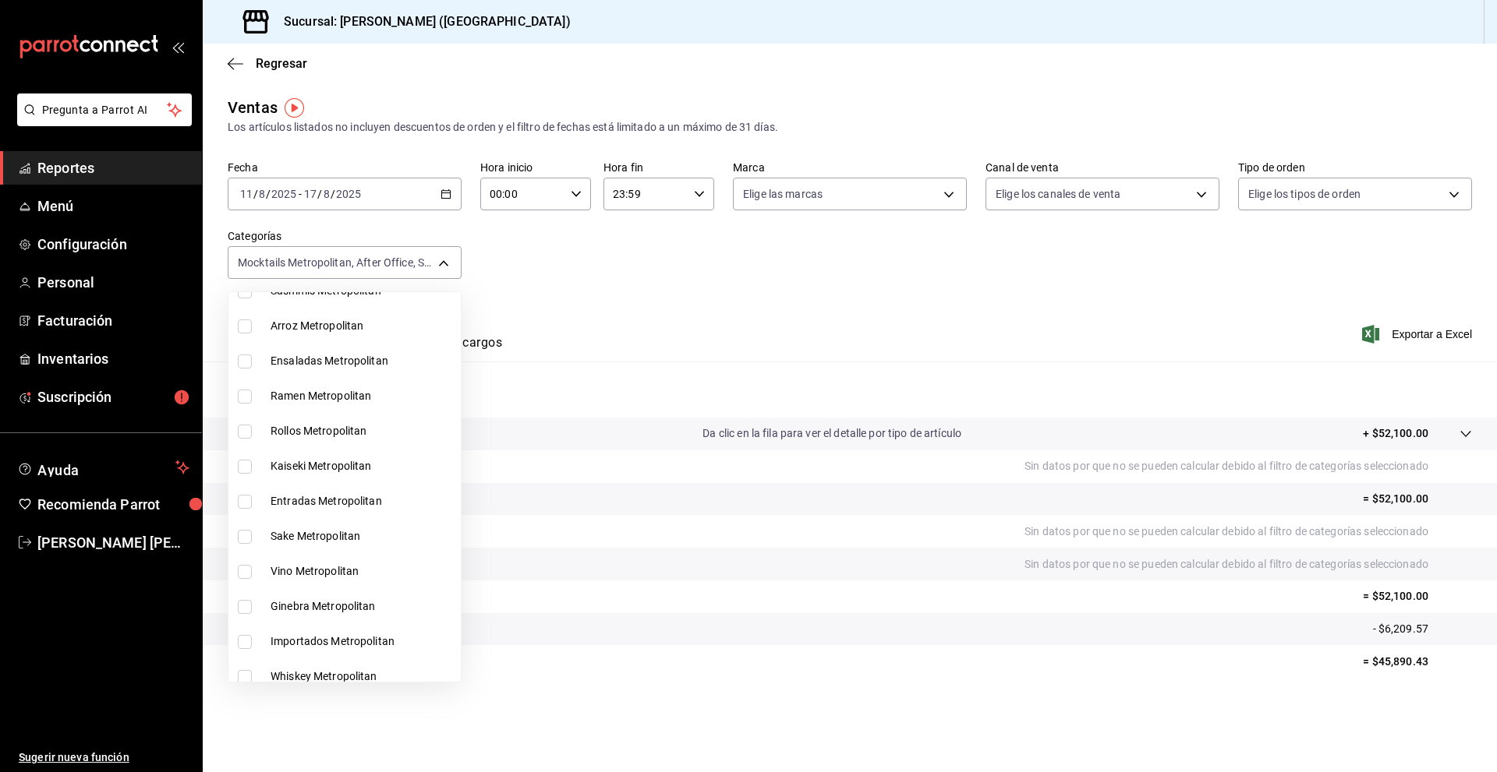
scroll to position [468, 0]
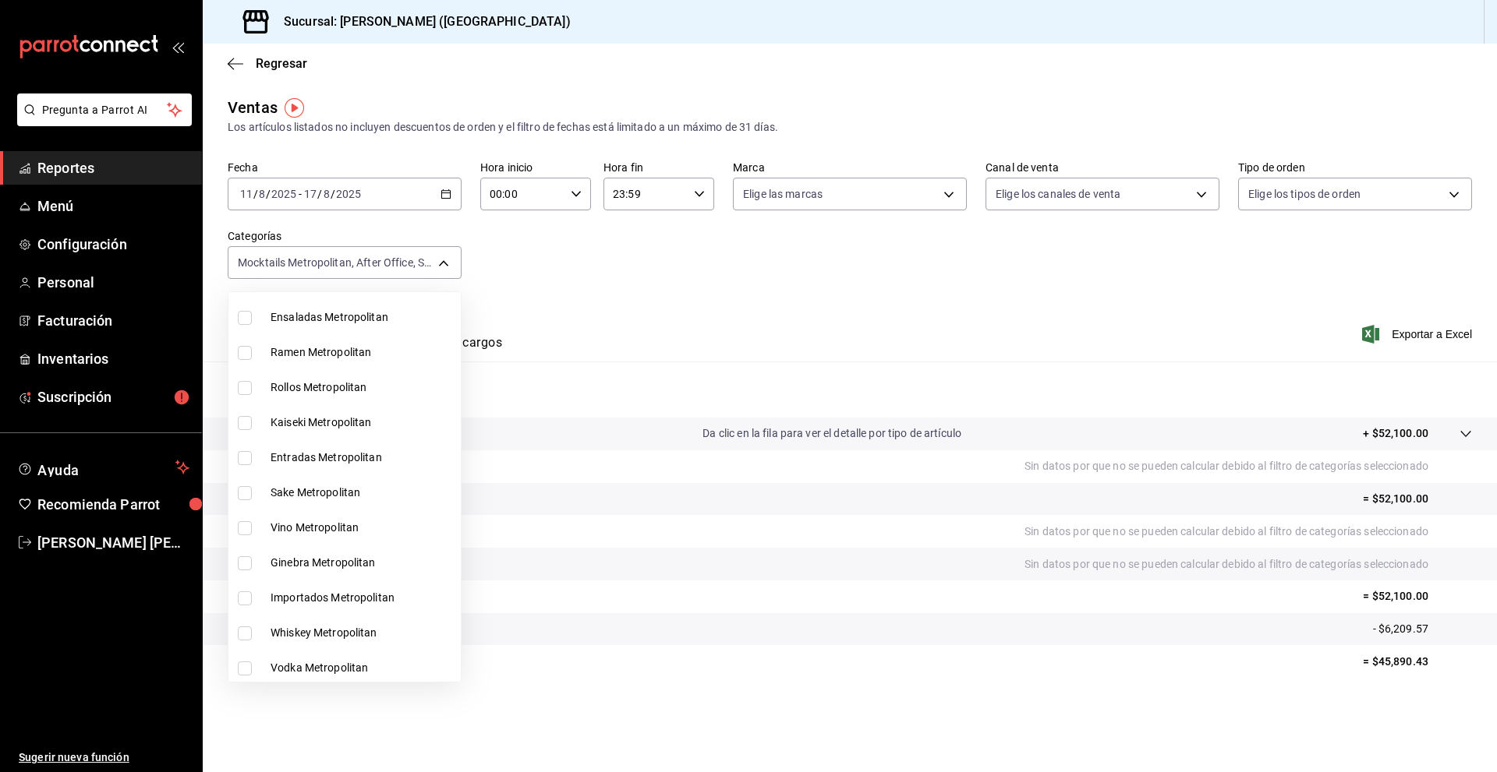
click at [302, 483] on li "Sake Metropolitan" at bounding box center [344, 492] width 232 height 35
type input "4d305528-b5b4-4405-b82a-cb1b3330fbfc,cb934fe1-b366-49e1-a04c-0ef7884564a3,d2ba1…"
checkbox input "true"
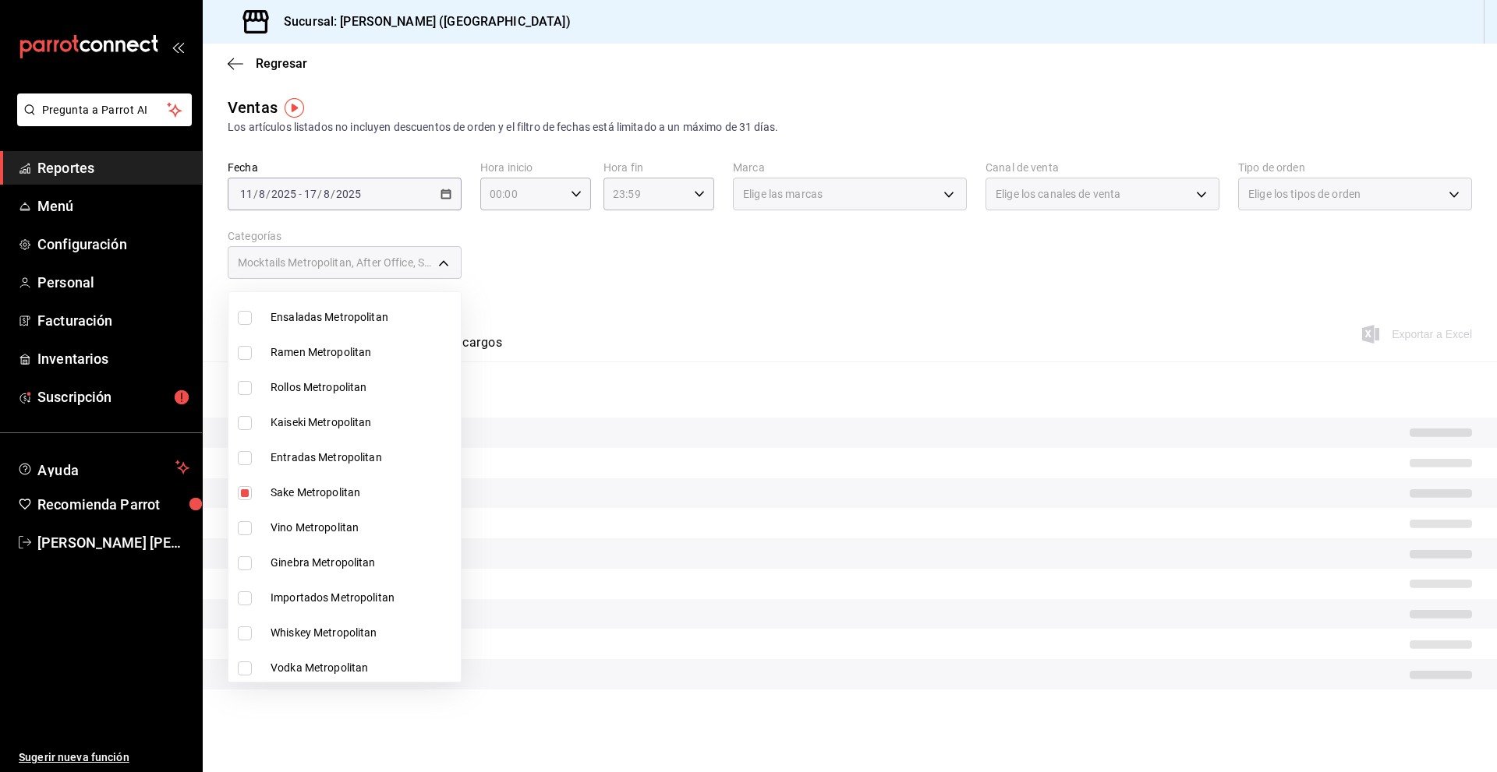
click at [300, 528] on span "Vino Metropolitan" at bounding box center [362, 528] width 184 height 16
type input "4d305528-b5b4-4405-b82a-cb1b3330fbfc,cb934fe1-b366-49e1-a04c-0ef7884564a3,d2ba1…"
checkbox input "true"
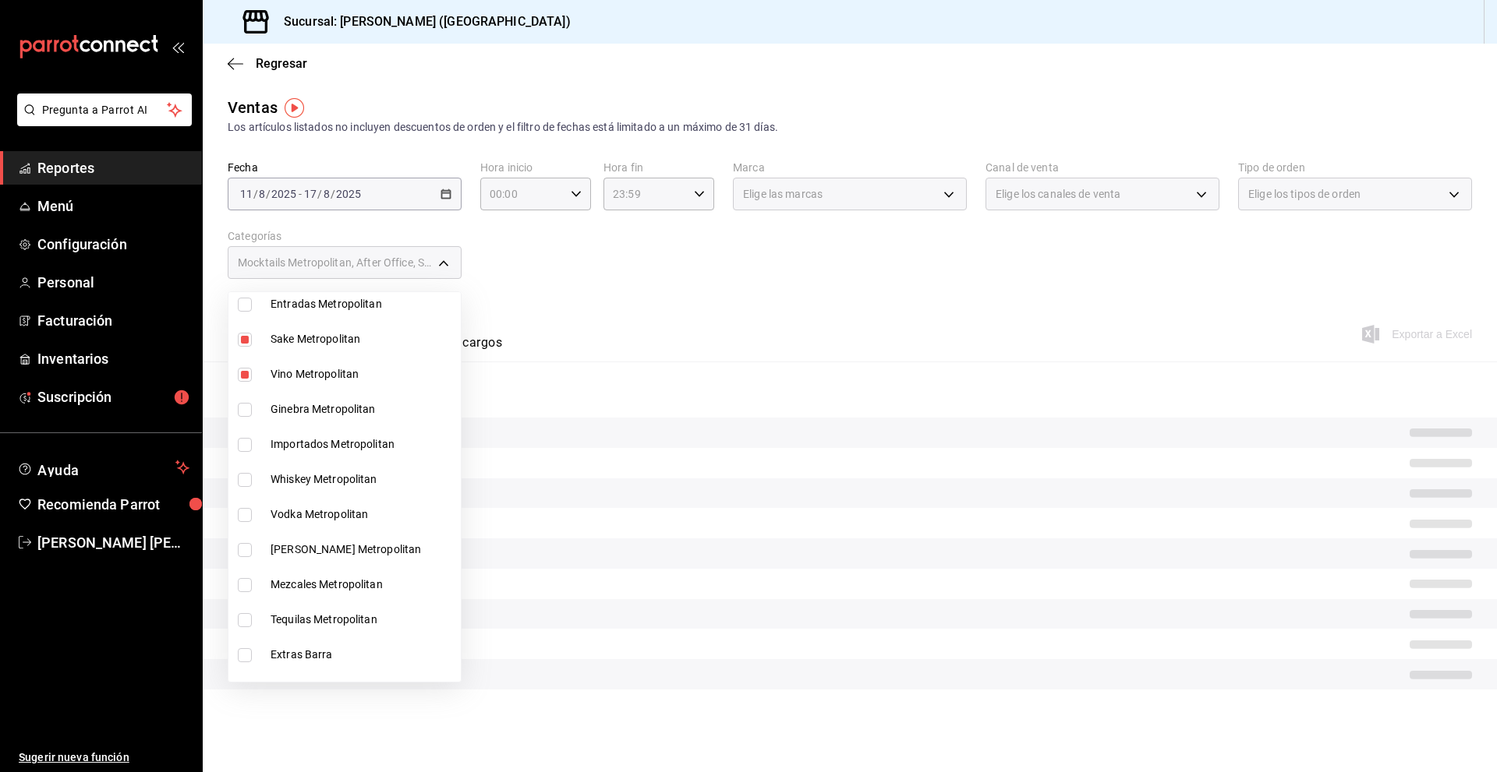
scroll to position [624, 0]
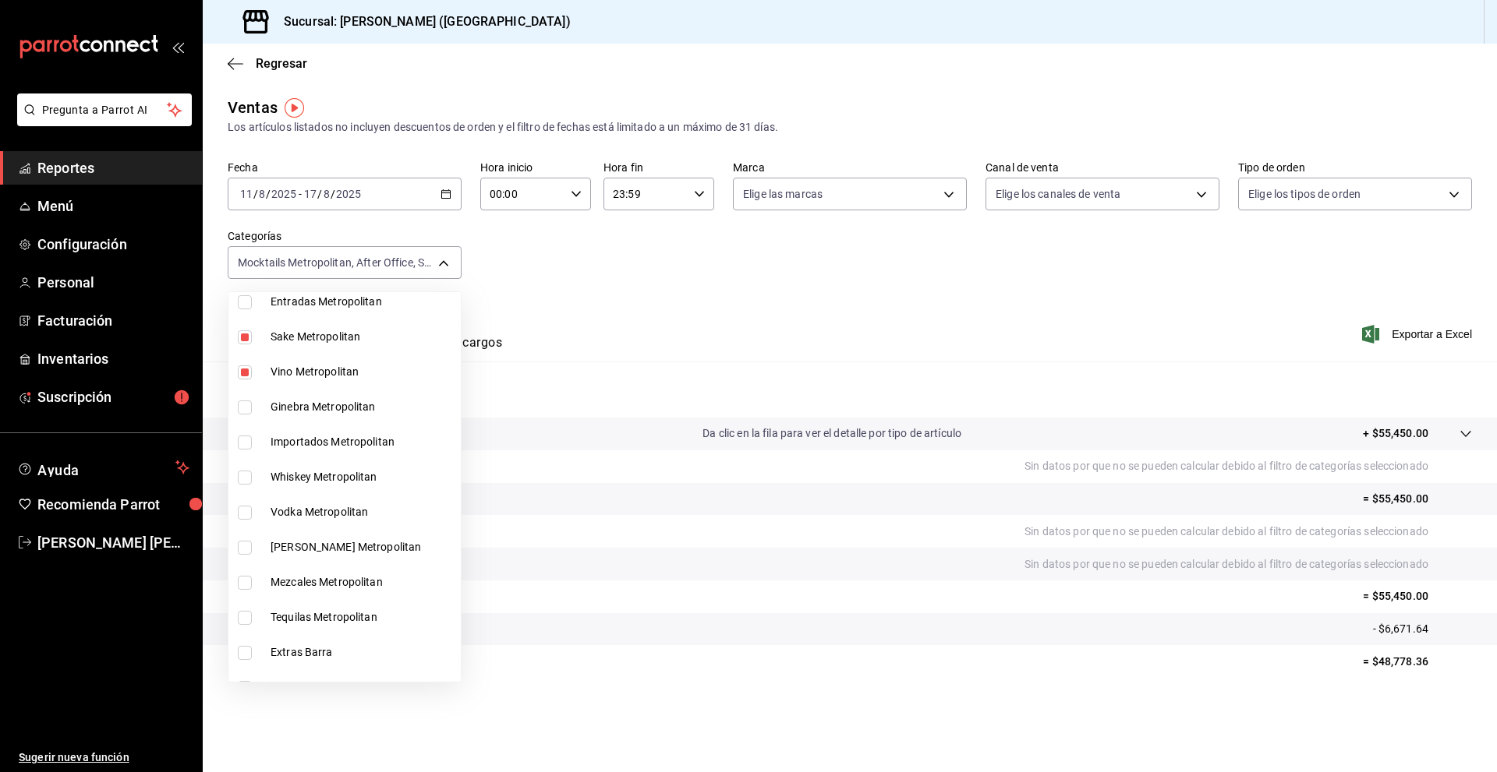
click at [292, 408] on span "Ginebra Metropolitan" at bounding box center [362, 407] width 184 height 16
type input "4d305528-b5b4-4405-b82a-cb1b3330fbfc,cb934fe1-b366-49e1-a04c-0ef7884564a3,d2ba1…"
checkbox input "true"
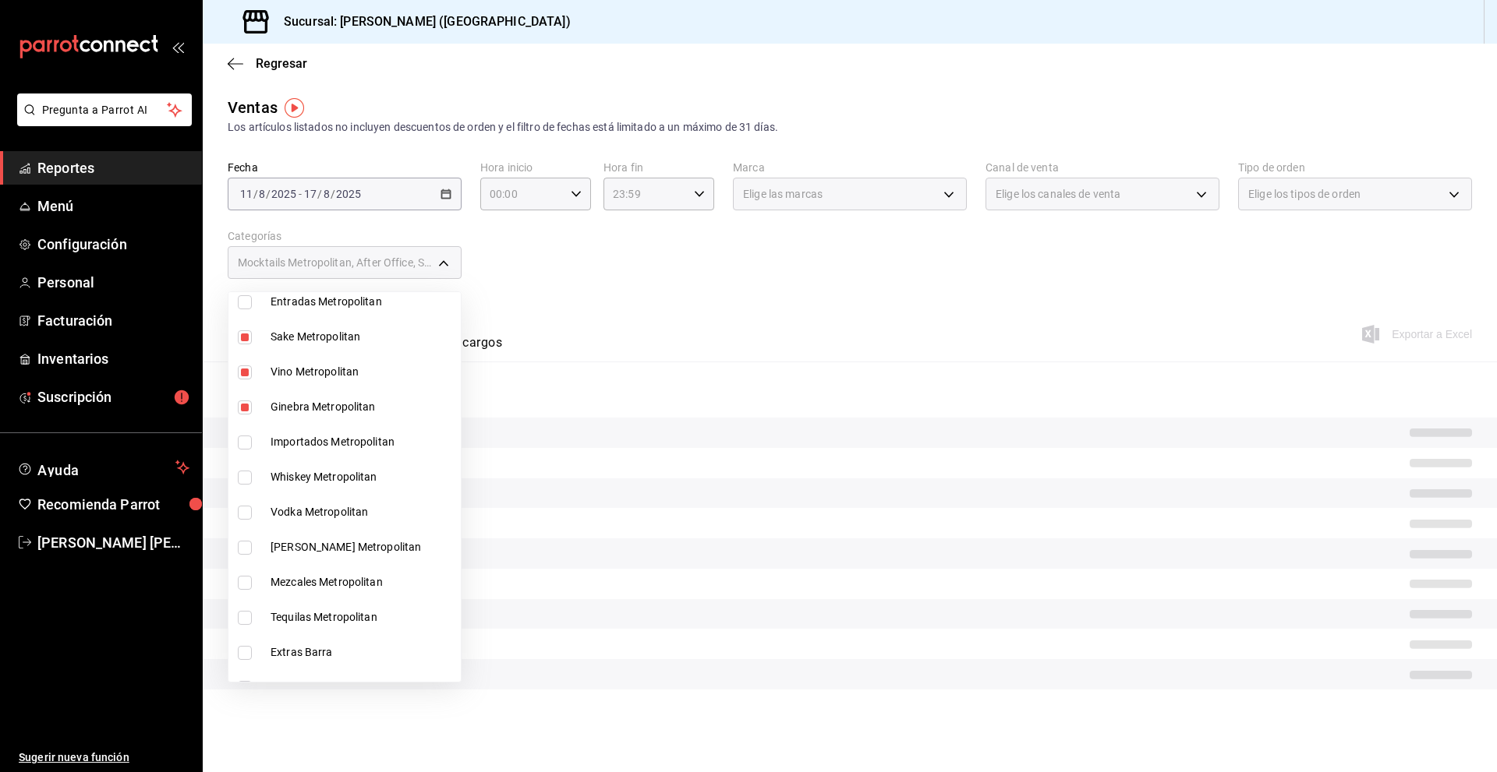
click at [292, 437] on span "Importados Metropolitan" at bounding box center [362, 442] width 184 height 16
type input "4d305528-b5b4-4405-b82a-cb1b3330fbfc,cb934fe1-b366-49e1-a04c-0ef7884564a3,d2ba1…"
checkbox input "true"
click at [292, 470] on span "Whiskey Metropolitan" at bounding box center [362, 477] width 184 height 16
type input "4d305528-b5b4-4405-b82a-cb1b3330fbfc,cb934fe1-b366-49e1-a04c-0ef7884564a3,d2ba1…"
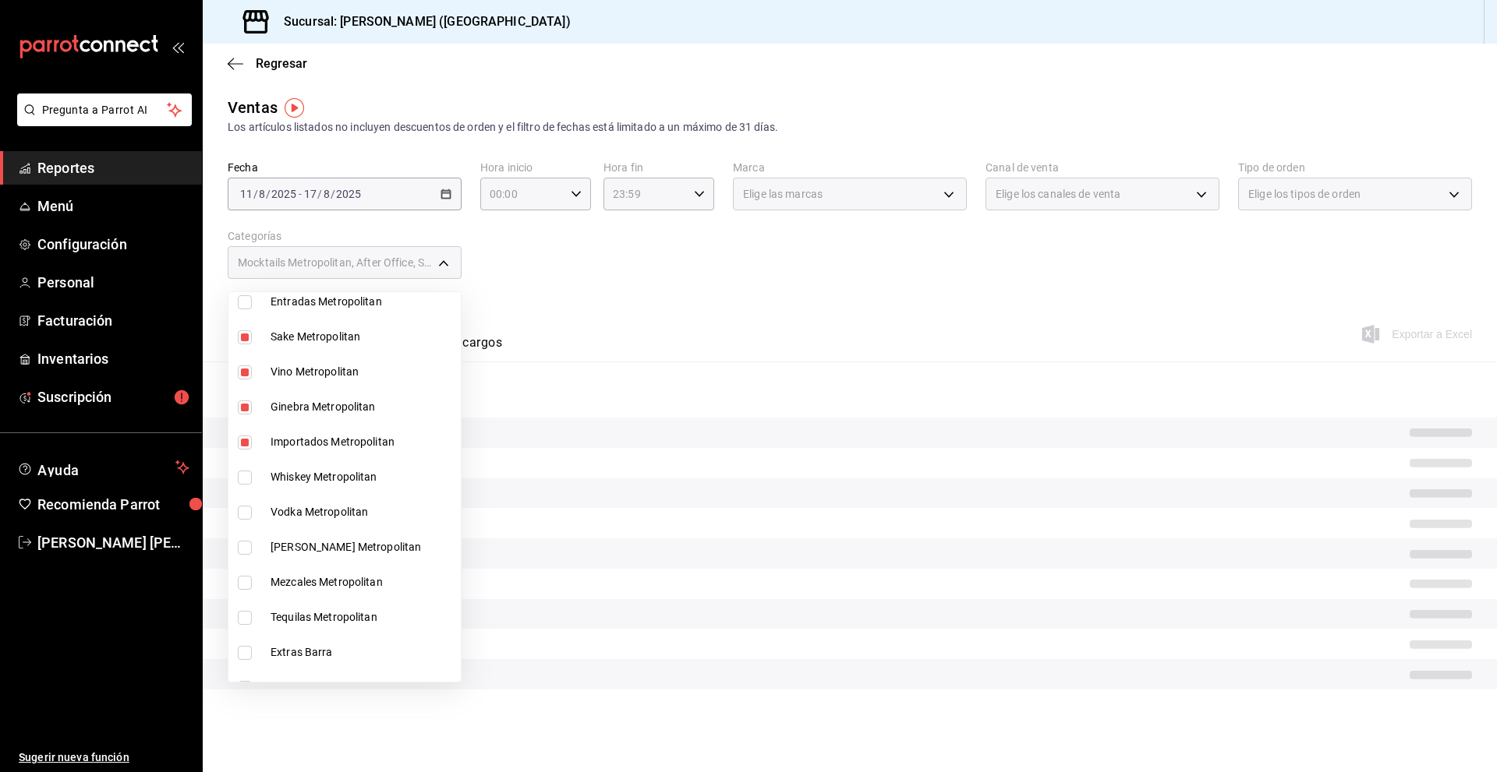
checkbox input "true"
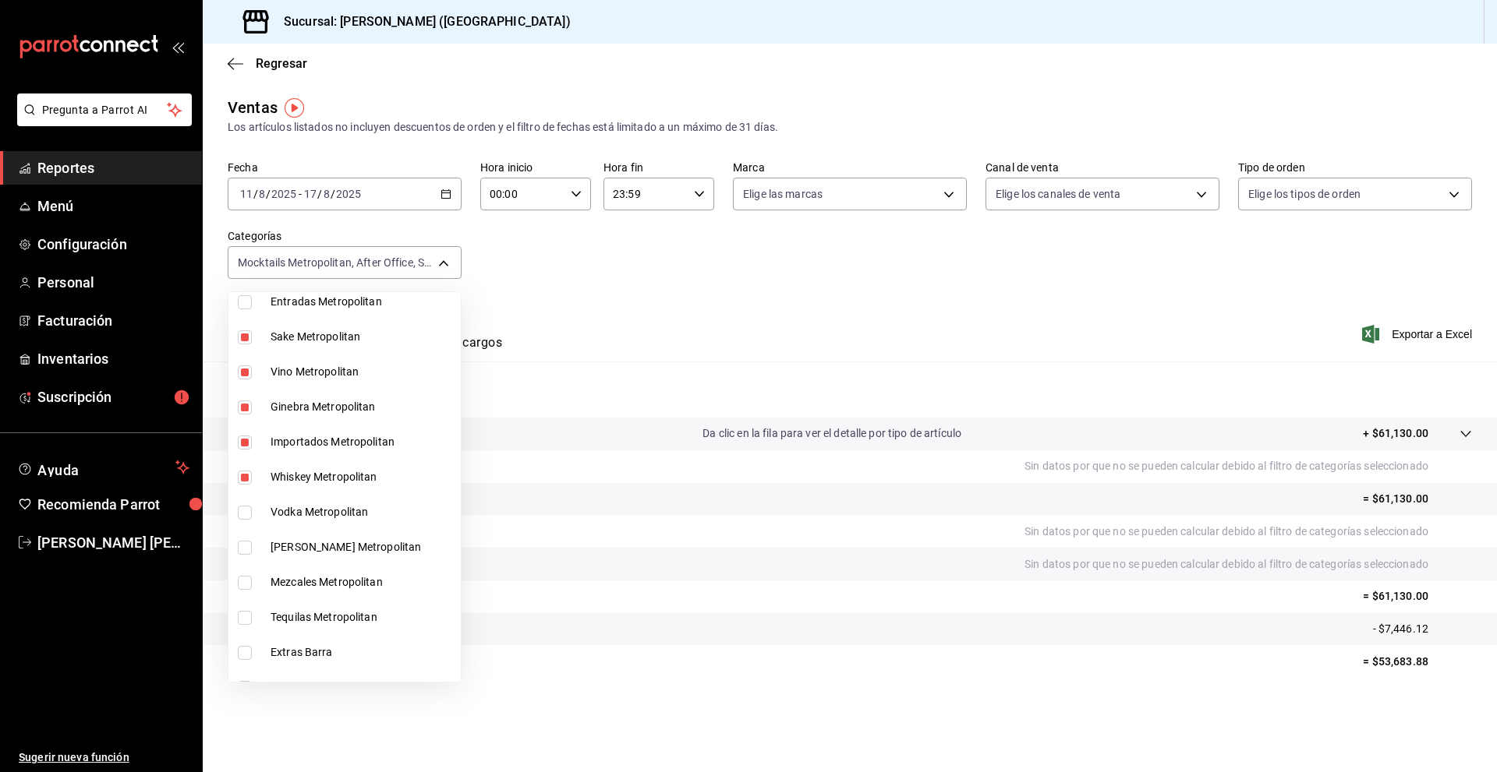
click at [293, 506] on span "Vodka Metropolitan" at bounding box center [362, 512] width 184 height 16
type input "4d305528-b5b4-4405-b82a-cb1b3330fbfc,cb934fe1-b366-49e1-a04c-0ef7884564a3,d2ba1…"
checkbox input "true"
click at [297, 541] on span "[PERSON_NAME] Metropolitan" at bounding box center [362, 547] width 184 height 16
type input "4d305528-b5b4-4405-b82a-cb1b3330fbfc,cb934fe1-b366-49e1-a04c-0ef7884564a3,d2ba1…"
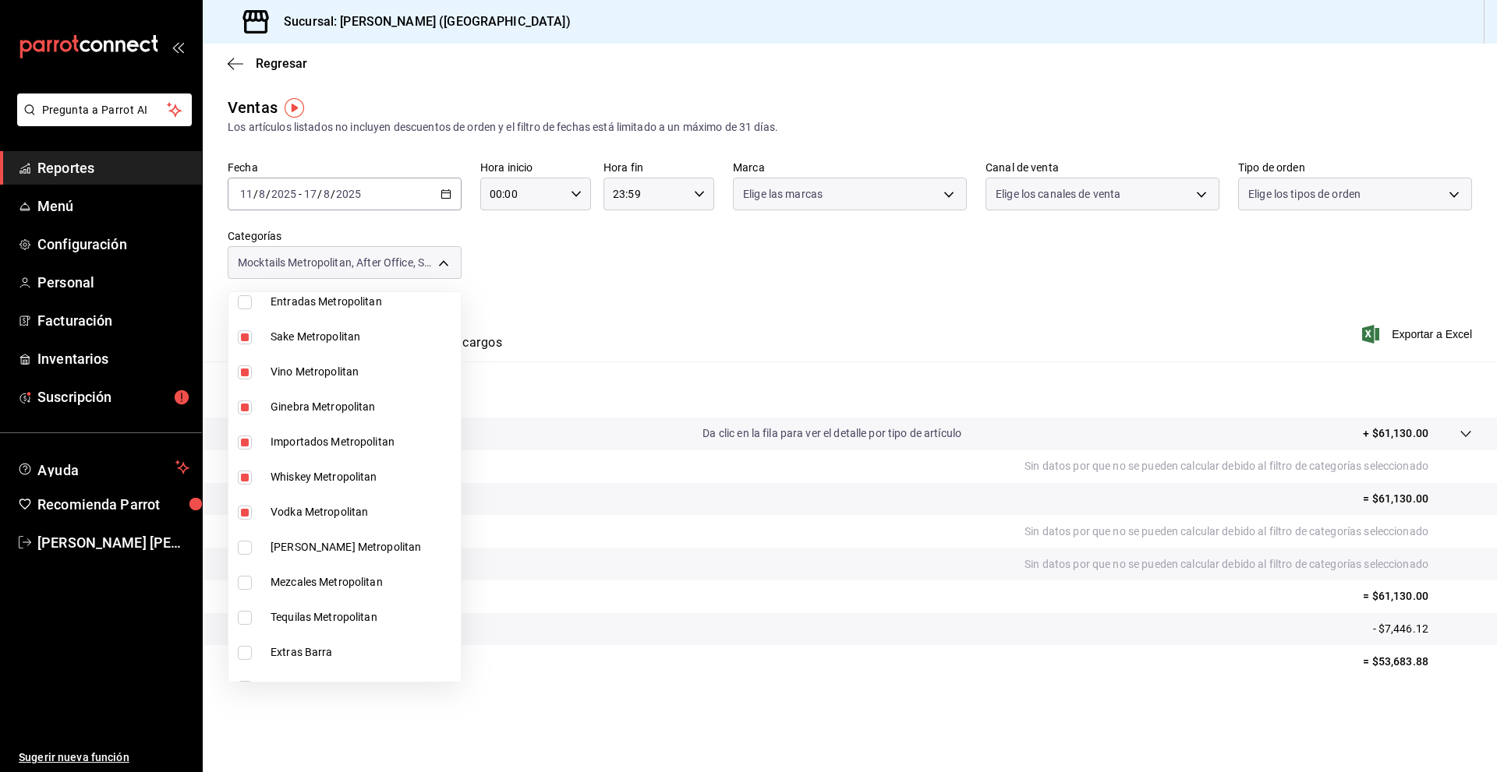
checkbox input "true"
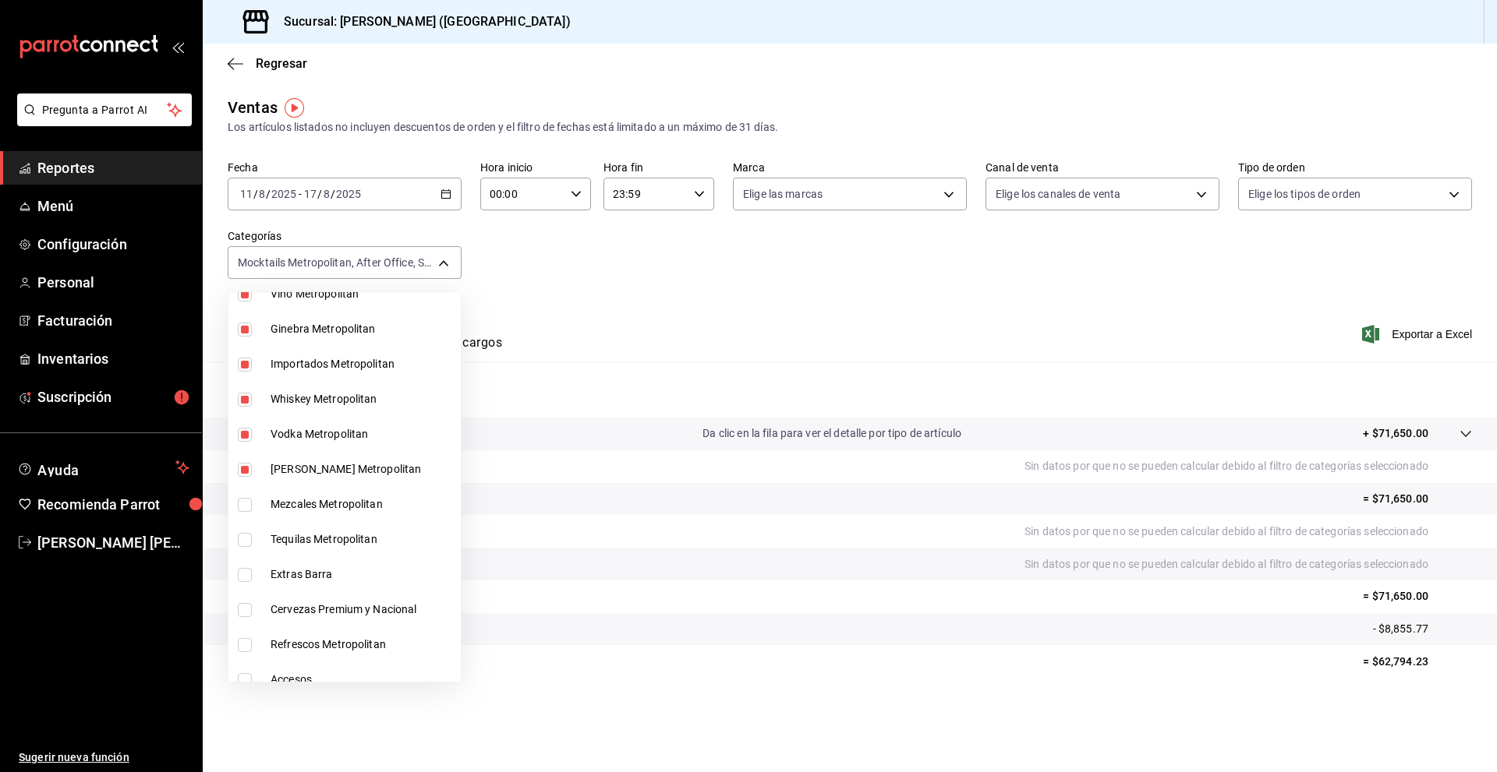
click at [295, 509] on span "Mezcales Metropolitan" at bounding box center [362, 505] width 184 height 16
type input "4d305528-b5b4-4405-b82a-cb1b3330fbfc,cb934fe1-b366-49e1-a04c-0ef7884564a3,d2ba1…"
checkbox input "true"
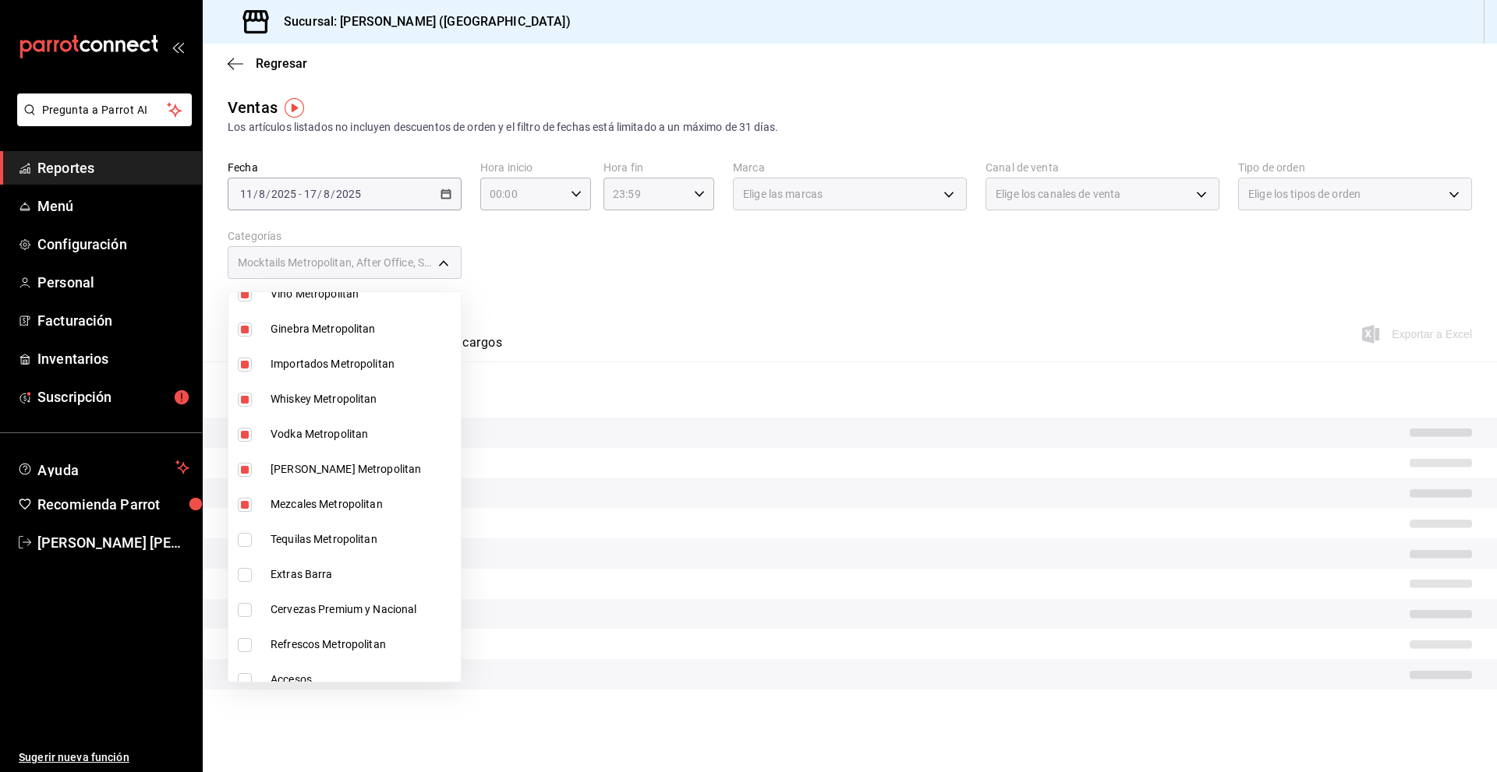
click at [299, 536] on span "Tequilas Metropolitan" at bounding box center [362, 540] width 184 height 16
type input "4d305528-b5b4-4405-b82a-cb1b3330fbfc,cb934fe1-b366-49e1-a04c-0ef7884564a3,d2ba1…"
checkbox input "true"
click at [302, 566] on li "Extras Barra" at bounding box center [344, 574] width 232 height 35
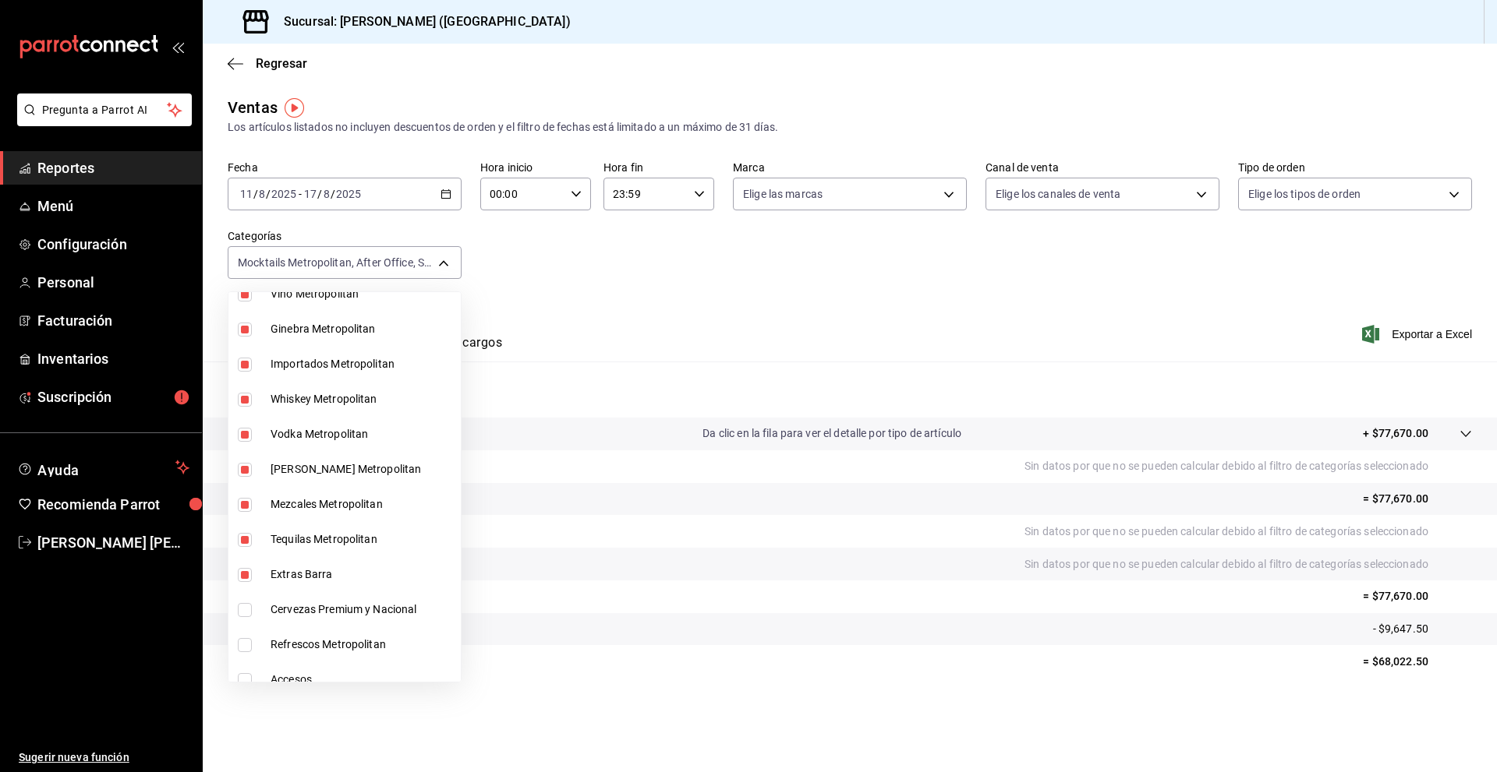
type input "4d305528-b5b4-4405-b82a-cb1b3330fbfc,cb934fe1-b366-49e1-a04c-0ef7884564a3,d2ba1…"
checkbox input "true"
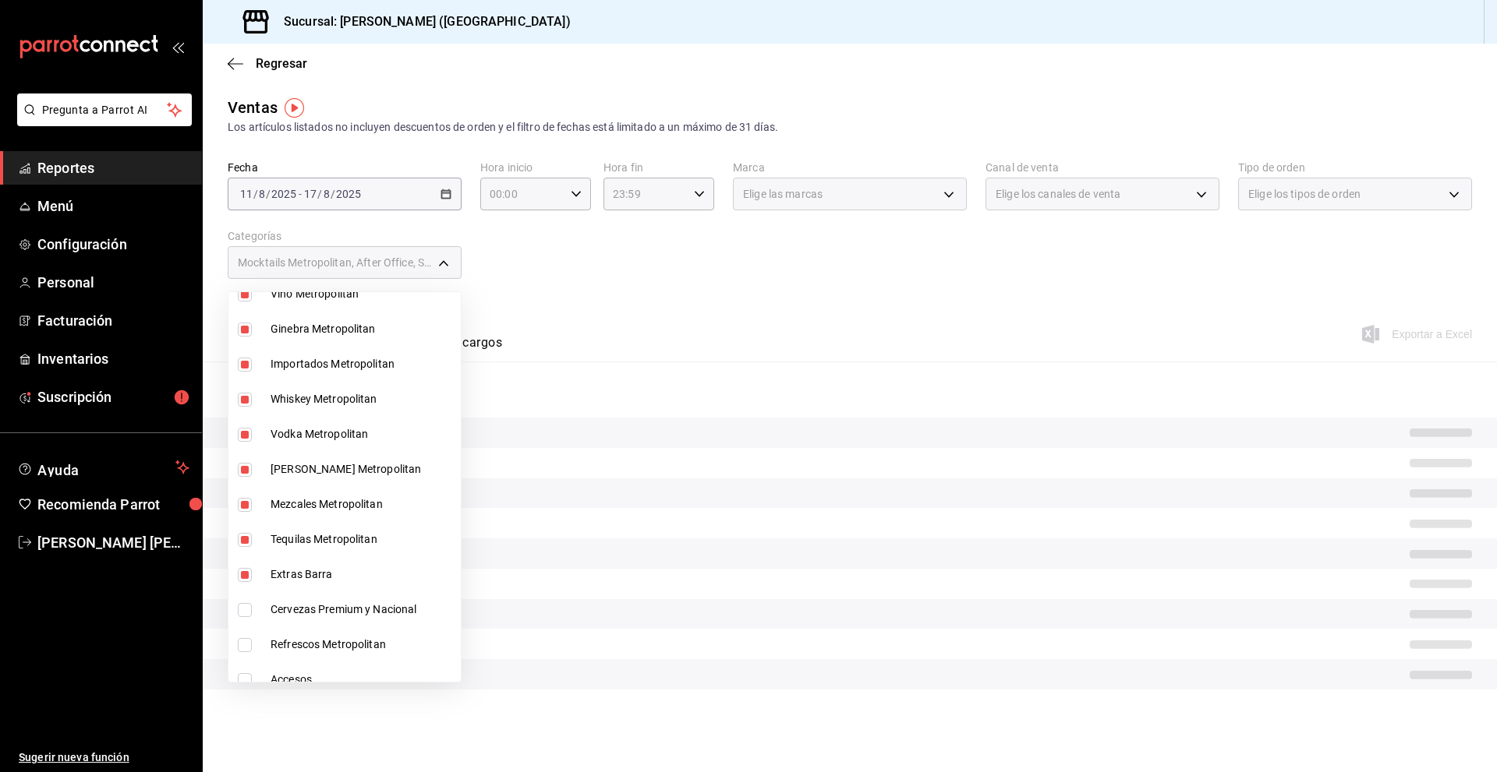
click at [320, 605] on span "Cervezas Premium y Nacional" at bounding box center [362, 610] width 184 height 16
type input "4d305528-b5b4-4405-b82a-cb1b3330fbfc,cb934fe1-b366-49e1-a04c-0ef7884564a3,d2ba1…"
checkbox input "true"
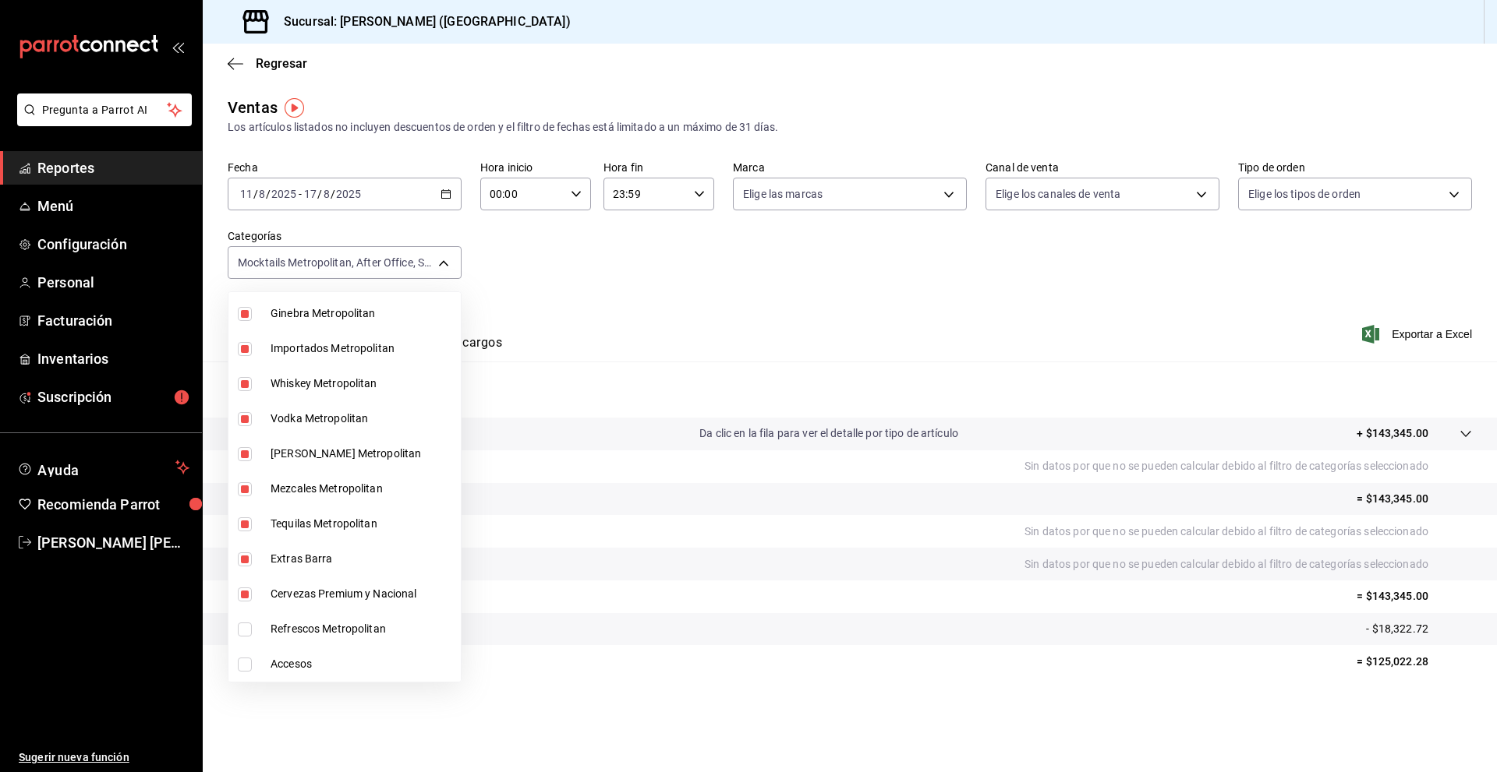
click at [313, 618] on li "Refrescos Metropolitan" at bounding box center [344, 629] width 232 height 35
type input "4d305528-b5b4-4405-b82a-cb1b3330fbfc,cb934fe1-b366-49e1-a04c-0ef7884564a3,d2ba1…"
checkbox input "true"
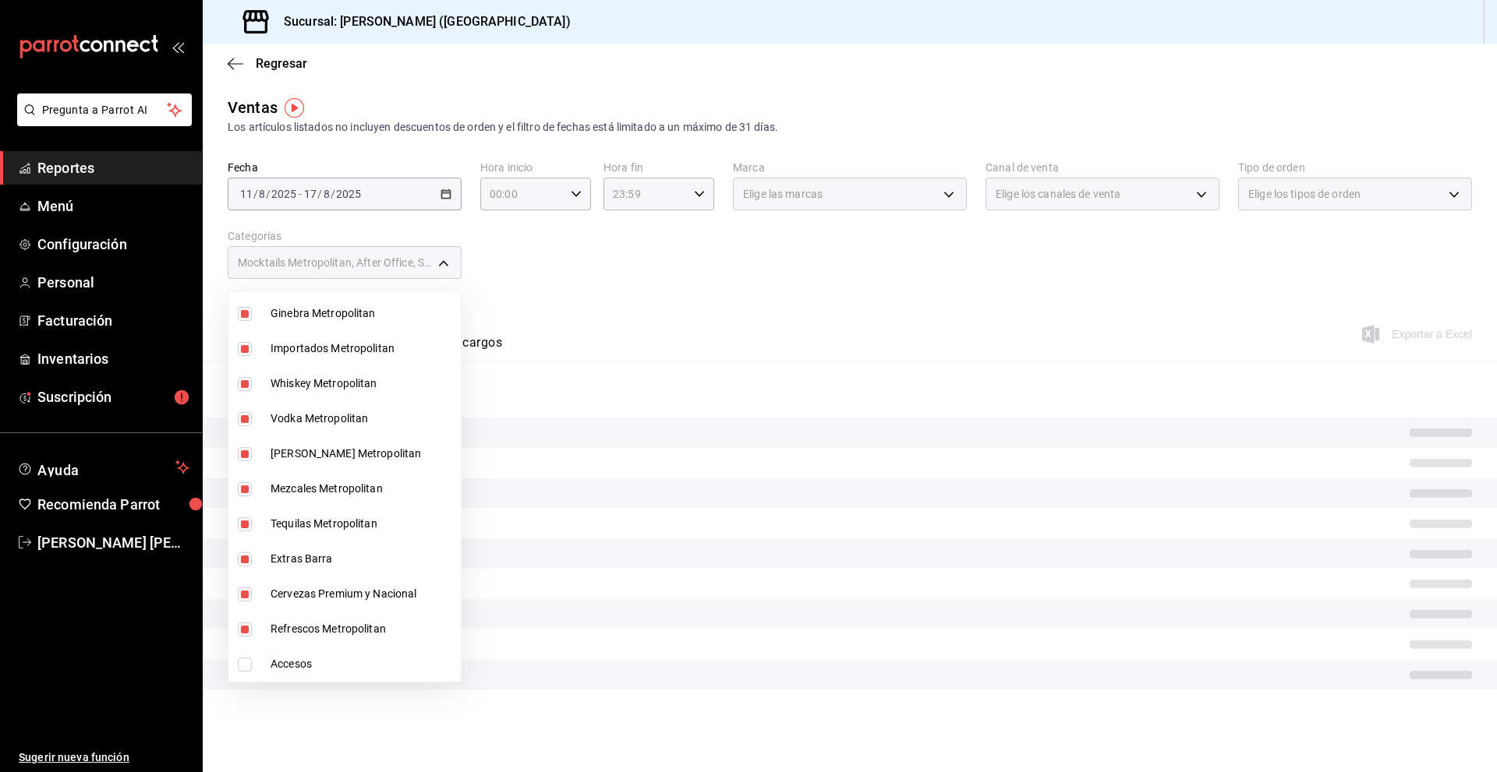
click at [671, 311] on div at bounding box center [748, 386] width 1497 height 772
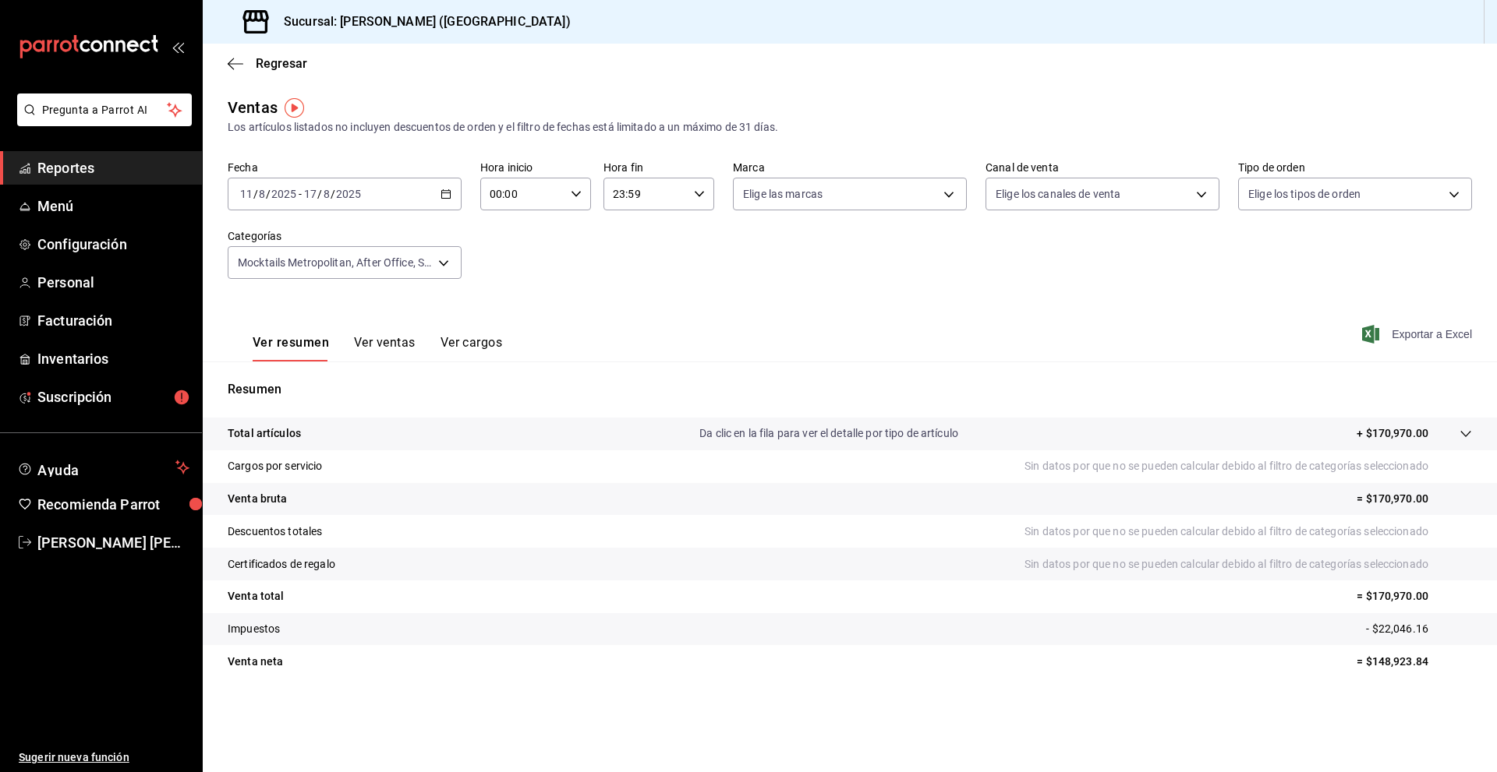
click at [1426, 338] on span "Exportar a Excel" at bounding box center [1418, 334] width 107 height 19
click at [437, 258] on body "Pregunta a Parrot AI Reportes Menú Configuración Personal Facturación Inventari…" at bounding box center [748, 386] width 1497 height 772
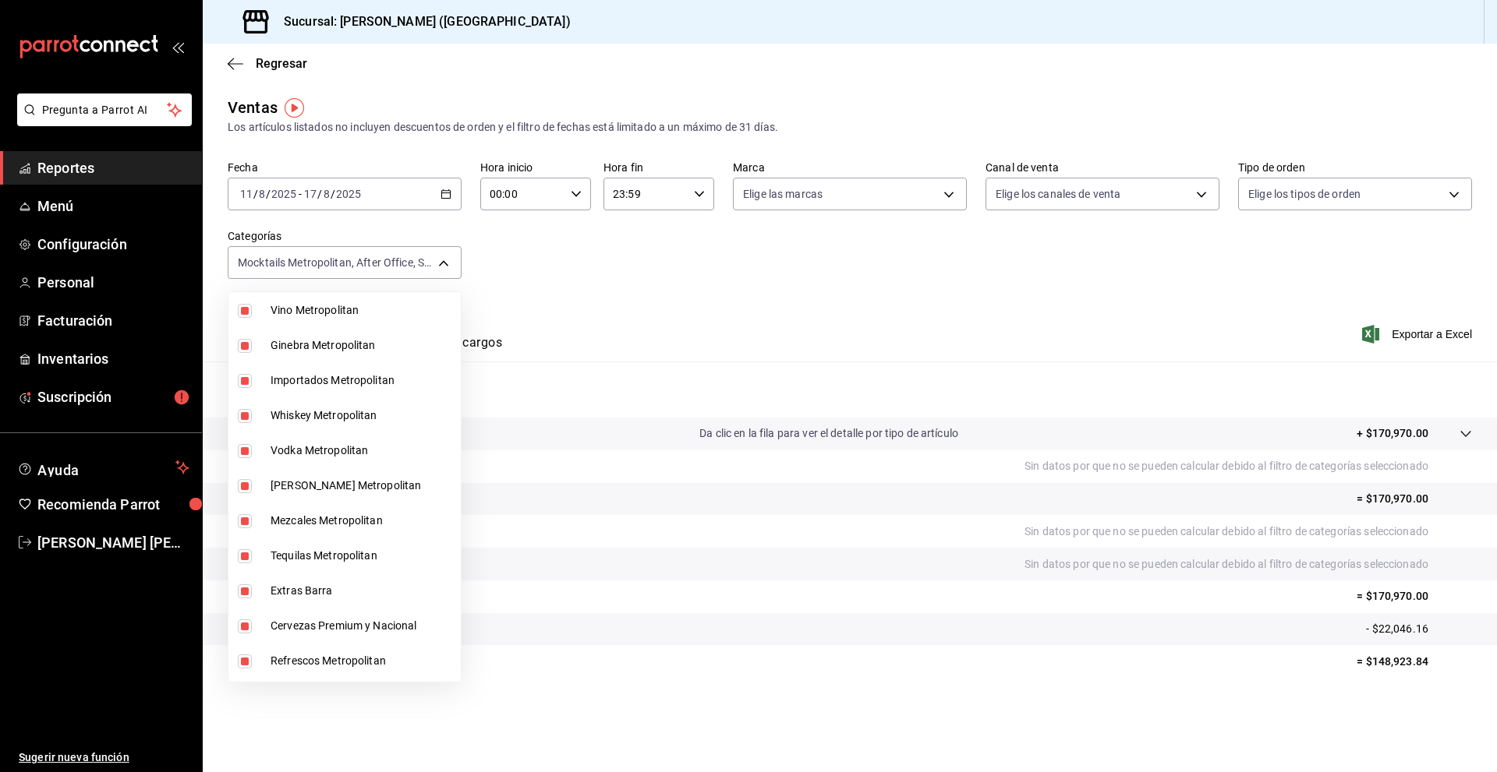
scroll to position [717, 0]
drag, startPoint x: 692, startPoint y: 348, endPoint x: 953, endPoint y: 7, distance: 429.8
click at [692, 348] on div at bounding box center [748, 386] width 1497 height 772
